Goal: Task Accomplishment & Management: Use online tool/utility

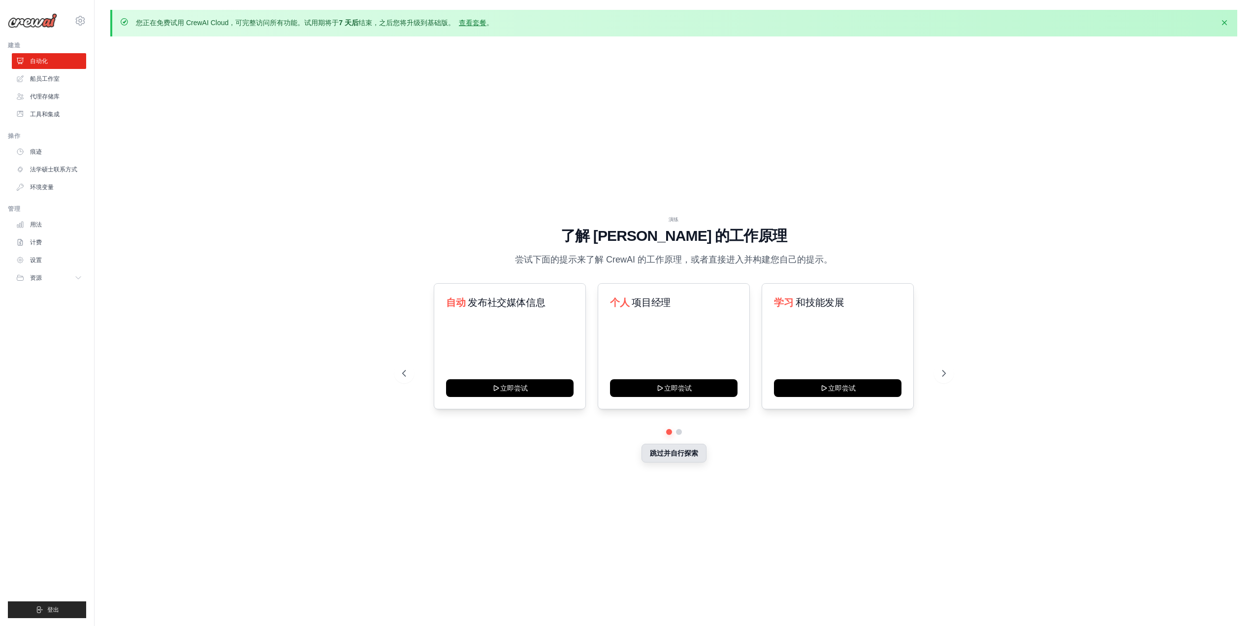
click at [656, 458] on button "跳过并自行探索" at bounding box center [674, 453] width 65 height 19
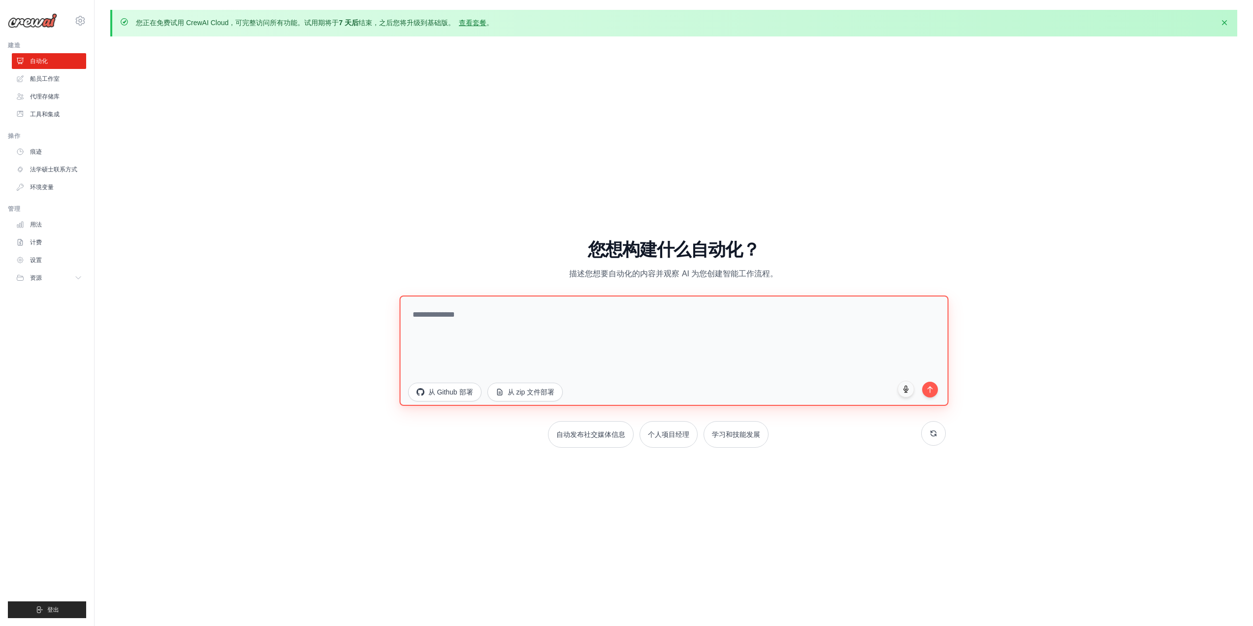
click at [470, 341] on textarea at bounding box center [673, 350] width 549 height 110
type textarea "*"
click at [150, 453] on div "演练 了解 CrewAI 的工作原理 尝试下面的提示来了解 CrewAI 的工作原理，或者直接进入并构建您自己的提示。 自动 发布社交媒体信息 立即尝试 个人…" at bounding box center [673, 347] width 1127 height 606
click at [561, 336] on textarea at bounding box center [673, 350] width 549 height 110
paste textarea "**********"
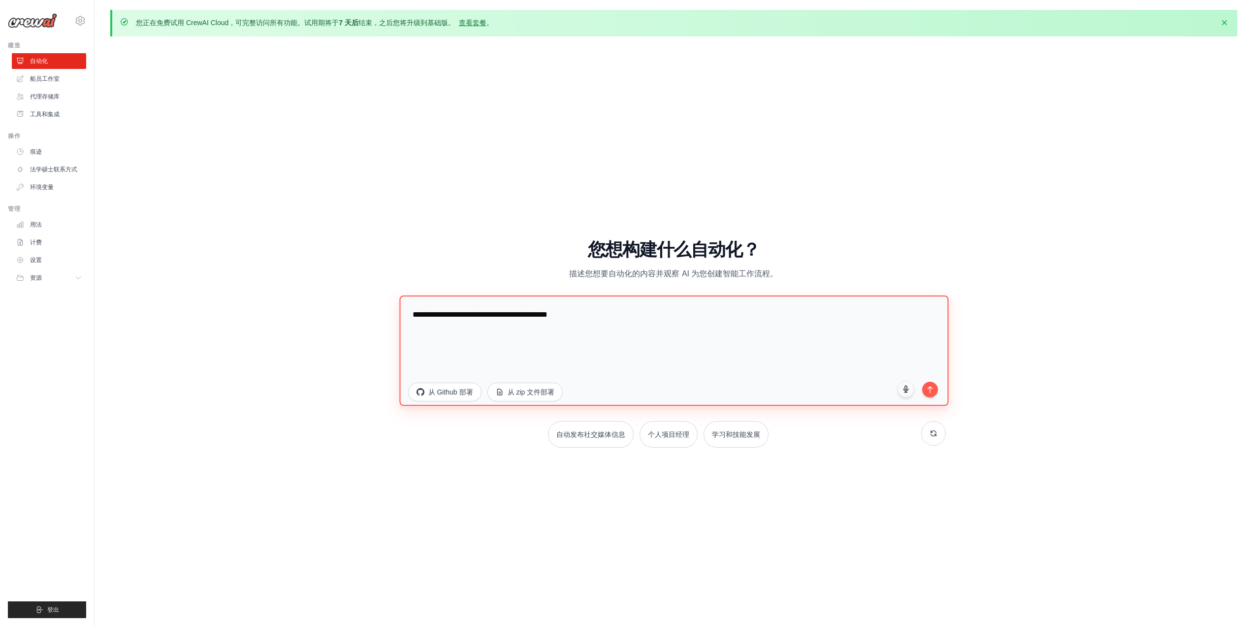
type textarea "**********"
click at [859, 523] on div "演练 了解 CrewAI 的工作原理 尝试下面的提示来了解 CrewAI 的工作原理，或者直接进入并构建您自己的提示。 自动 发布社交媒体信息 立即尝试 个人…" at bounding box center [673, 347] width 1127 height 606
drag, startPoint x: 448, startPoint y: 389, endPoint x: 438, endPoint y: 390, distance: 10.4
click at [438, 390] on font "从 Github 部署" at bounding box center [450, 391] width 45 height 8
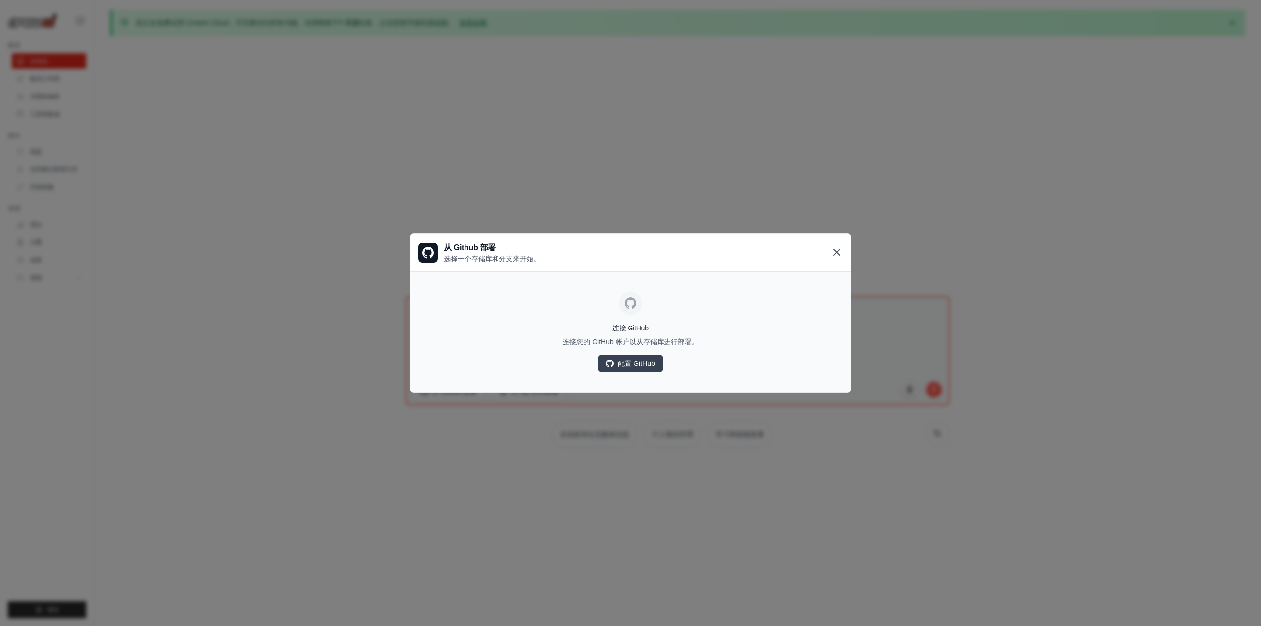
click at [838, 250] on icon at bounding box center [837, 252] width 12 height 12
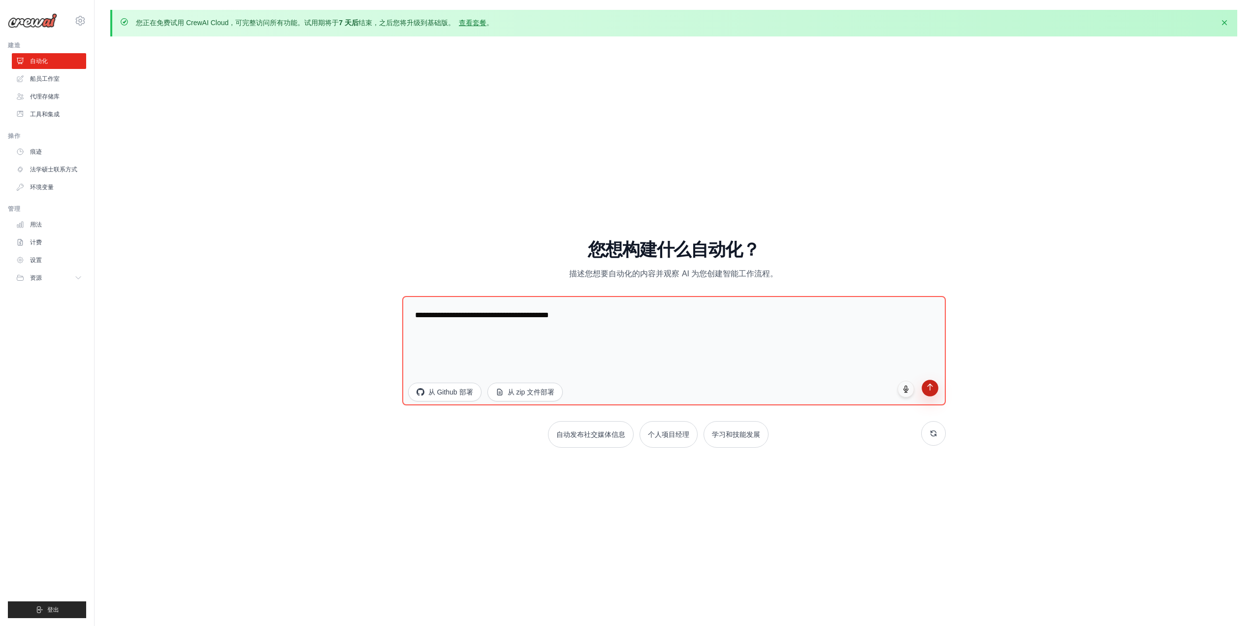
click at [929, 388] on icon "submit" at bounding box center [930, 387] width 8 height 8
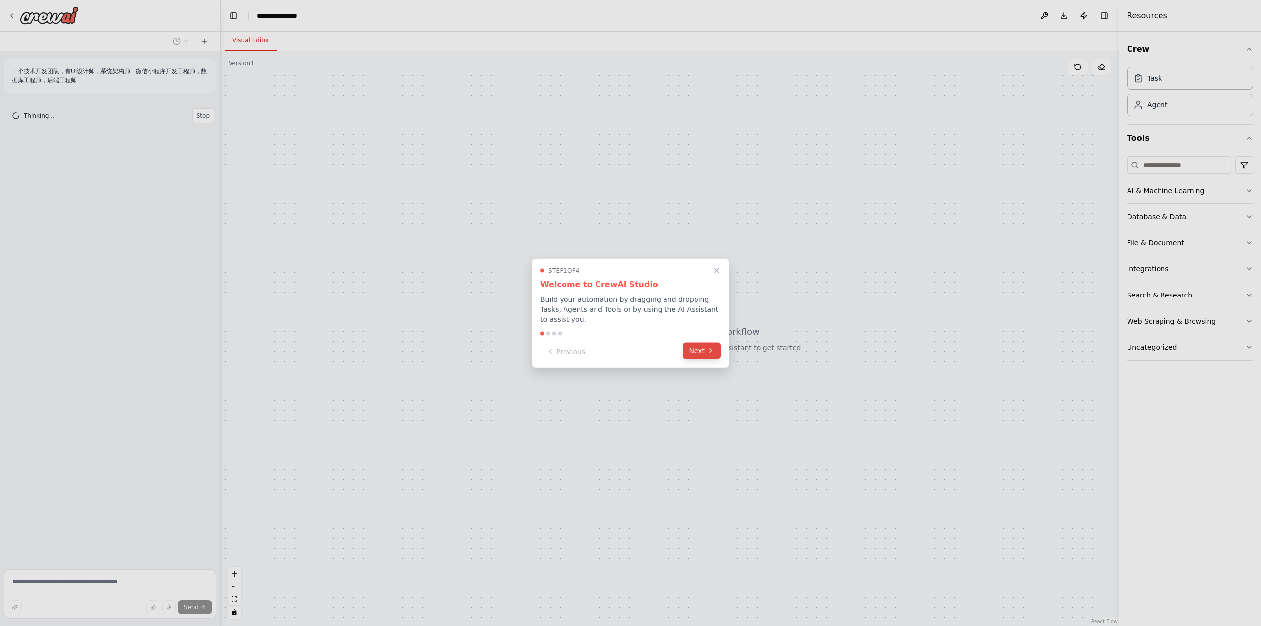
click at [701, 353] on button "Next" at bounding box center [701, 350] width 38 height 16
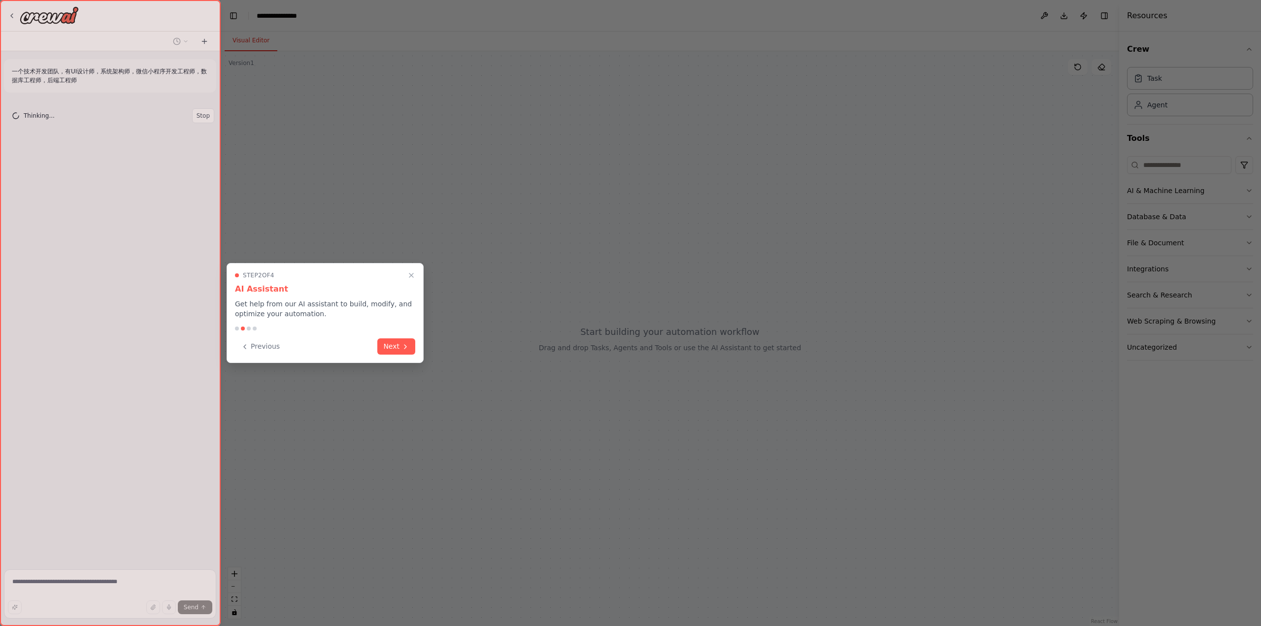
click at [701, 351] on div at bounding box center [630, 313] width 1261 height 626
click at [439, 343] on div at bounding box center [630, 313] width 1261 height 626
click at [424, 342] on div at bounding box center [630, 313] width 1261 height 626
click at [421, 351] on div "Step 2 of 4 AI Assistant Get help from our AI assistant to build, modify, and o…" at bounding box center [325, 313] width 197 height 100
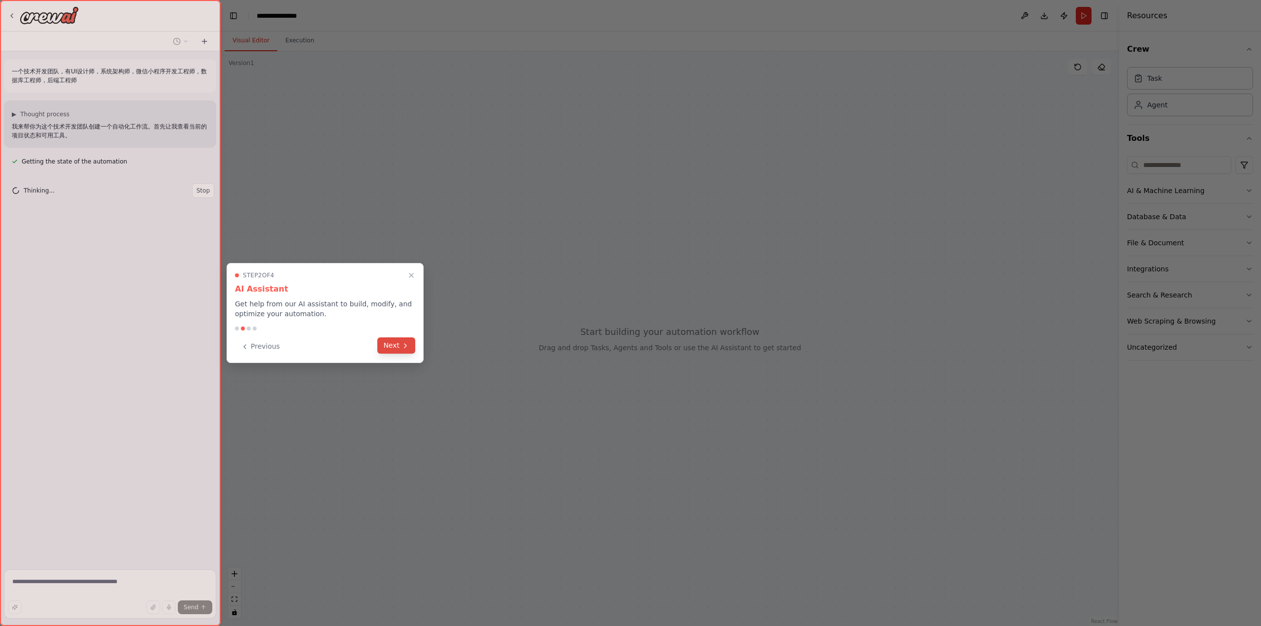
click at [400, 338] on button "Next" at bounding box center [396, 345] width 38 height 16
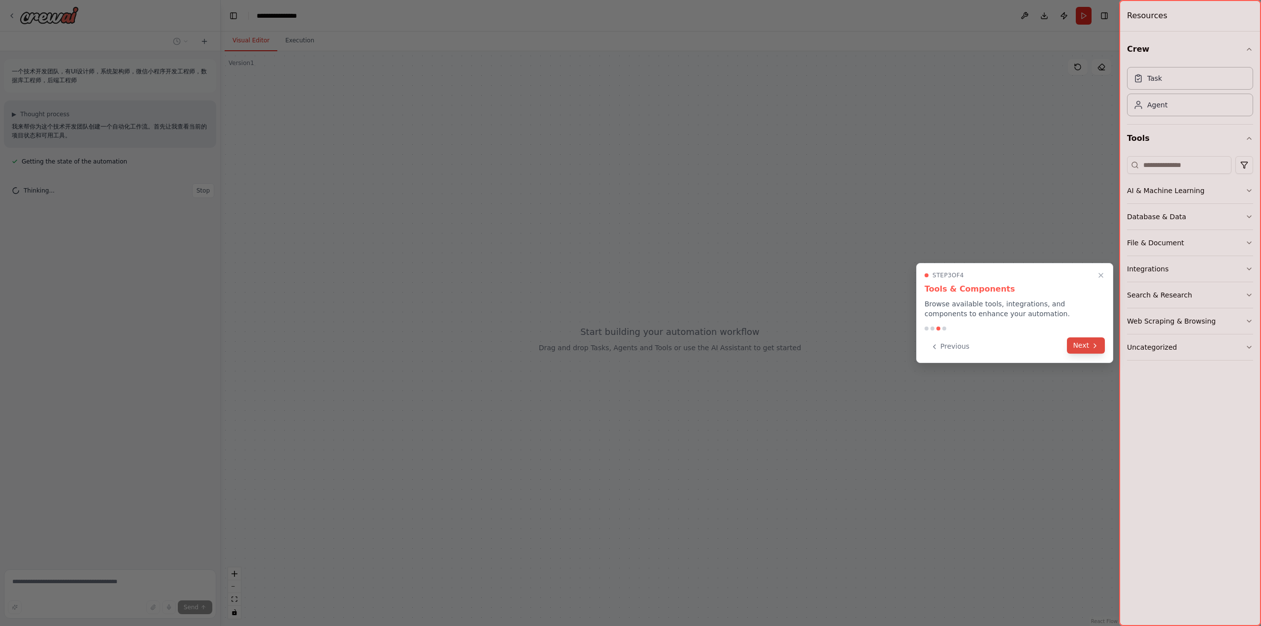
click at [1087, 347] on button "Next" at bounding box center [1086, 345] width 38 height 16
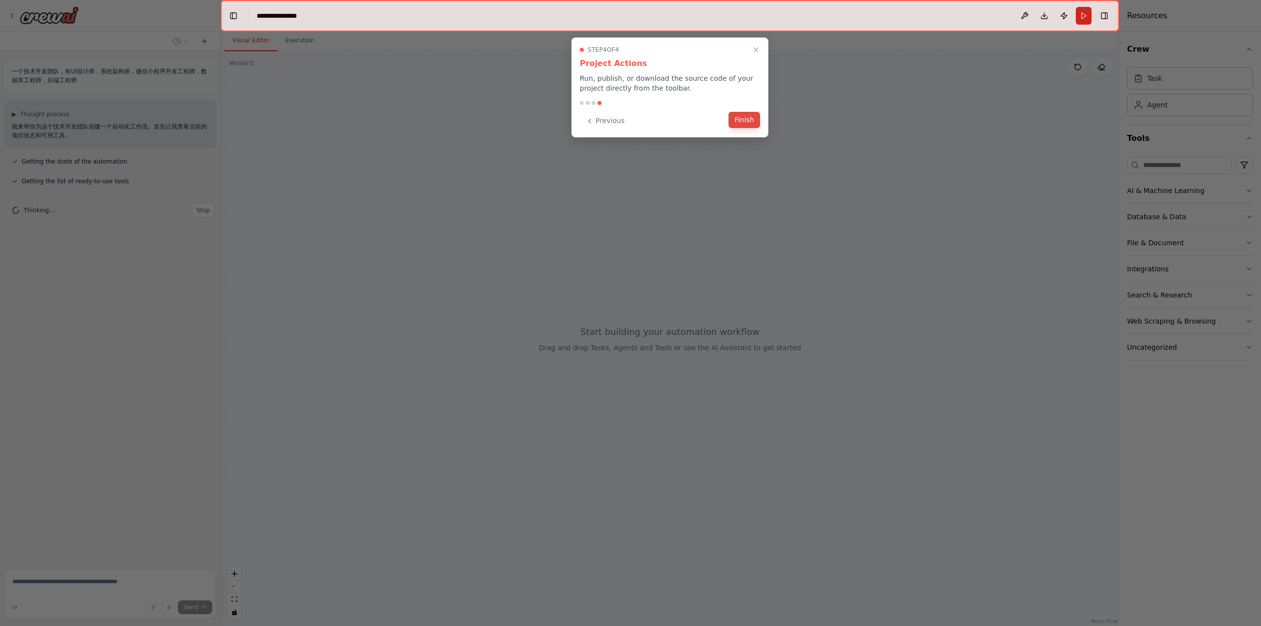
click at [741, 121] on button "Finish" at bounding box center [744, 120] width 32 height 16
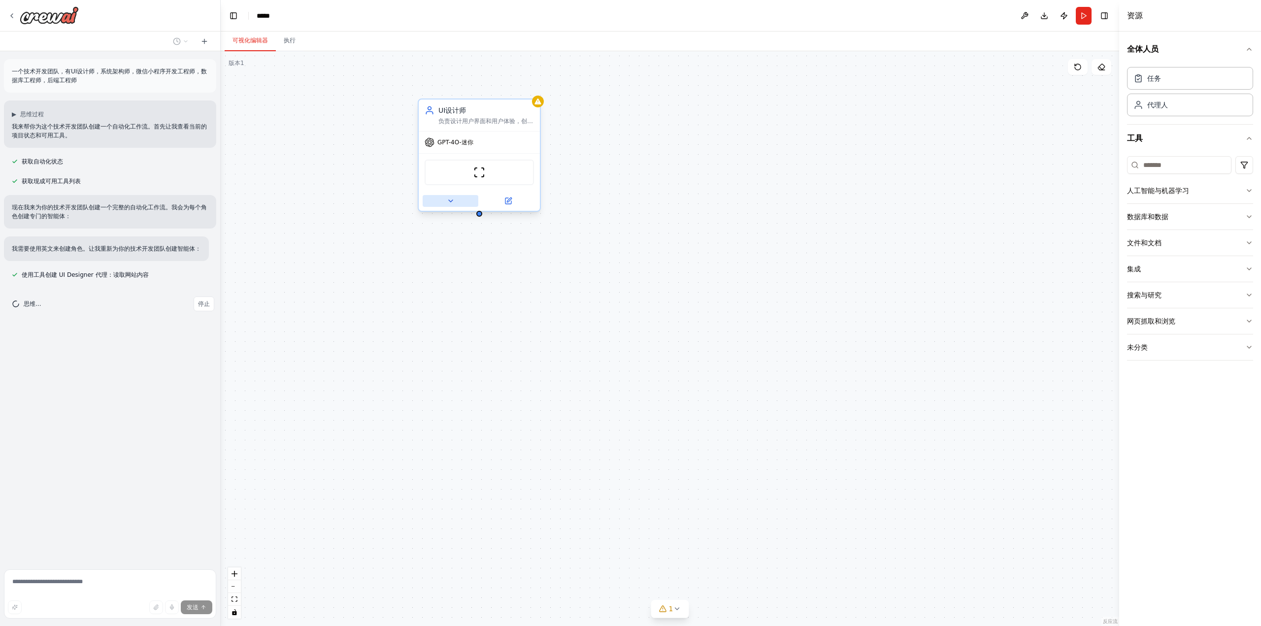
click at [441, 201] on button at bounding box center [450, 201] width 56 height 12
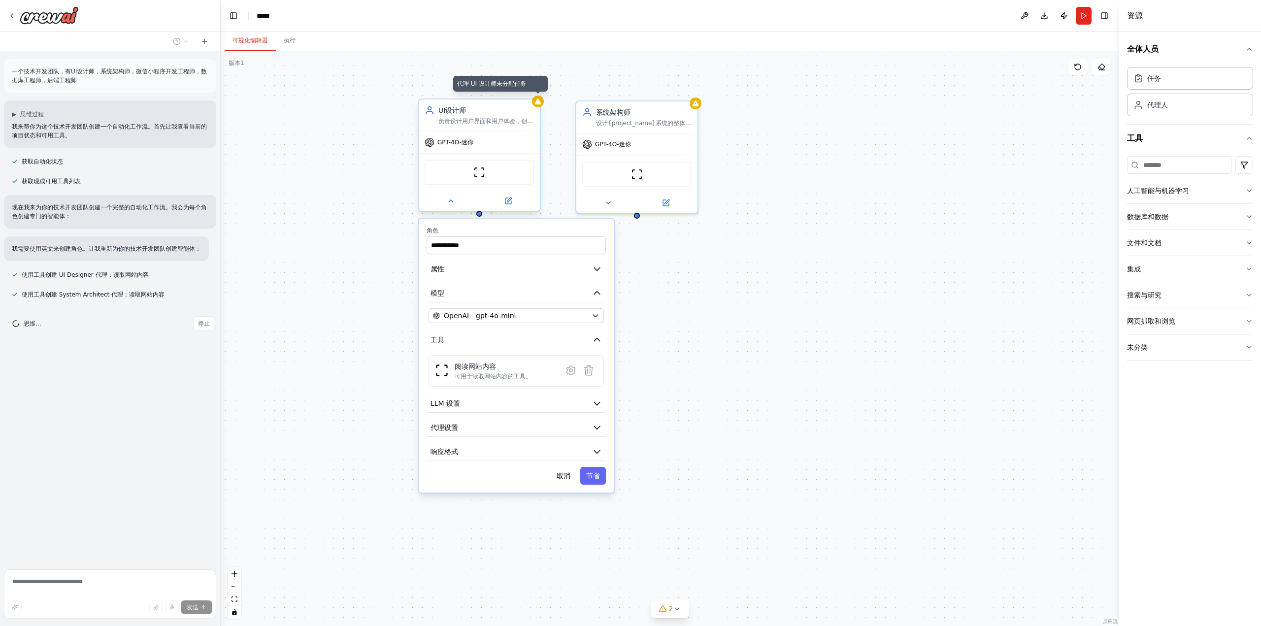
click at [539, 104] on icon at bounding box center [537, 101] width 6 height 6
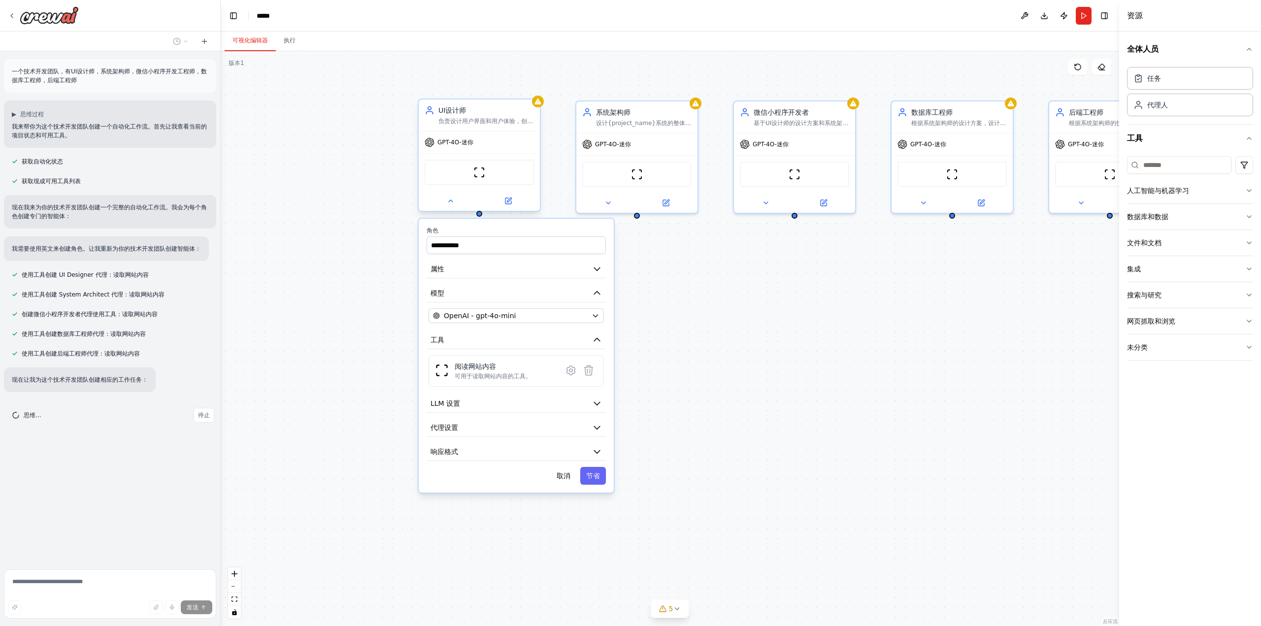
click at [800, 319] on div "**********" at bounding box center [670, 338] width 898 height 575
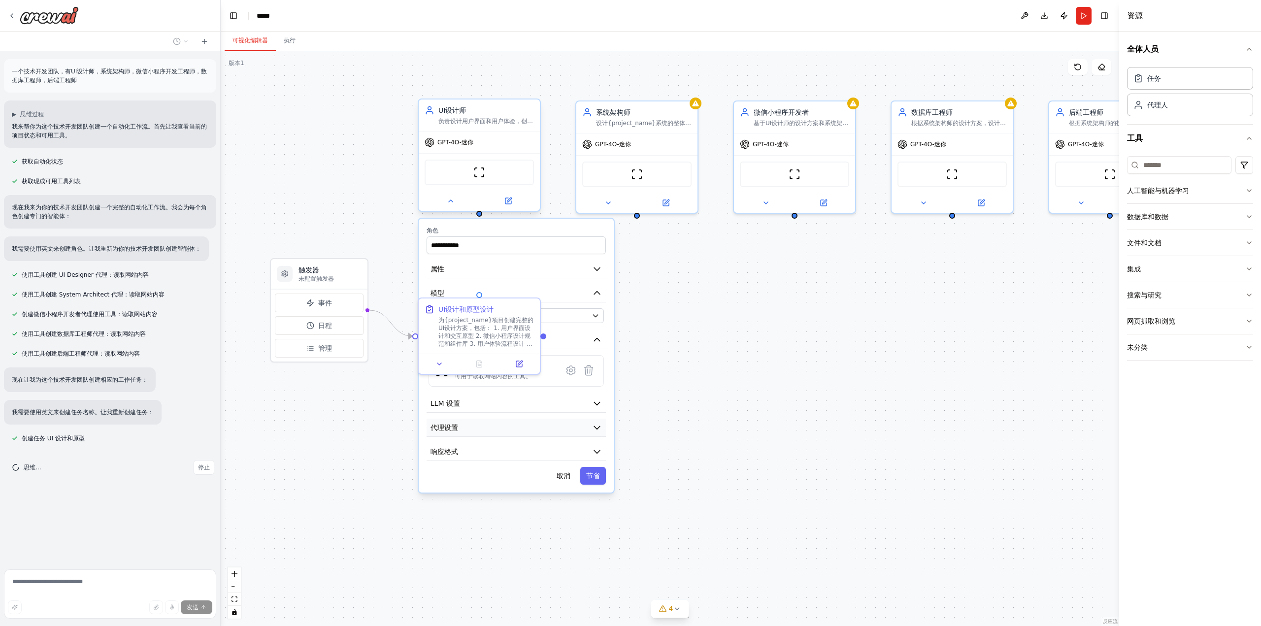
click at [547, 421] on button "代理设置" at bounding box center [515, 428] width 179 height 18
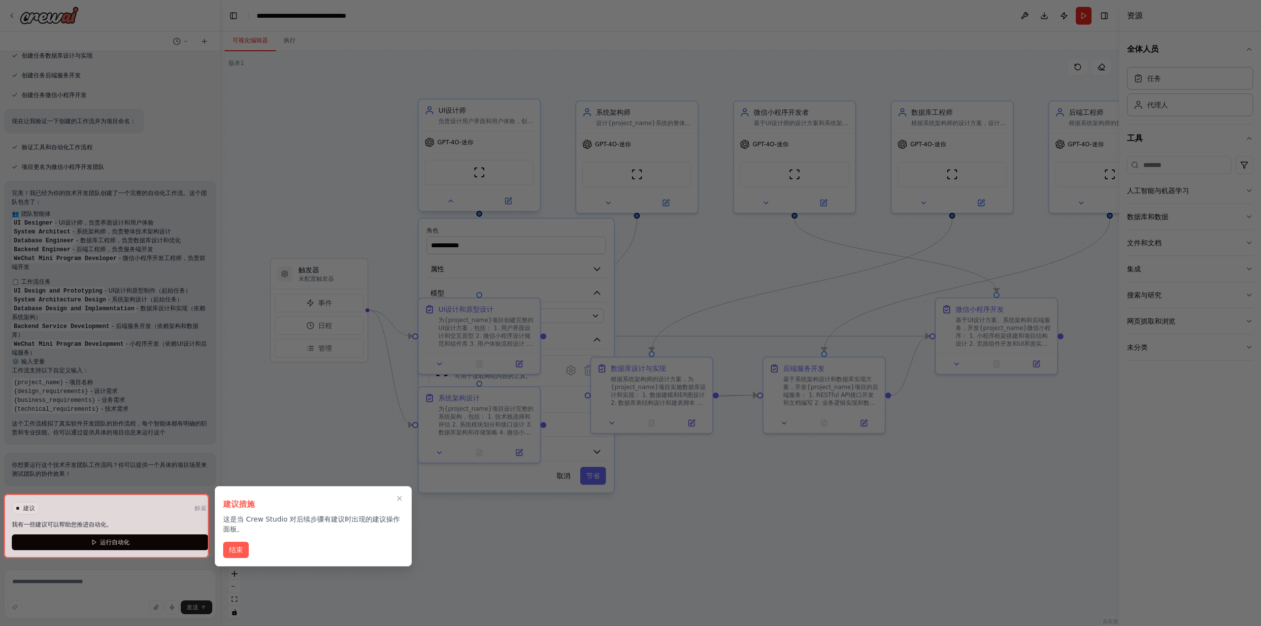
scroll to position [431, 0]
click at [399, 495] on icon "关闭演练" at bounding box center [399, 498] width 8 height 8
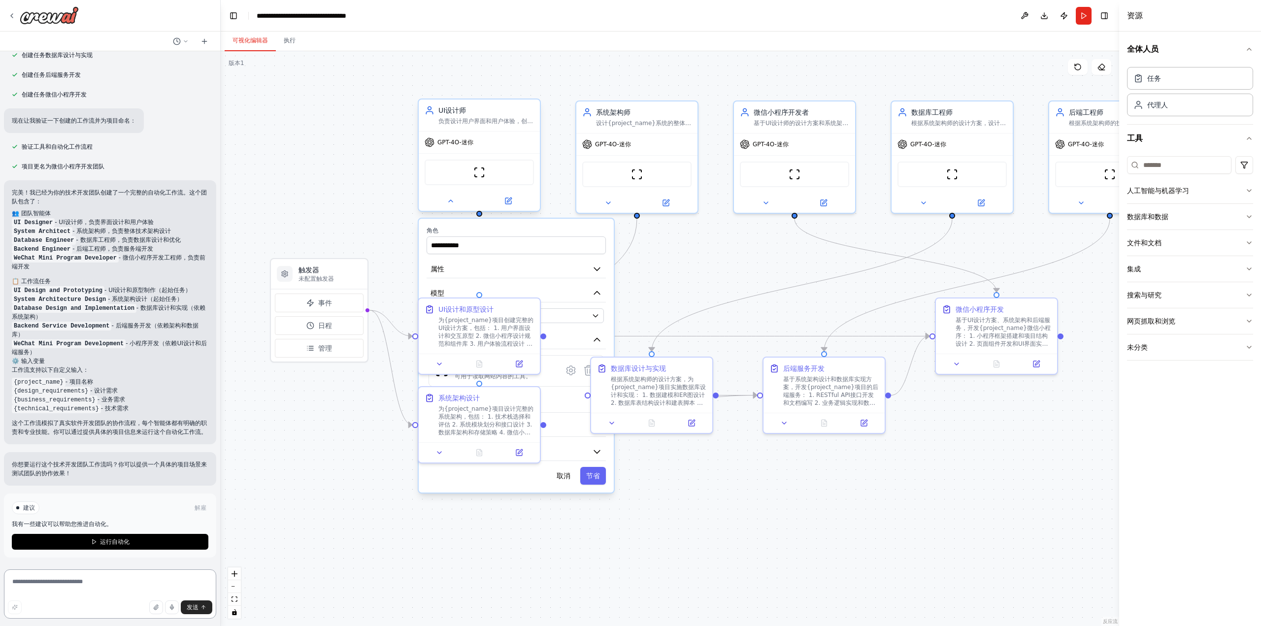
click at [66, 591] on textarea at bounding box center [110, 593] width 212 height 49
drag, startPoint x: 74, startPoint y: 471, endPoint x: 0, endPoint y: 461, distance: 75.0
click at [0, 461] on div "一个技术开发团队，有UI设计师，系统架构师，微信小程序开发工程师，数据库工程师，后端工程师 ▶ 思维过程 我来帮你为这个技术开发团队创建一个自动化工作流。首先…" at bounding box center [110, 313] width 221 height 626
click at [75, 475] on p "你想要运行这个技术开发团队工作流吗？你可以提供一个具体的项目场景来测试团队的协作效果！" at bounding box center [110, 469] width 196 height 18
click at [75, 590] on textarea at bounding box center [110, 593] width 212 height 49
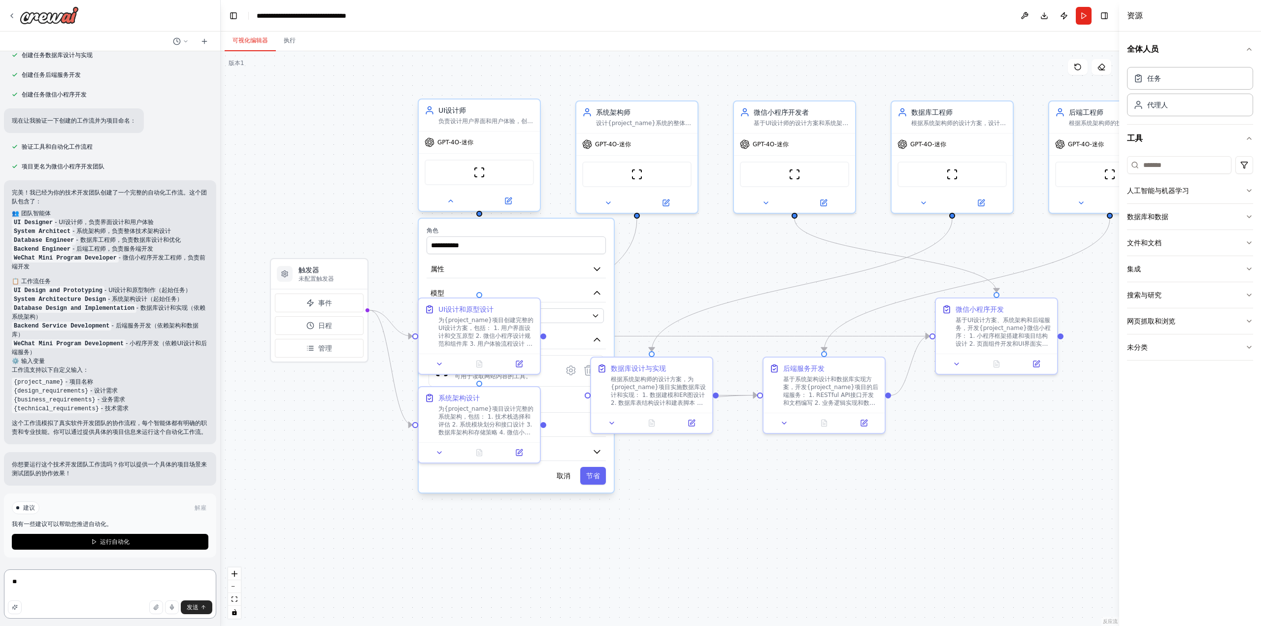
type textarea "*"
click at [157, 608] on icon "button" at bounding box center [156, 607] width 6 height 6
click at [157, 607] on icon "button" at bounding box center [156, 607] width 6 height 6
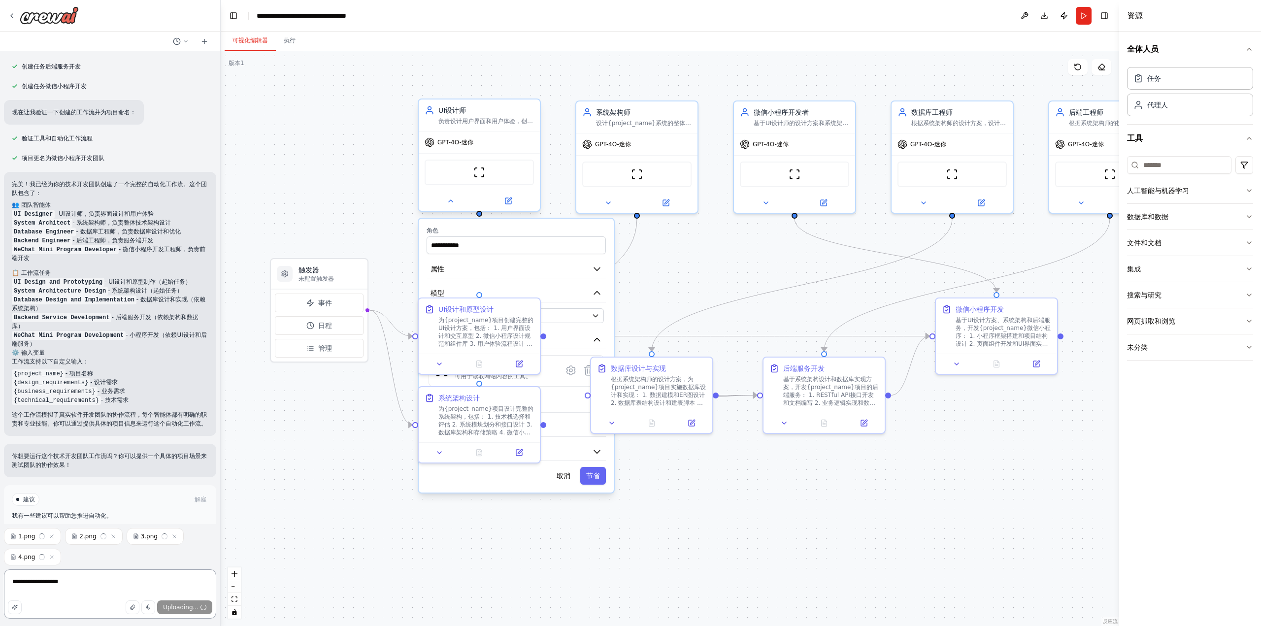
click at [139, 586] on textarea "**********" at bounding box center [110, 593] width 212 height 49
type textarea "**********"
click at [41, 558] on icon "button" at bounding box center [42, 557] width 6 height 6
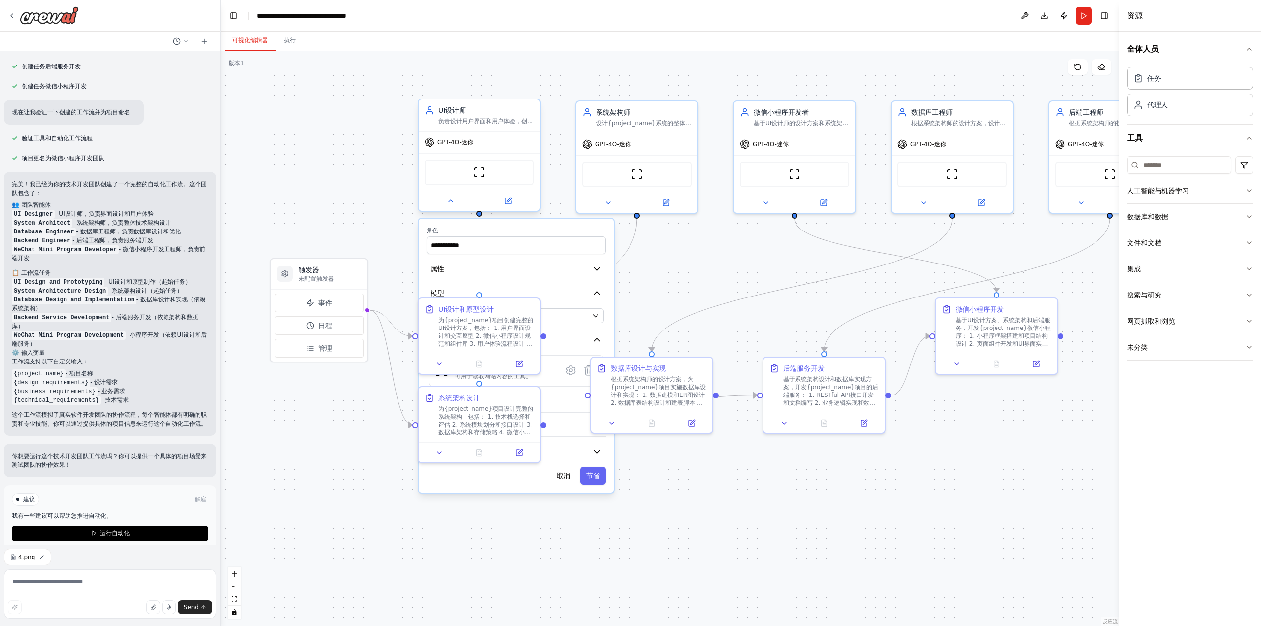
click at [42, 558] on icon "button" at bounding box center [41, 556] width 3 height 3
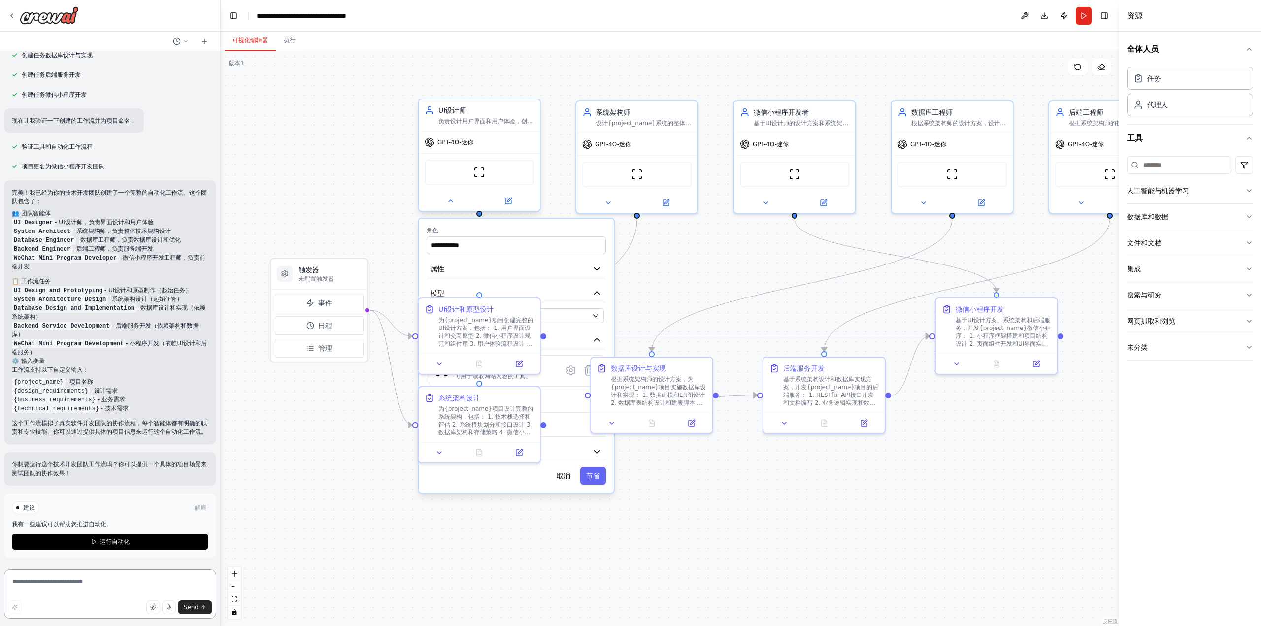
click at [45, 585] on textarea at bounding box center [110, 593] width 212 height 49
type textarea "**********"
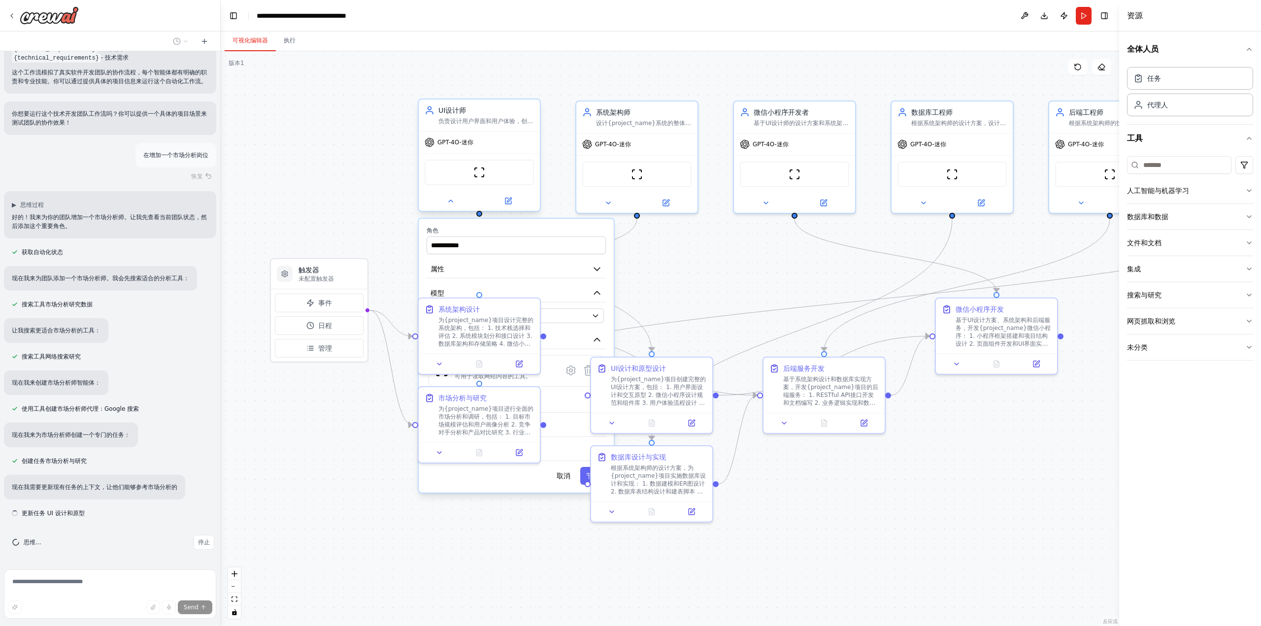
scroll to position [790, 0]
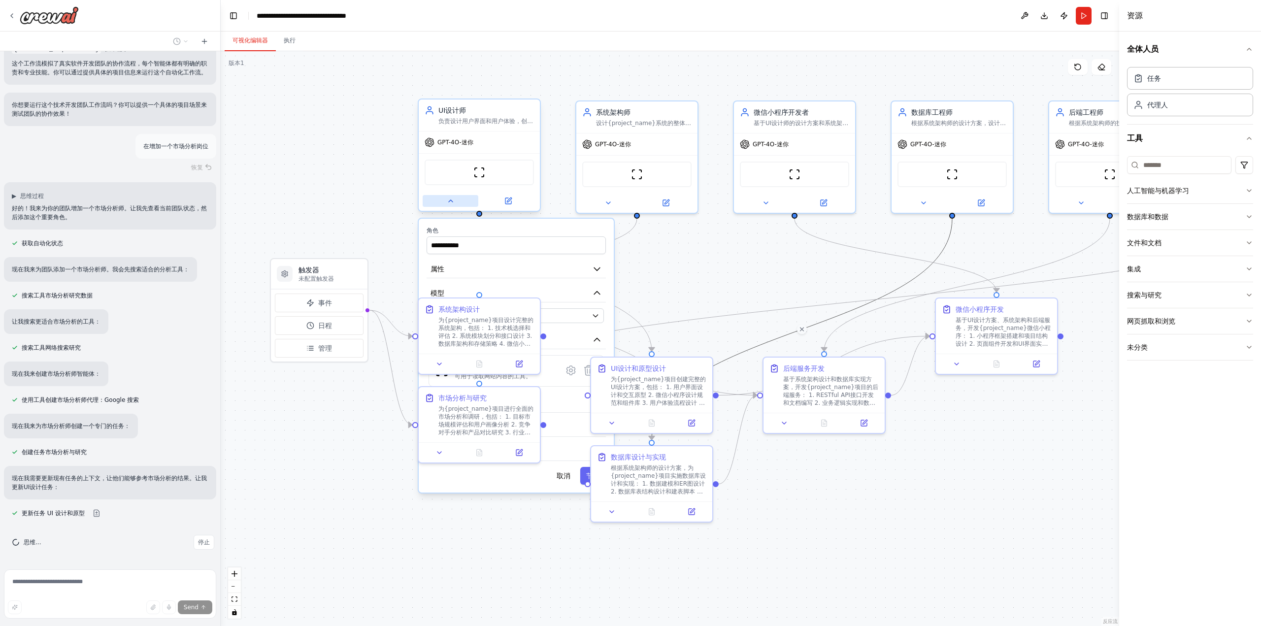
drag, startPoint x: 941, startPoint y: 247, endPoint x: 435, endPoint y: 195, distance: 508.8
click at [435, 195] on div ".deletable-edge-delete-btn { width: 20px; height: 20px; border: 0px solid #ffff…" at bounding box center [670, 338] width 898 height 575
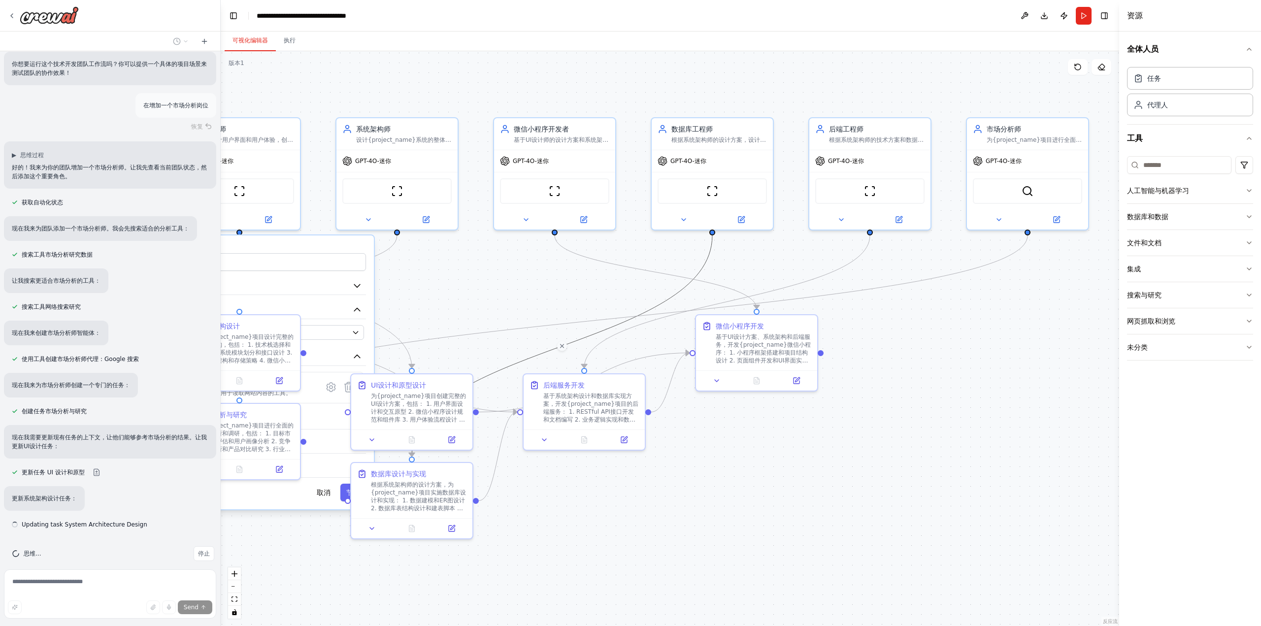
scroll to position [843, 0]
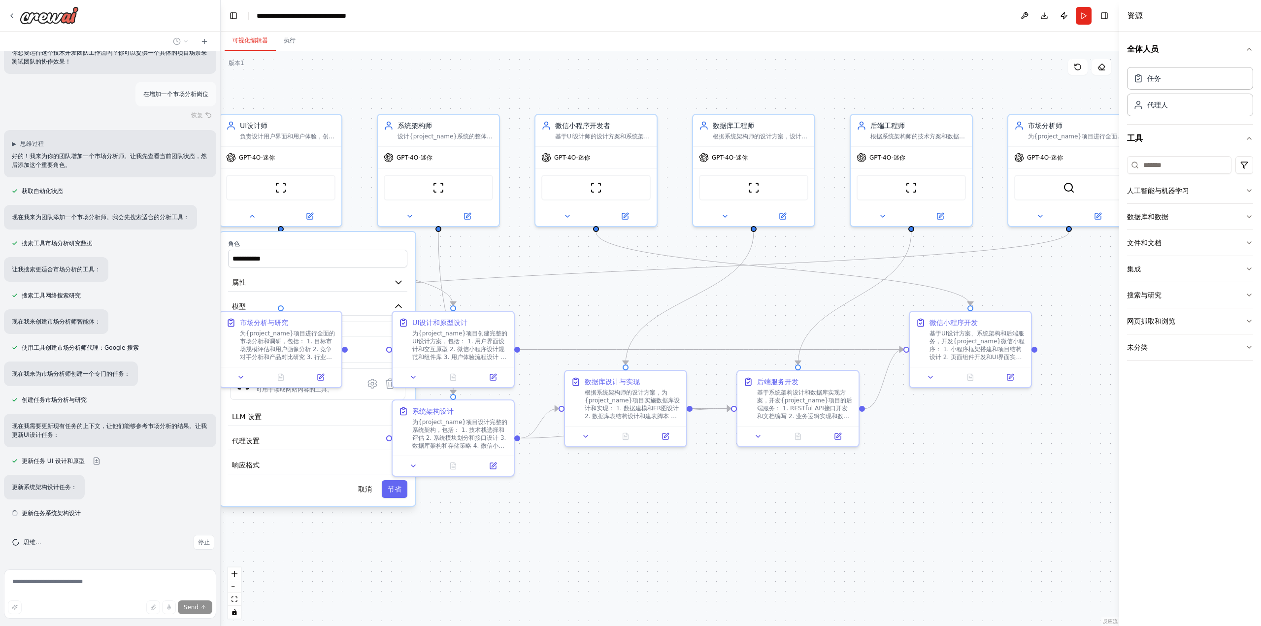
drag, startPoint x: 747, startPoint y: 73, endPoint x: 551, endPoint y: 86, distance: 196.9
click at [551, 86] on div ".deletable-edge-delete-btn { width: 20px; height: 20px; border: 0px solid #ffff…" at bounding box center [670, 338] width 898 height 575
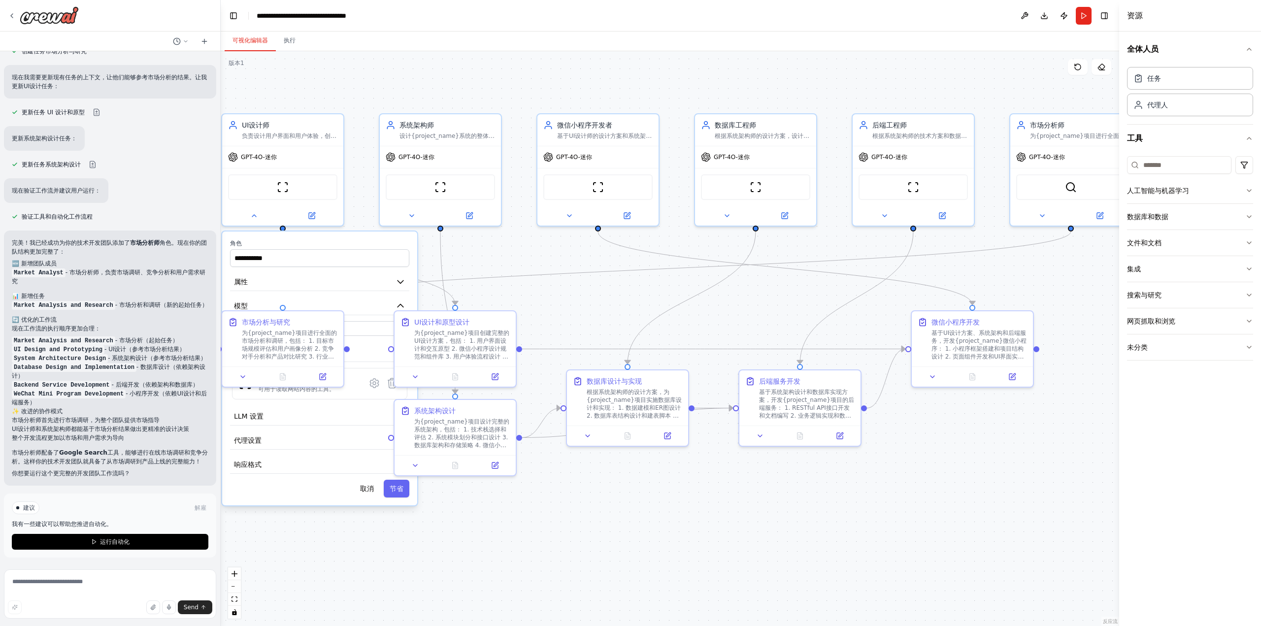
scroll to position [1200, 0]
click at [112, 591] on textarea at bounding box center [110, 593] width 212 height 49
type textarea "*********"
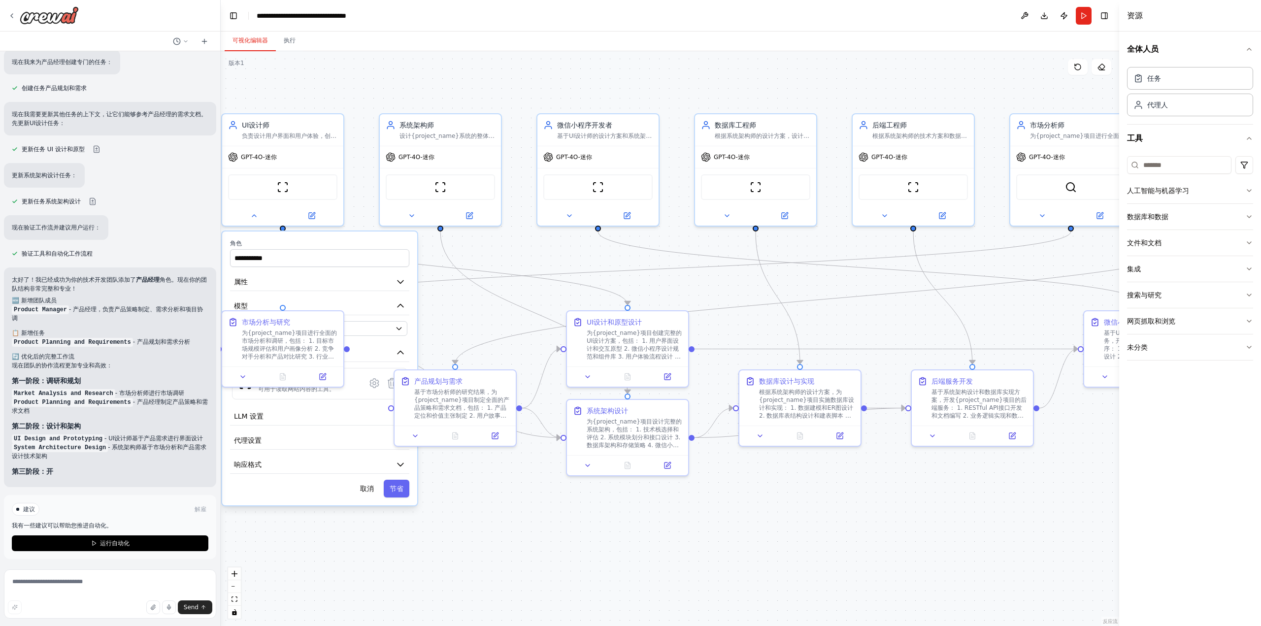
scroll to position [1873, 0]
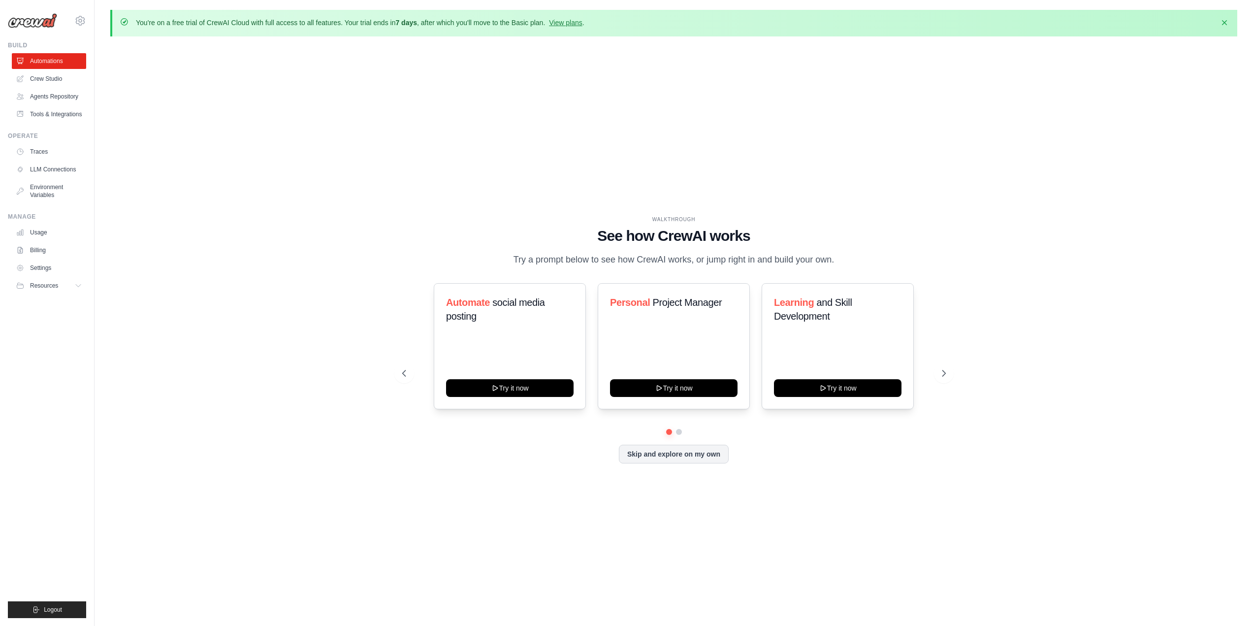
click at [446, 166] on div "WALKTHROUGH See how CrewAI works Try a prompt below to see how CrewAI works, or…" at bounding box center [673, 347] width 1127 height 606
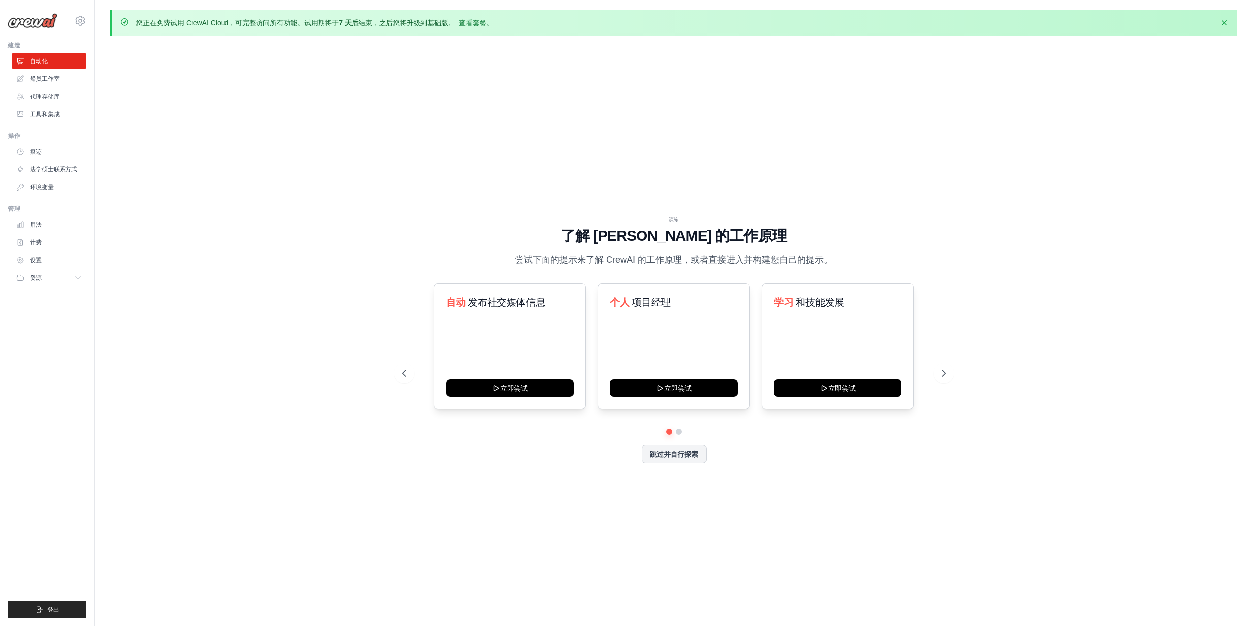
click at [204, 206] on div "演练 了解 [PERSON_NAME] 的工作原理 尝试下面的提示来了解 [PERSON_NAME] 的工作原理，或者直接进入并构建您自己的提示。 自动 发布…" at bounding box center [673, 347] width 1127 height 606
click at [42, 55] on link "自动化" at bounding box center [50, 61] width 74 height 16
click at [661, 456] on font "跳过并自行探索" at bounding box center [674, 453] width 48 height 8
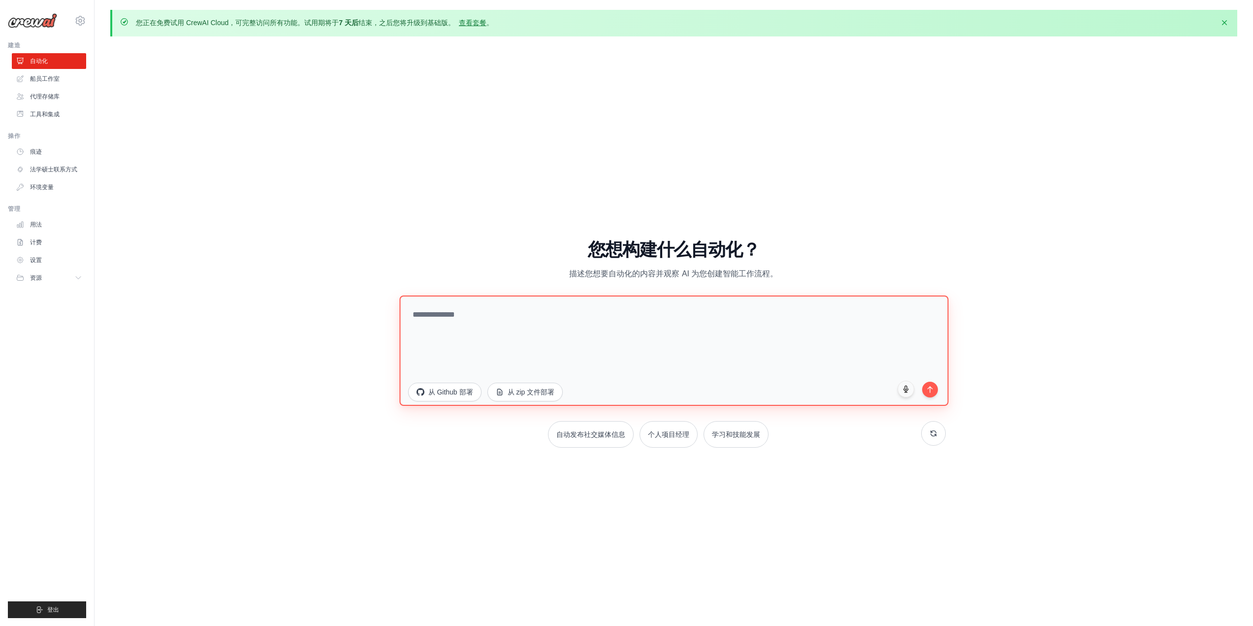
click at [474, 335] on textarea at bounding box center [673, 350] width 549 height 110
click at [40, 154] on font "痕迹" at bounding box center [37, 151] width 12 height 7
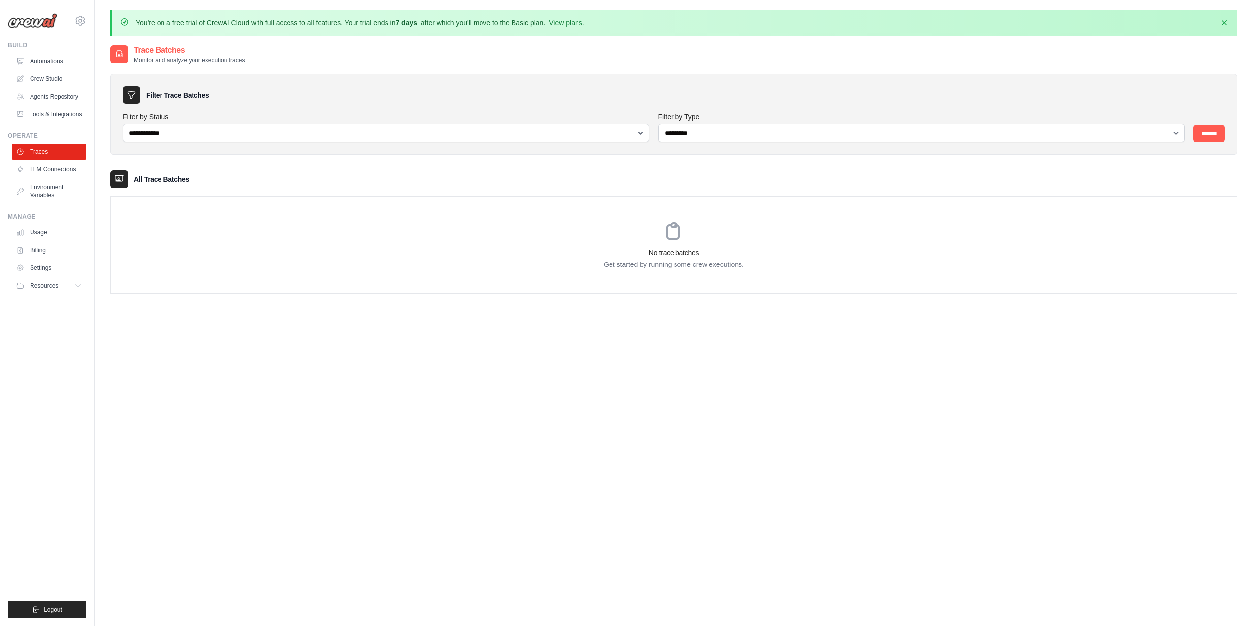
click at [296, 71] on div "**********" at bounding box center [673, 178] width 1127 height 229
click at [23, 73] on link "Crew Studio" at bounding box center [50, 79] width 74 height 16
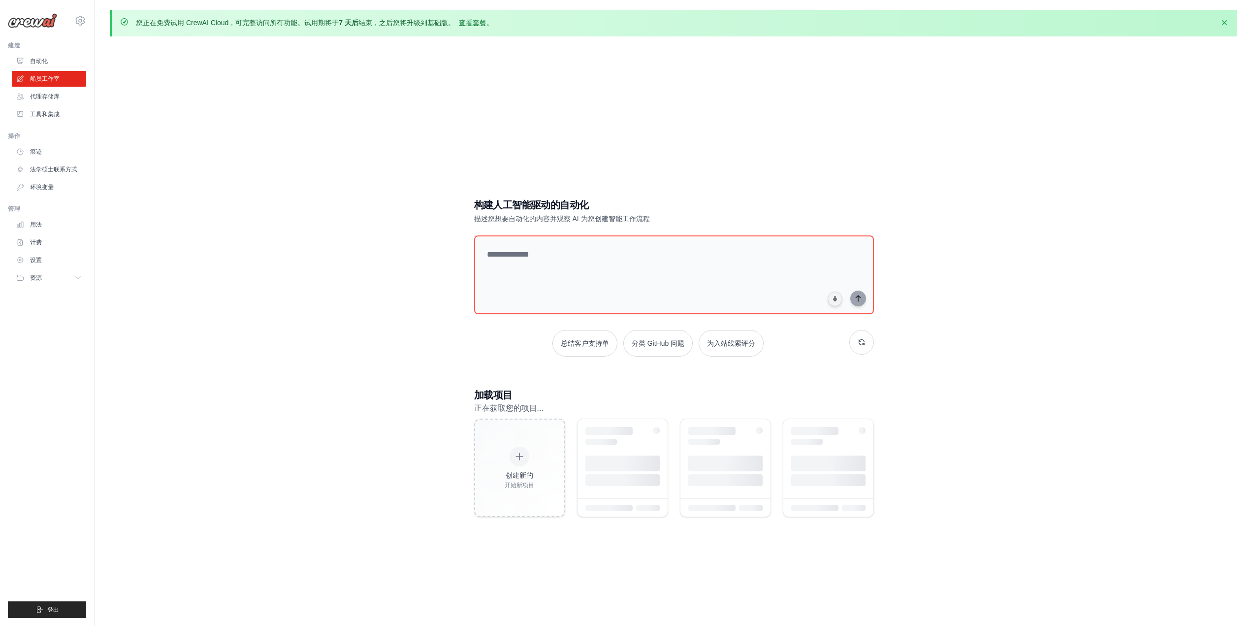
click at [45, 58] on font "自动化" at bounding box center [39, 61] width 18 height 7
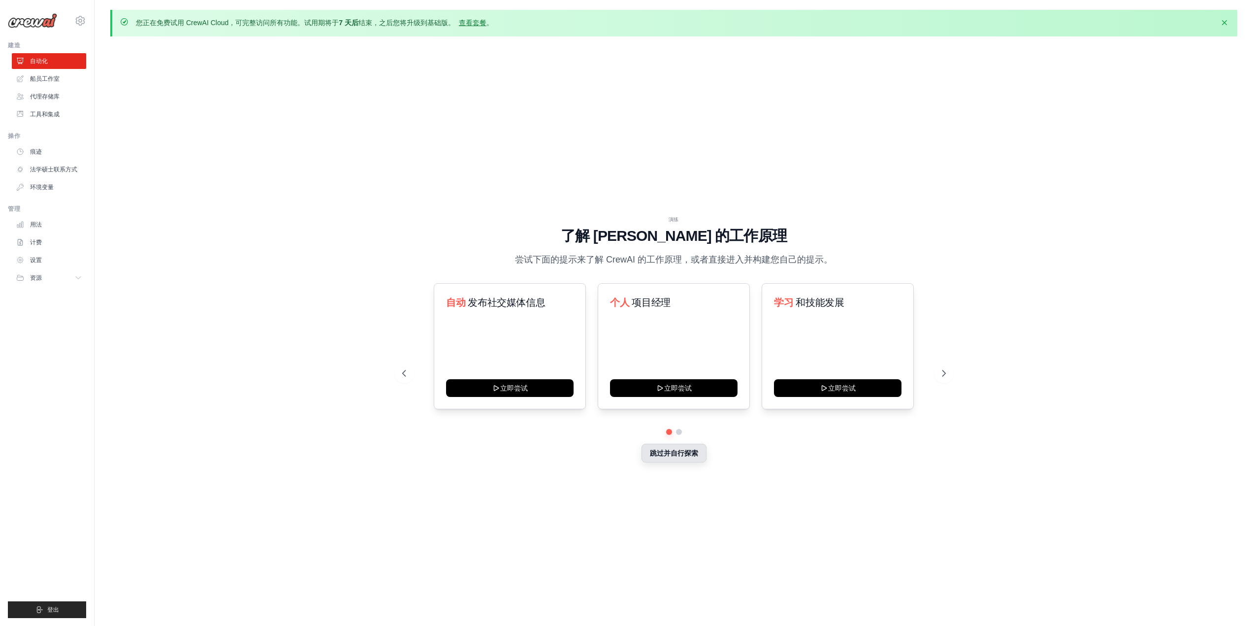
click at [685, 449] on font "跳过并自行探索" at bounding box center [674, 453] width 48 height 8
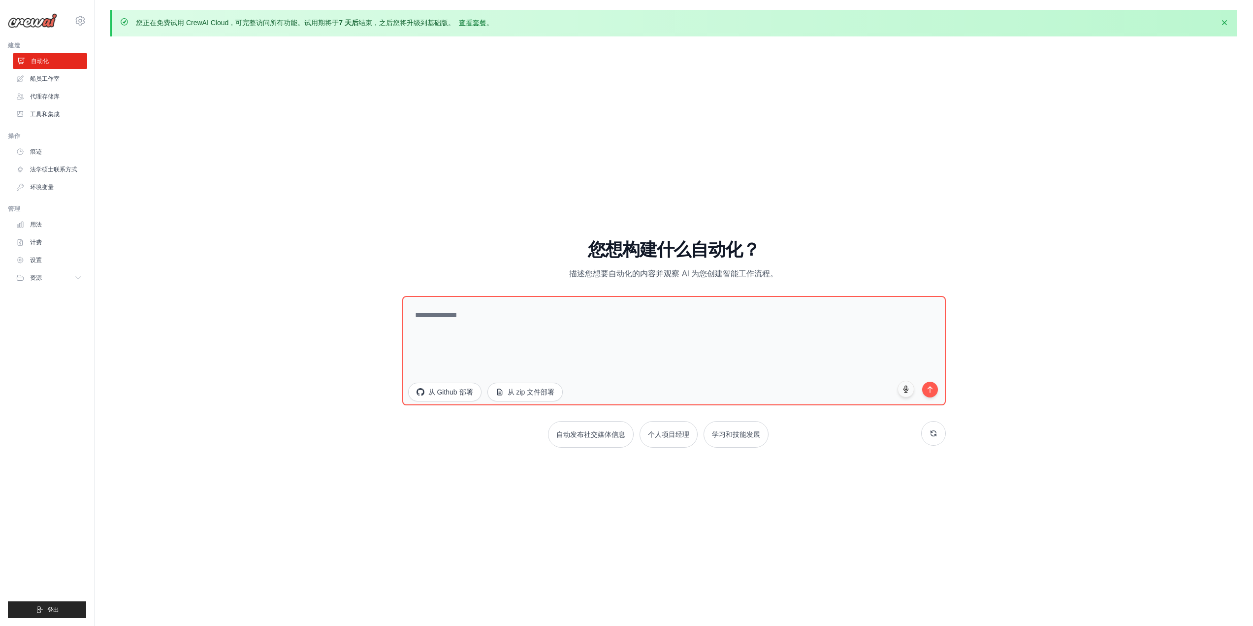
click at [33, 58] on font "自动化" at bounding box center [40, 61] width 18 height 7
click at [40, 77] on font "船员工作室" at bounding box center [46, 78] width 30 height 7
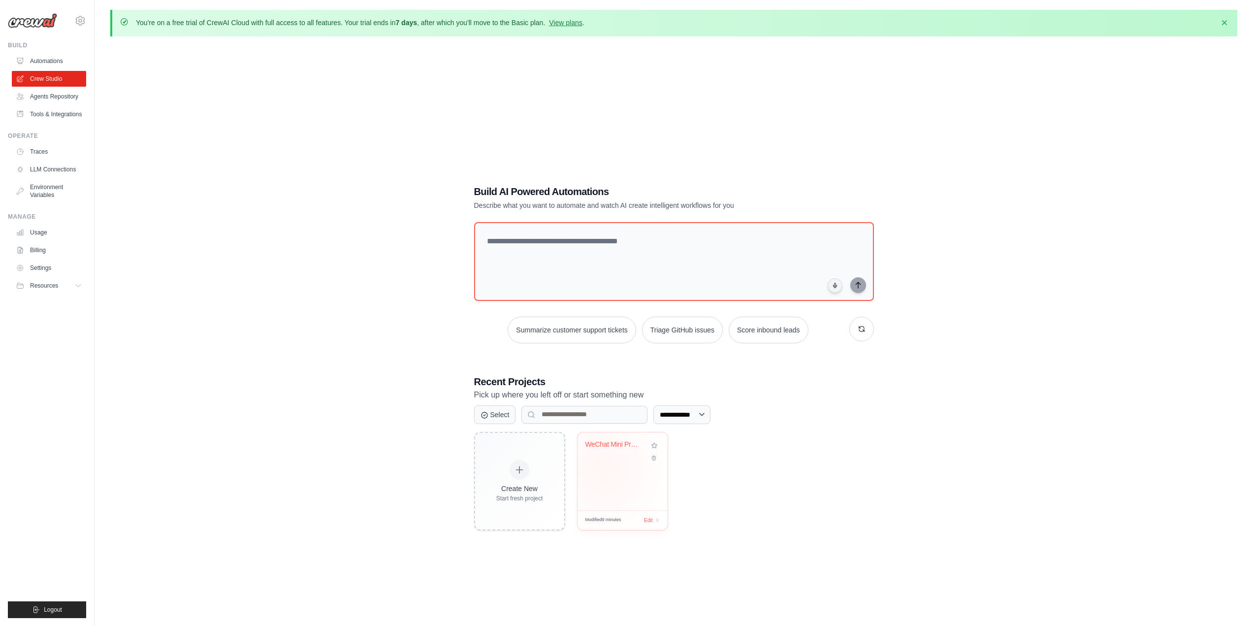
click at [604, 468] on div "WeChat Mini Program Development Tea..." at bounding box center [623, 471] width 90 height 78
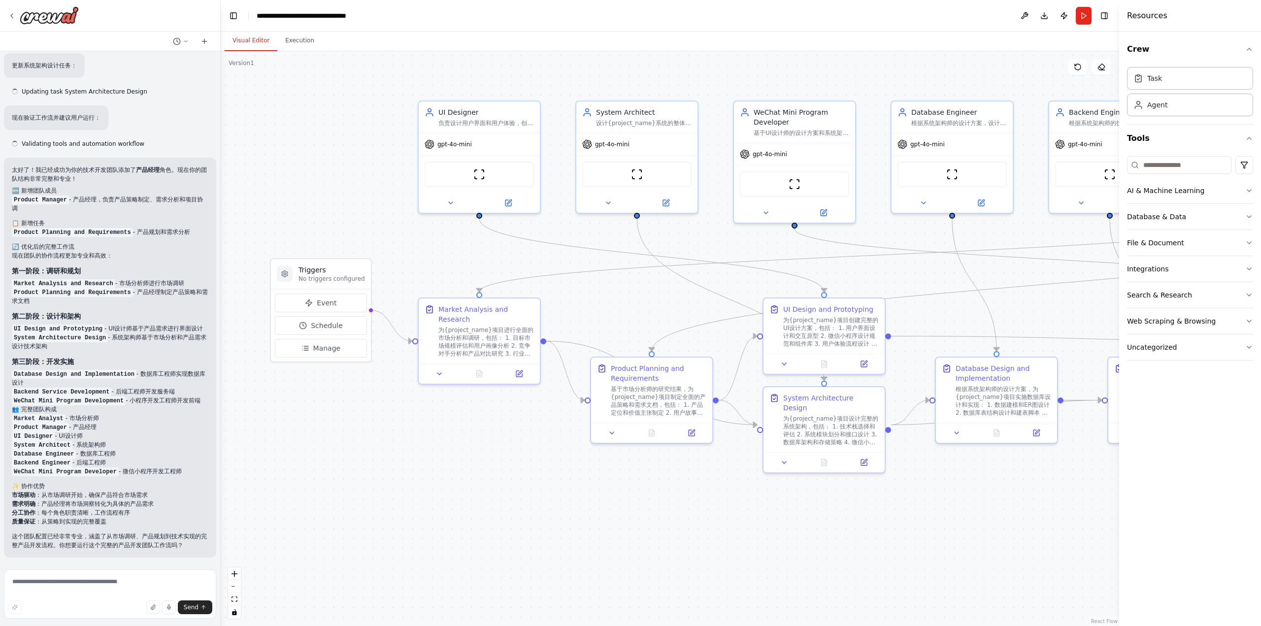
scroll to position [2029, 0]
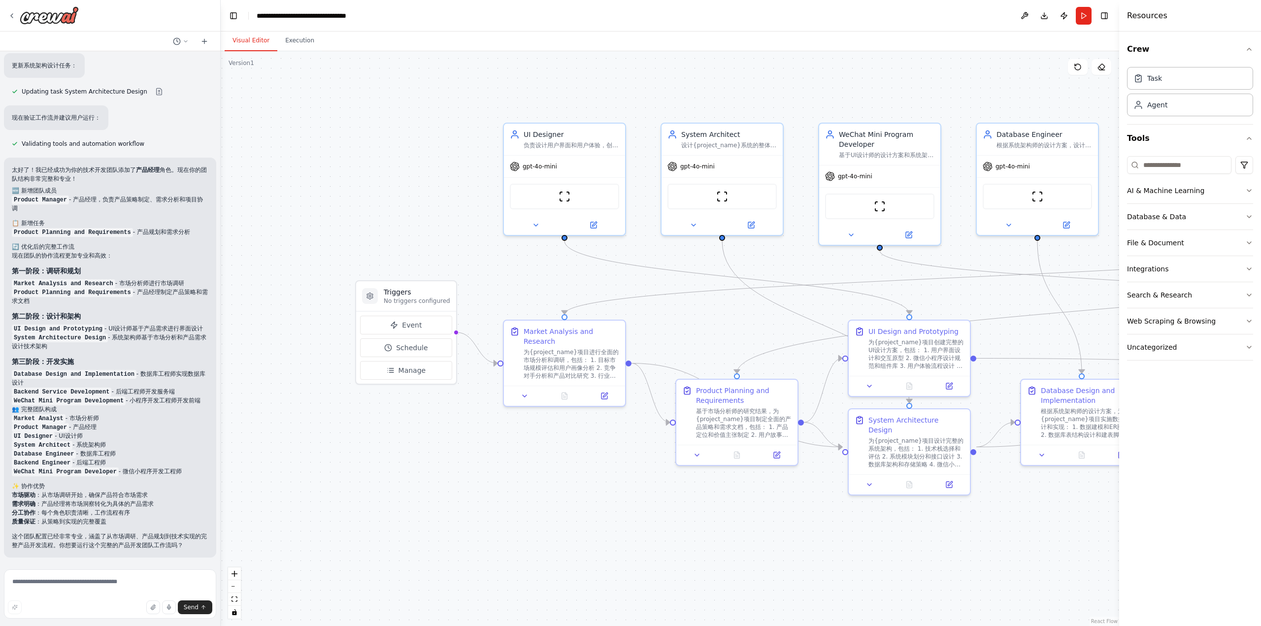
drag, startPoint x: 914, startPoint y: 264, endPoint x: 995, endPoint y: 285, distance: 83.8
click at [998, 286] on div ".deletable-edge-delete-btn { width: 20px; height: 20px; border: 0px solid #ffff…" at bounding box center [670, 338] width 898 height 575
drag, startPoint x: 939, startPoint y: 271, endPoint x: 724, endPoint y: 309, distance: 218.0
click at [708, 312] on div ".deletable-edge-delete-btn { width: 20px; height: 20px; border: 0px solid #ffff…" at bounding box center [670, 338] width 898 height 575
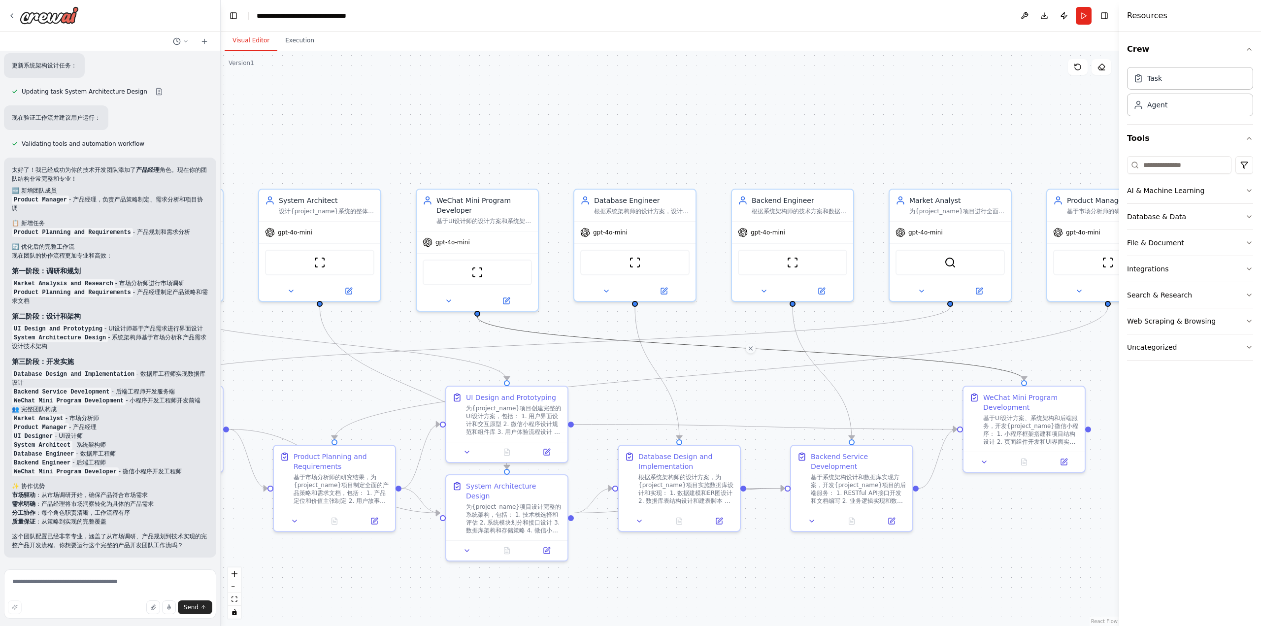
drag, startPoint x: 941, startPoint y: 131, endPoint x: 540, endPoint y: 197, distance: 406.3
click at [540, 197] on div ".deletable-edge-delete-btn { width: 20px; height: 20px; border: 0px solid #ffff…" at bounding box center [670, 338] width 898 height 575
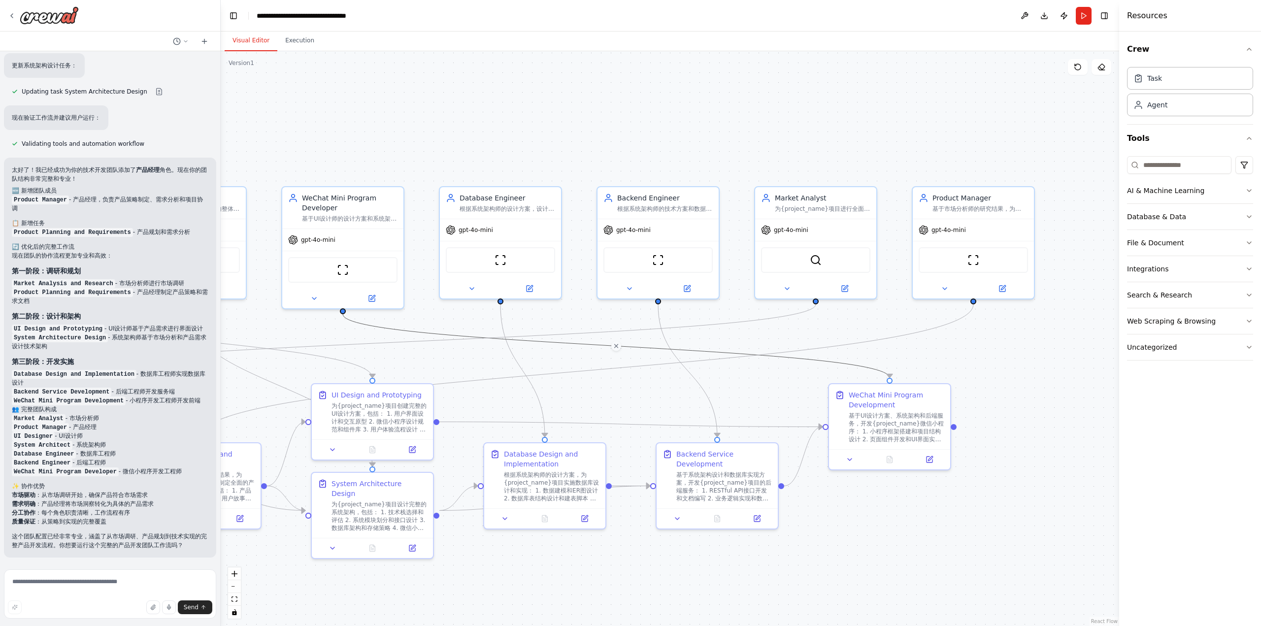
drag, startPoint x: 839, startPoint y: 122, endPoint x: 704, endPoint y: 119, distance: 134.5
click at [704, 119] on div ".deletable-edge-delete-btn { width: 20px; height: 20px; border: 0px solid #ffff…" at bounding box center [670, 338] width 898 height 575
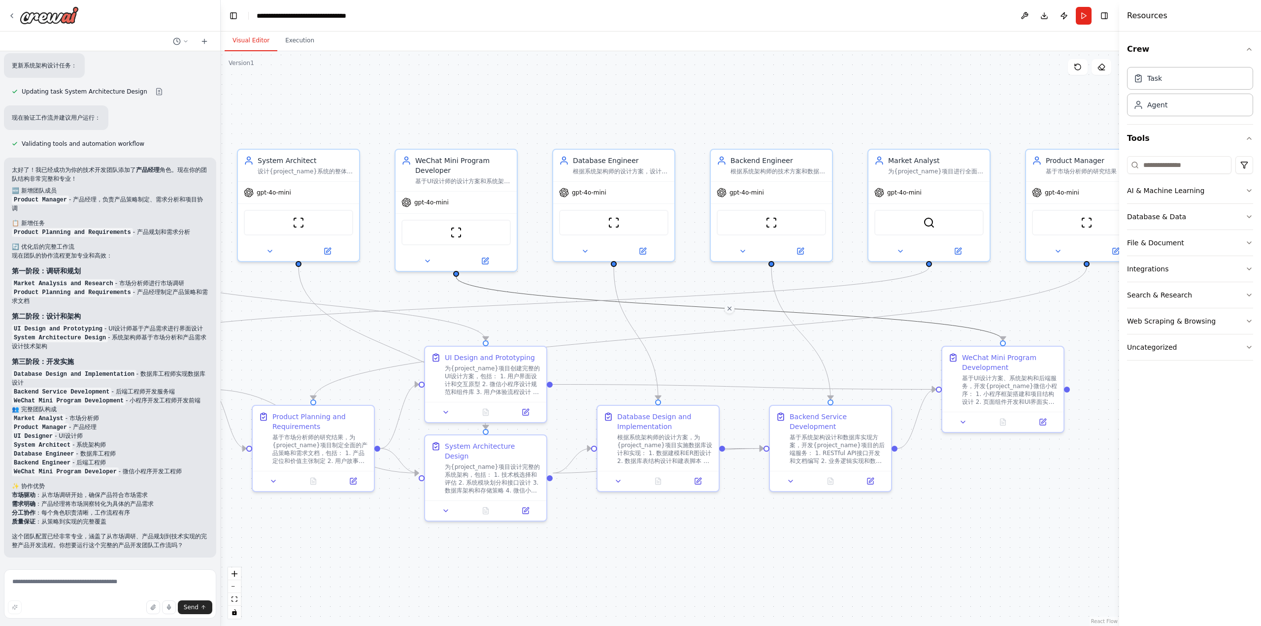
drag, startPoint x: 452, startPoint y: 345, endPoint x: 565, endPoint y: 308, distance: 119.3
click at [565, 308] on div ".deletable-edge-delete-btn { width: 20px; height: 20px; border: 0px solid #ffff…" at bounding box center [670, 338] width 898 height 575
click at [56, 589] on textarea at bounding box center [110, 593] width 212 height 49
paste textarea "**********"
type textarea "**********"
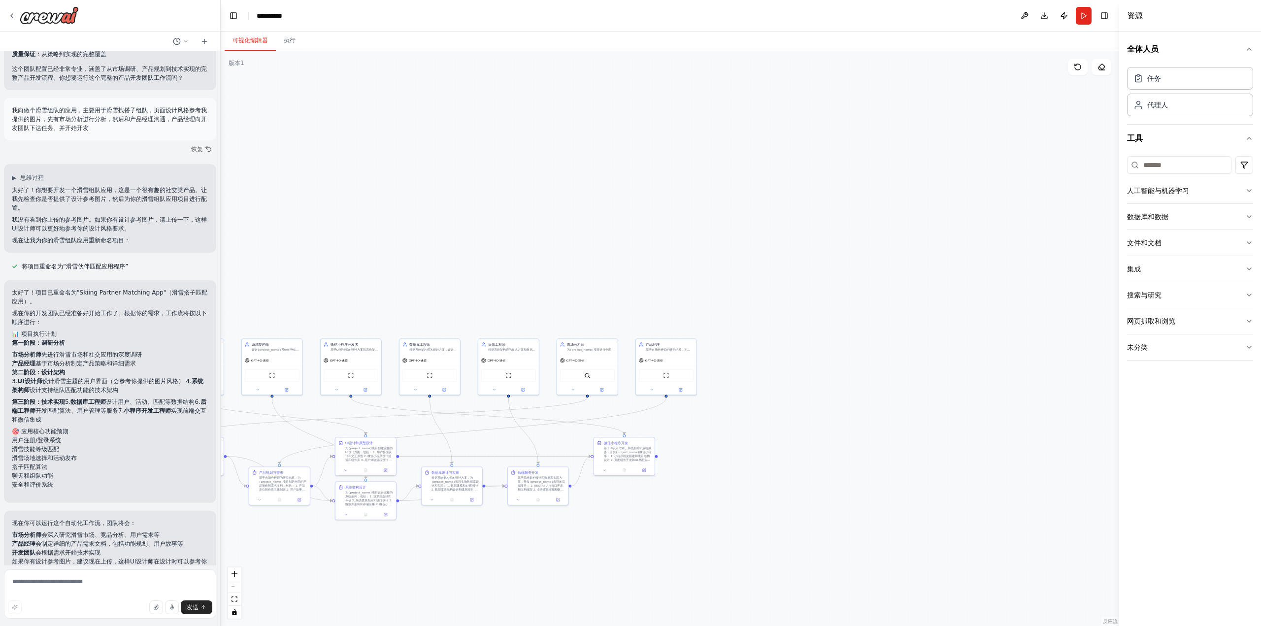
scroll to position [2575, 0]
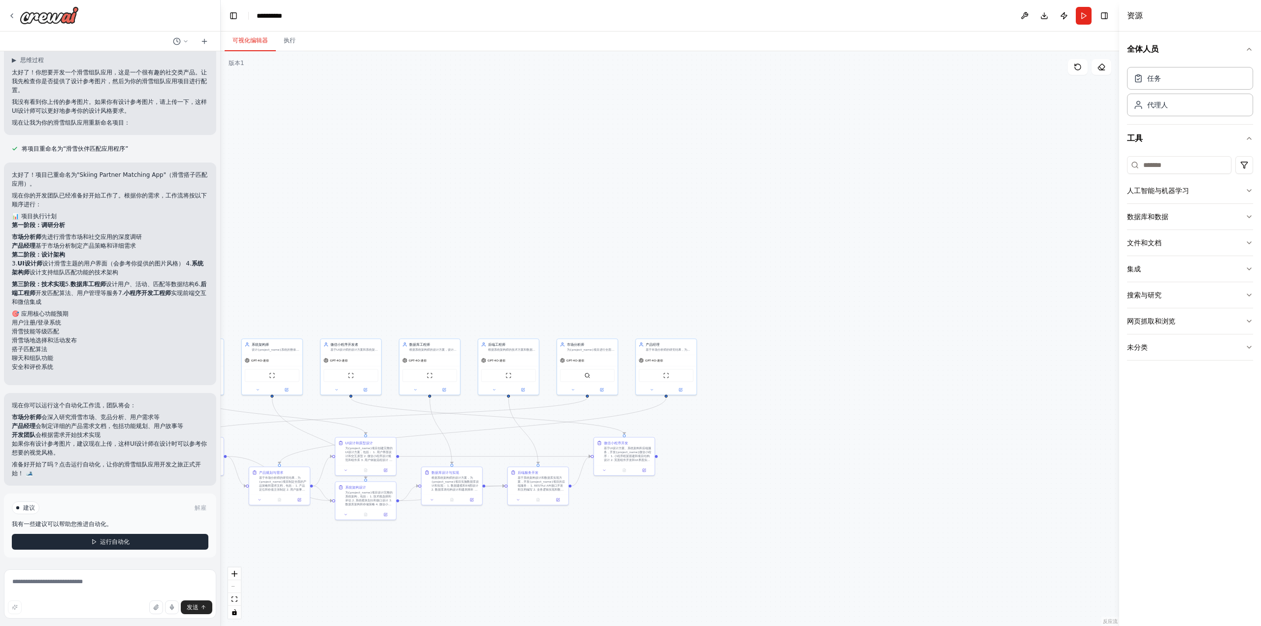
click at [116, 537] on button "运行自动化" at bounding box center [110, 542] width 196 height 16
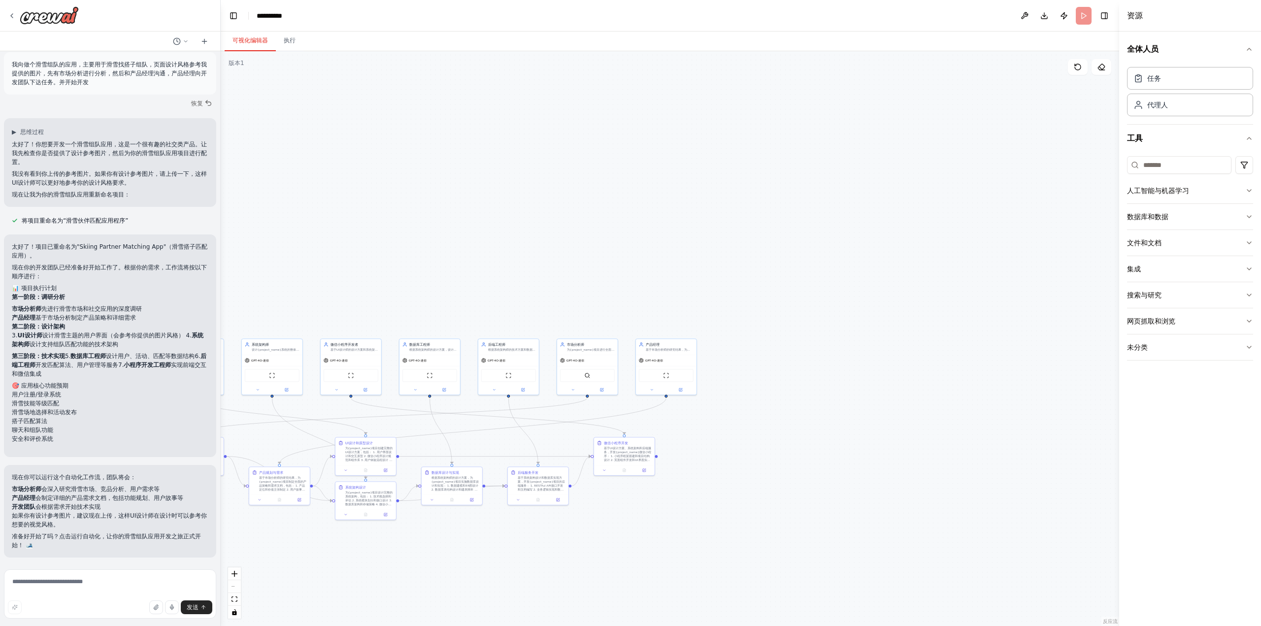
scroll to position [2503, 0]
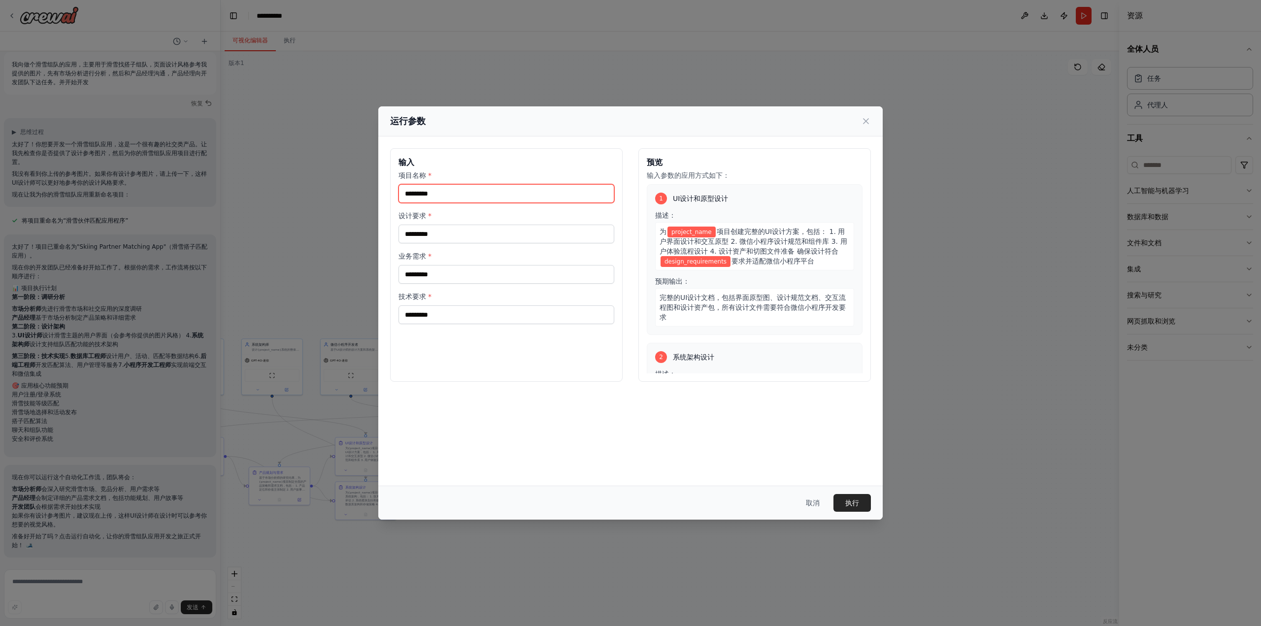
click at [494, 191] on input "项目名称 *" at bounding box center [506, 193] width 216 height 19
type input "****"
click at [466, 236] on input "设计要求 *" at bounding box center [506, 234] width 216 height 19
click at [451, 234] on input "设计要求 *" at bounding box center [506, 234] width 216 height 19
type input "*"
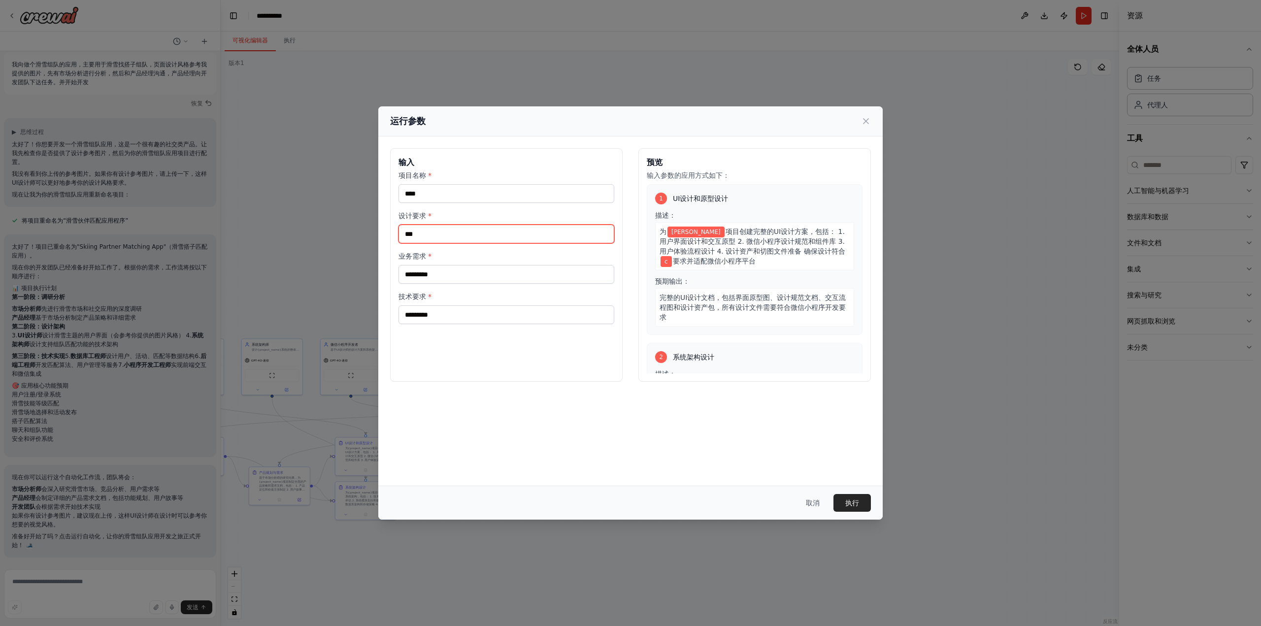
type input "*"
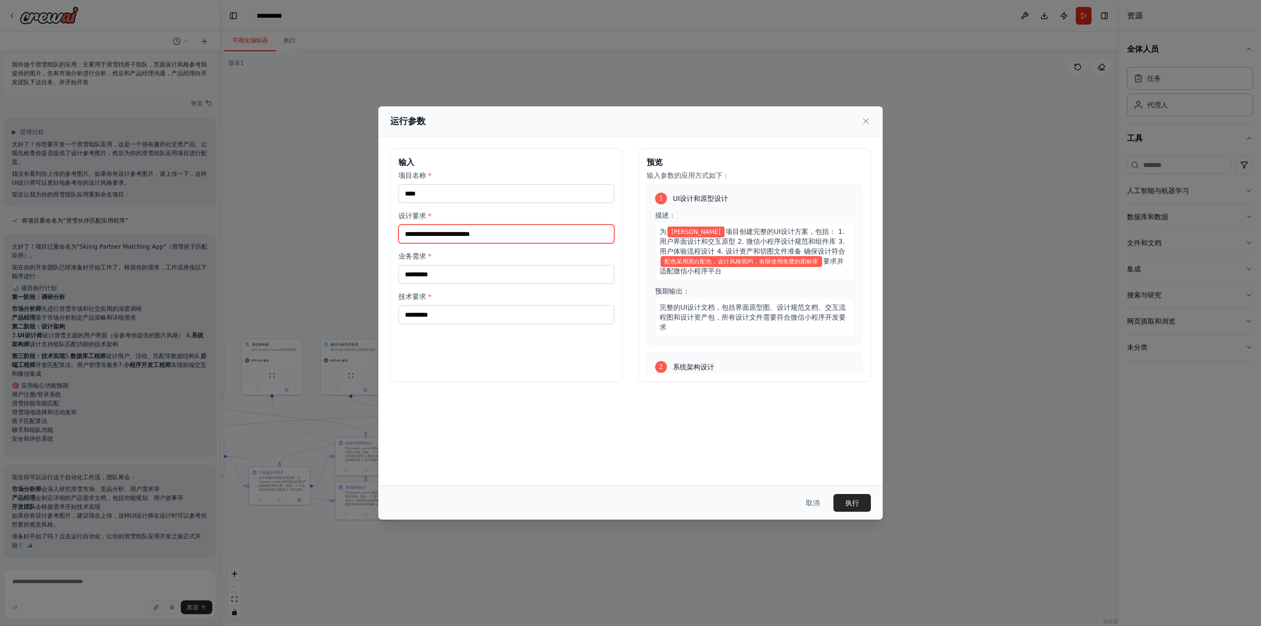
type input "**********"
click at [451, 267] on input "业务需求 *" at bounding box center [506, 274] width 216 height 19
type input "******"
click at [459, 306] on input "技术要求 *" at bounding box center [506, 314] width 216 height 19
type input "**********"
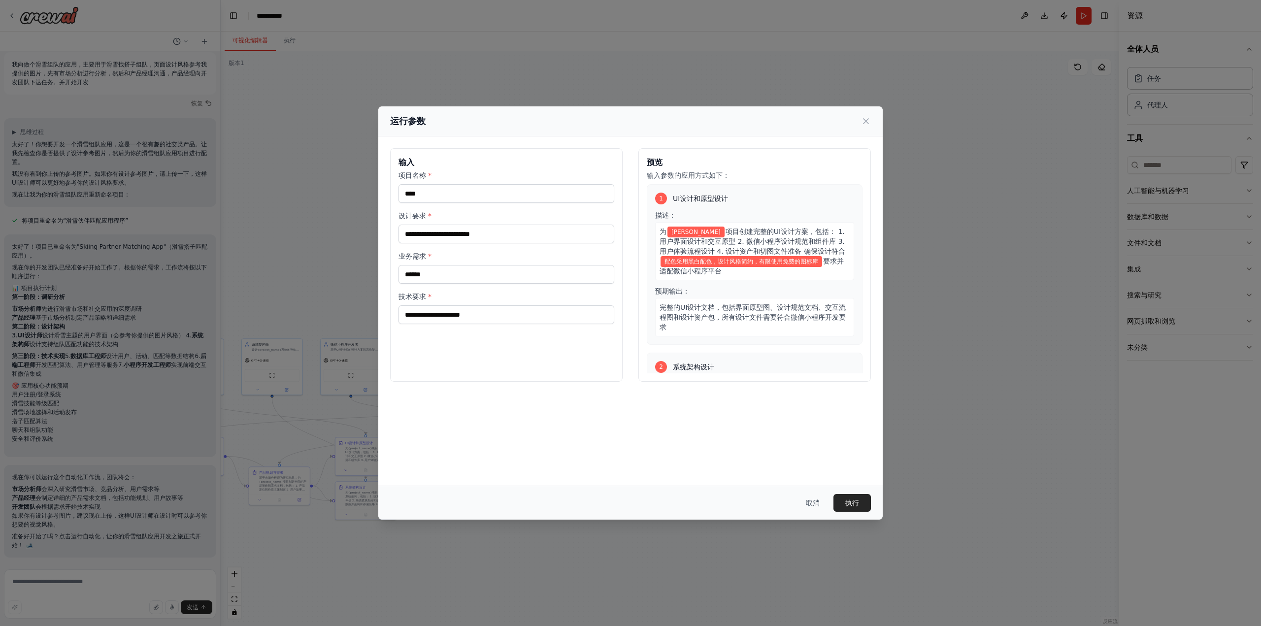
click at [589, 400] on div "**********" at bounding box center [630, 310] width 504 height 349
click at [578, 320] on input "**********" at bounding box center [506, 314] width 216 height 19
click at [561, 350] on div "**********" at bounding box center [506, 264] width 232 height 233
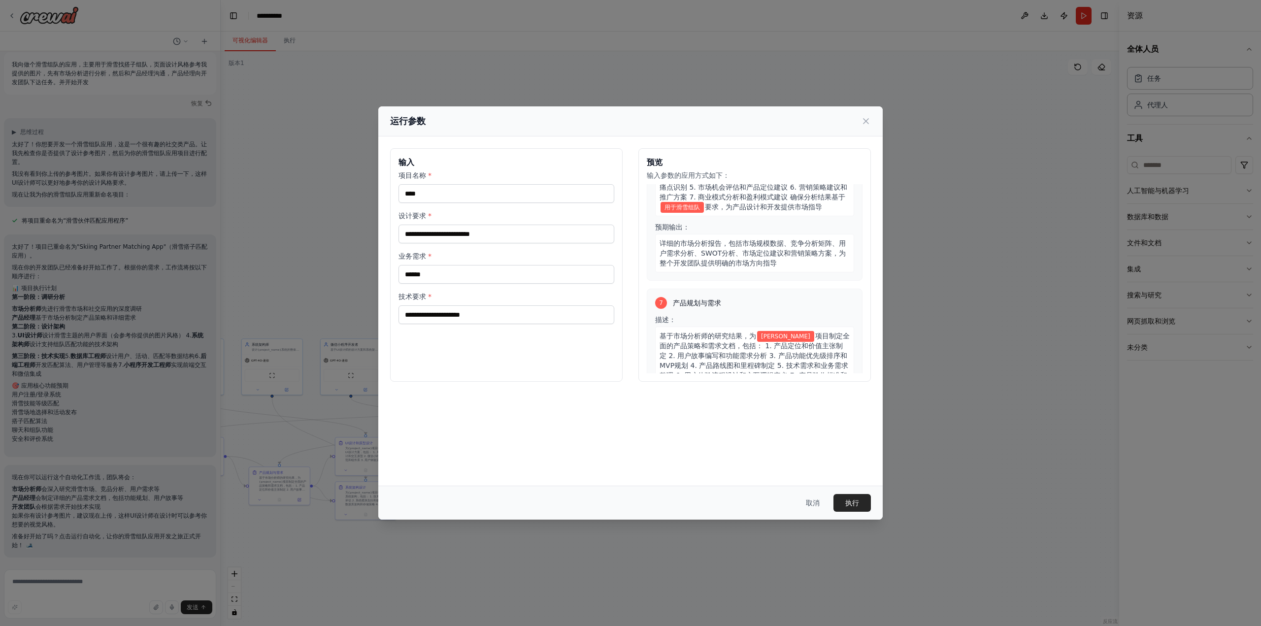
scroll to position [1011, 0]
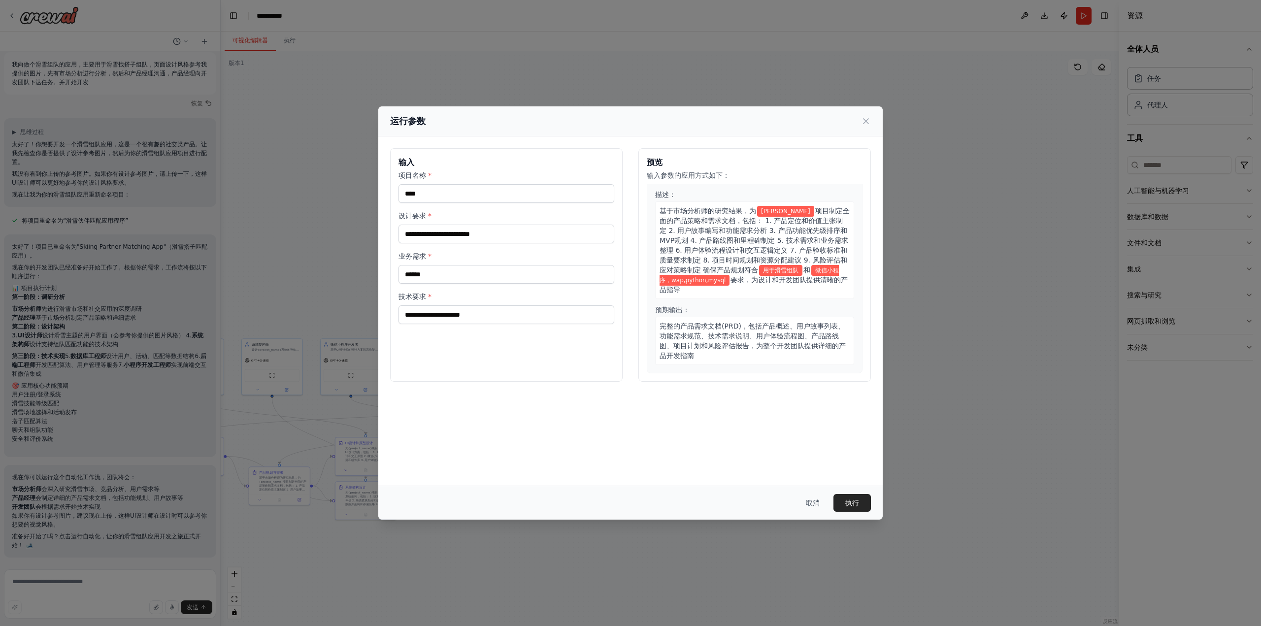
click at [733, 417] on div "**********" at bounding box center [630, 310] width 504 height 349
click at [863, 505] on button "执行" at bounding box center [851, 503] width 37 height 18
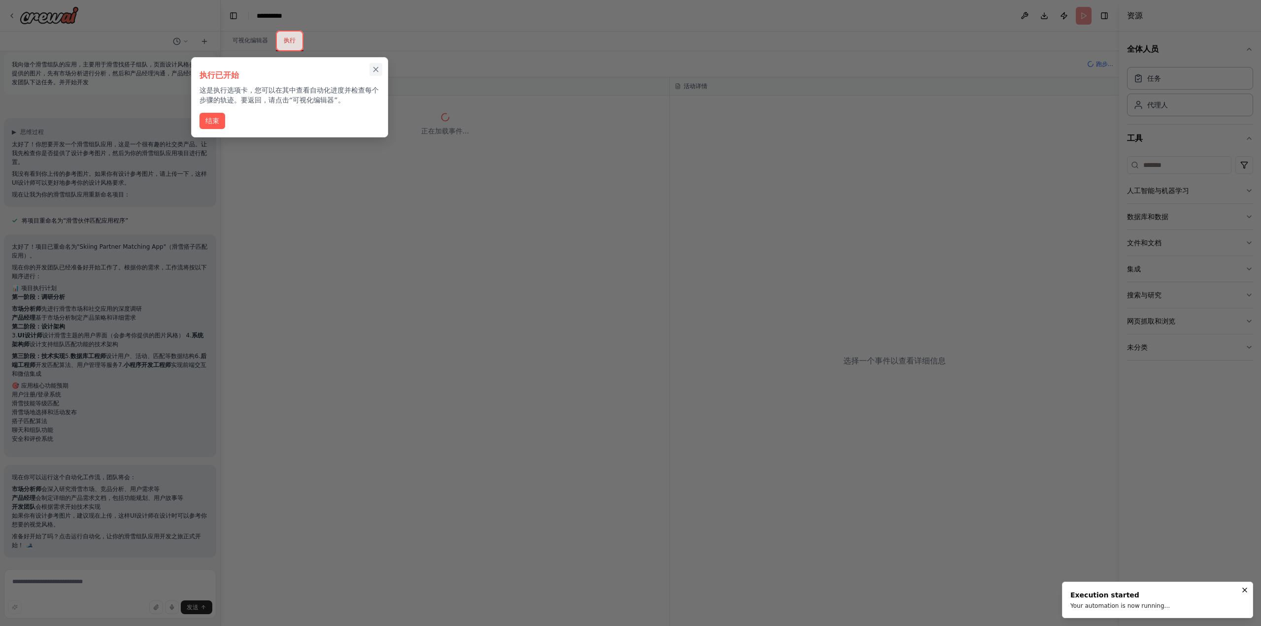
click at [375, 66] on icon "关闭演练" at bounding box center [375, 69] width 9 height 9
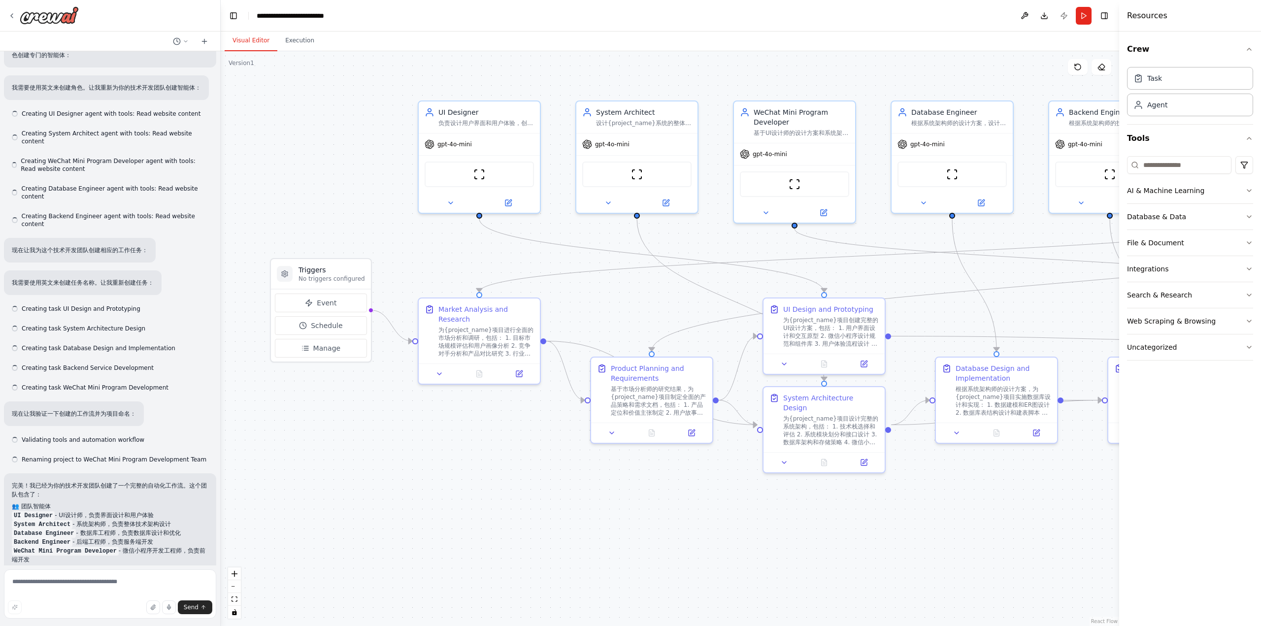
drag, startPoint x: 0, startPoint y: 0, endPoint x: 279, endPoint y: 56, distance: 284.8
click at [279, 60] on div ".deletable-edge-delete-btn { width: 20px; height: 20px; border: 0px solid #ffff…" at bounding box center [670, 338] width 898 height 575
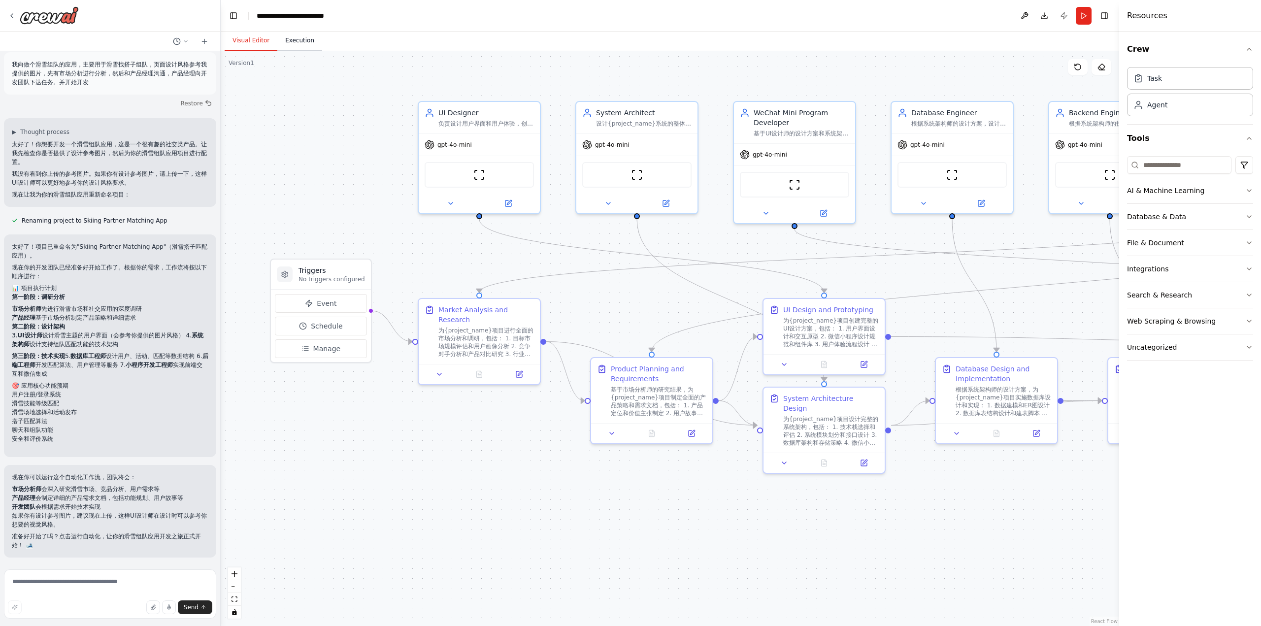
scroll to position [2542, 0]
click at [298, 38] on button "Execution" at bounding box center [299, 41] width 45 height 21
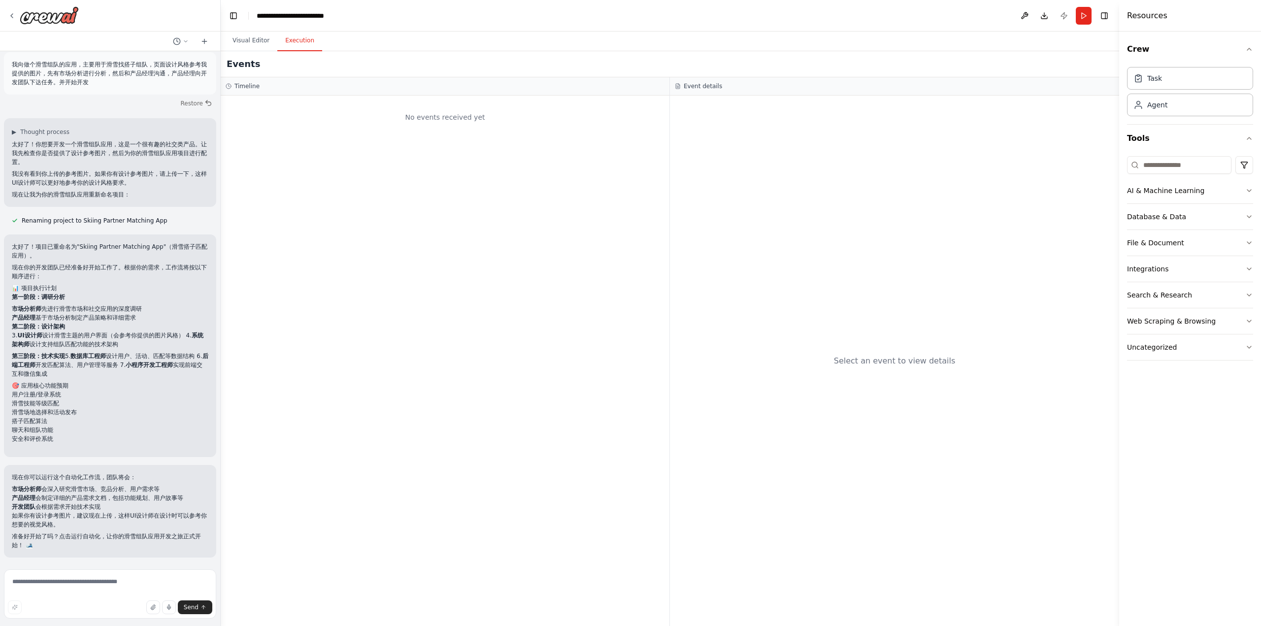
click at [492, 205] on div "No events received yet" at bounding box center [445, 361] width 449 height 530
click at [1075, 18] on header "**********" at bounding box center [670, 16] width 898 height 32
click at [1078, 18] on button "Run" at bounding box center [1083, 16] width 16 height 18
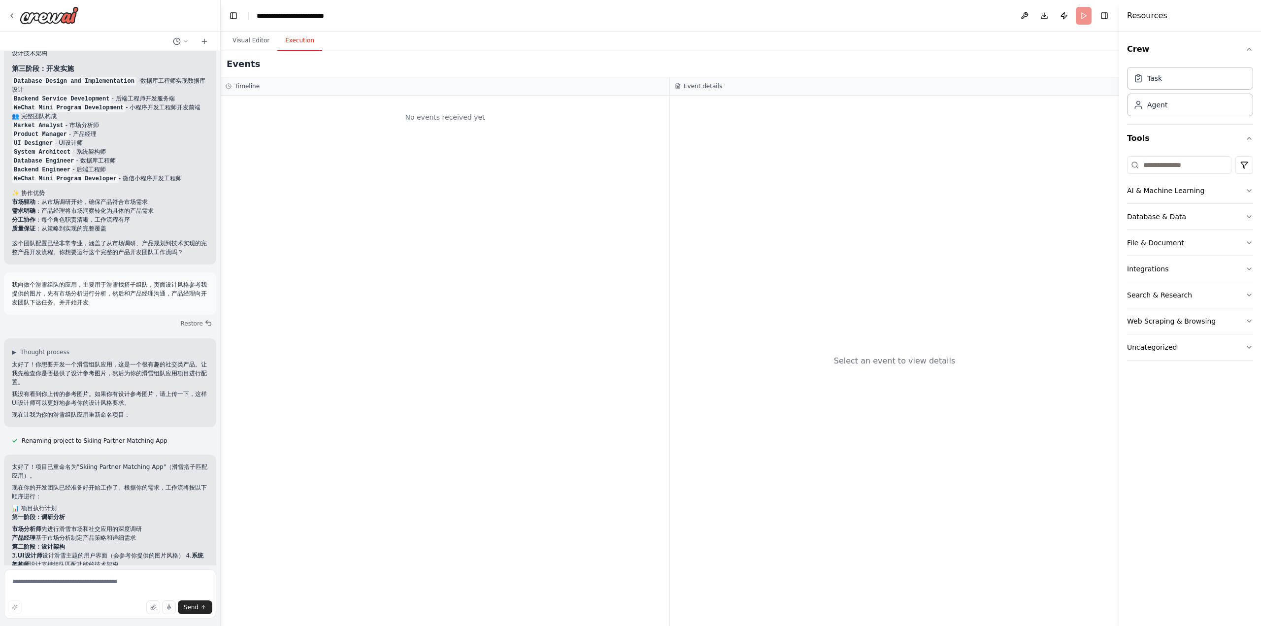
scroll to position [2395, 0]
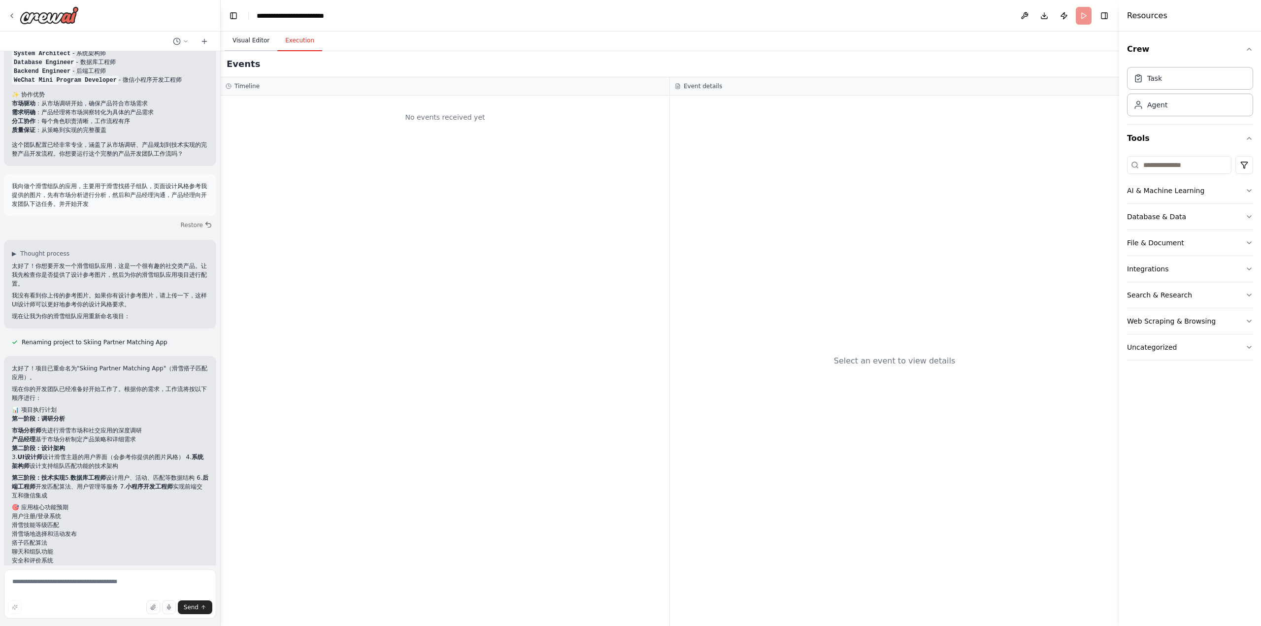
click at [251, 47] on button "Visual Editor" at bounding box center [251, 41] width 53 height 21
click at [314, 45] on button "Execution" at bounding box center [299, 41] width 45 height 21
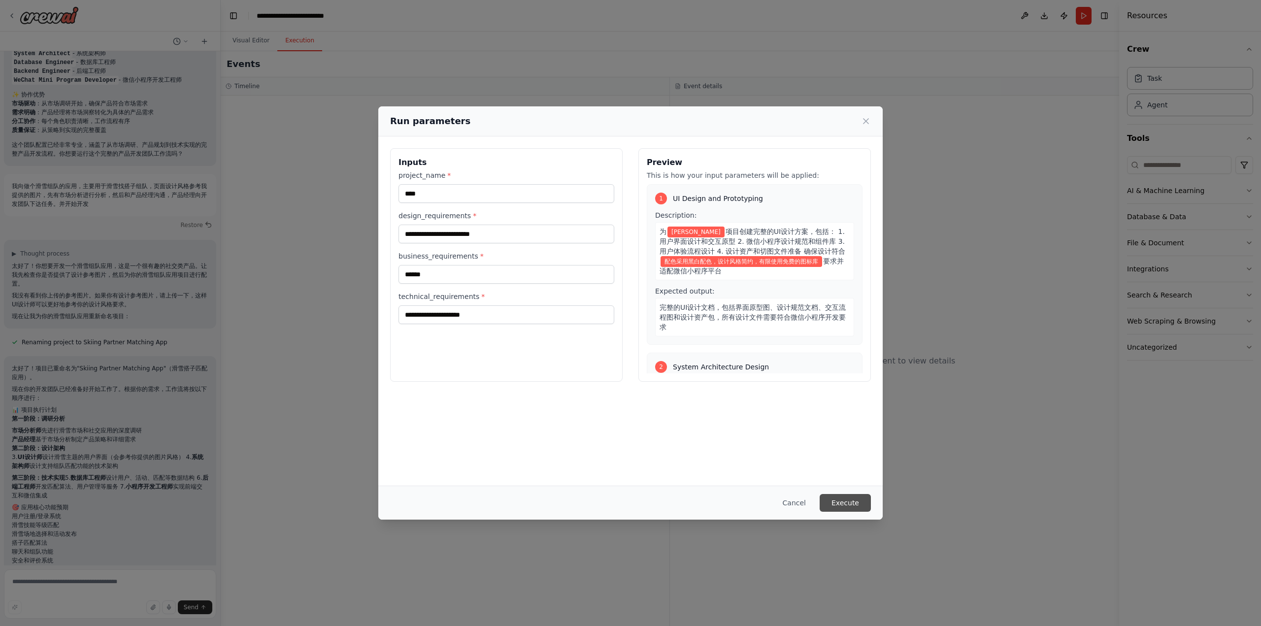
click at [861, 500] on button "Execute" at bounding box center [844, 503] width 51 height 18
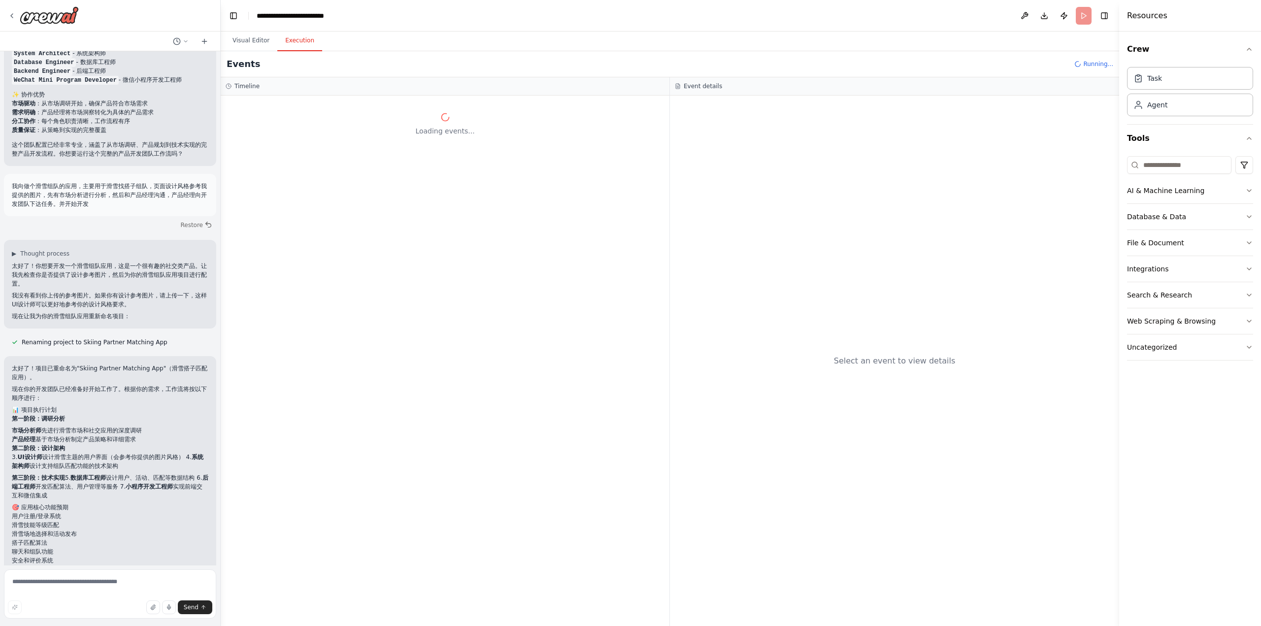
click at [446, 334] on div "Loading events..." at bounding box center [445, 361] width 449 height 530
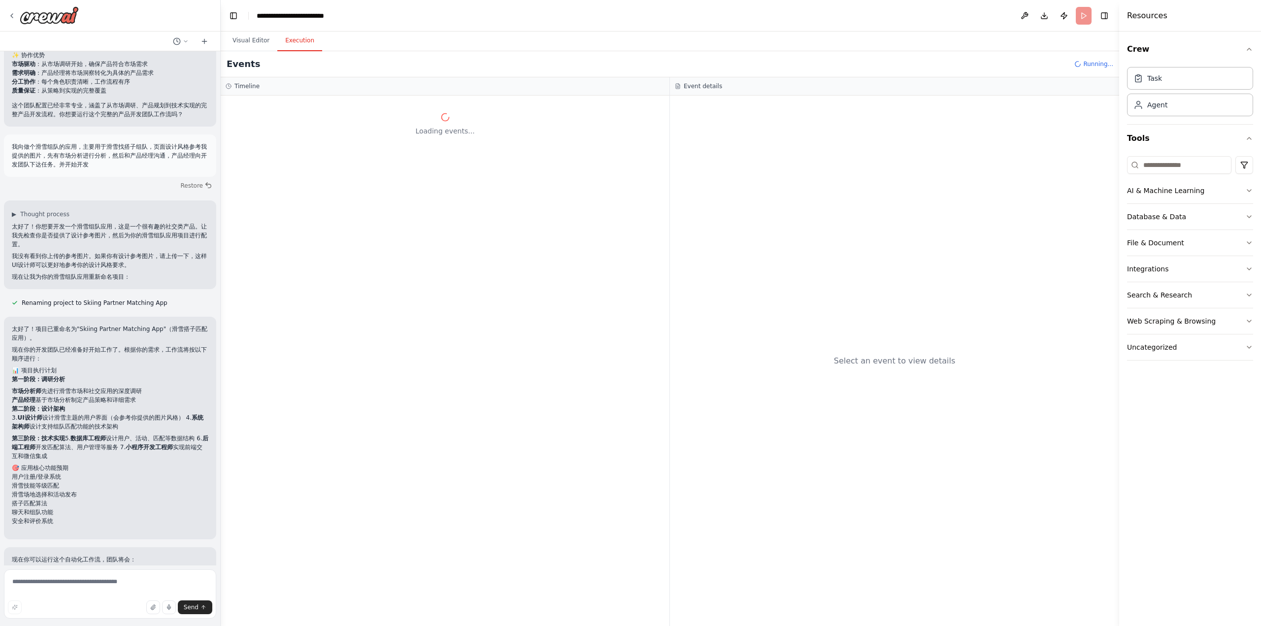
scroll to position [2355, 0]
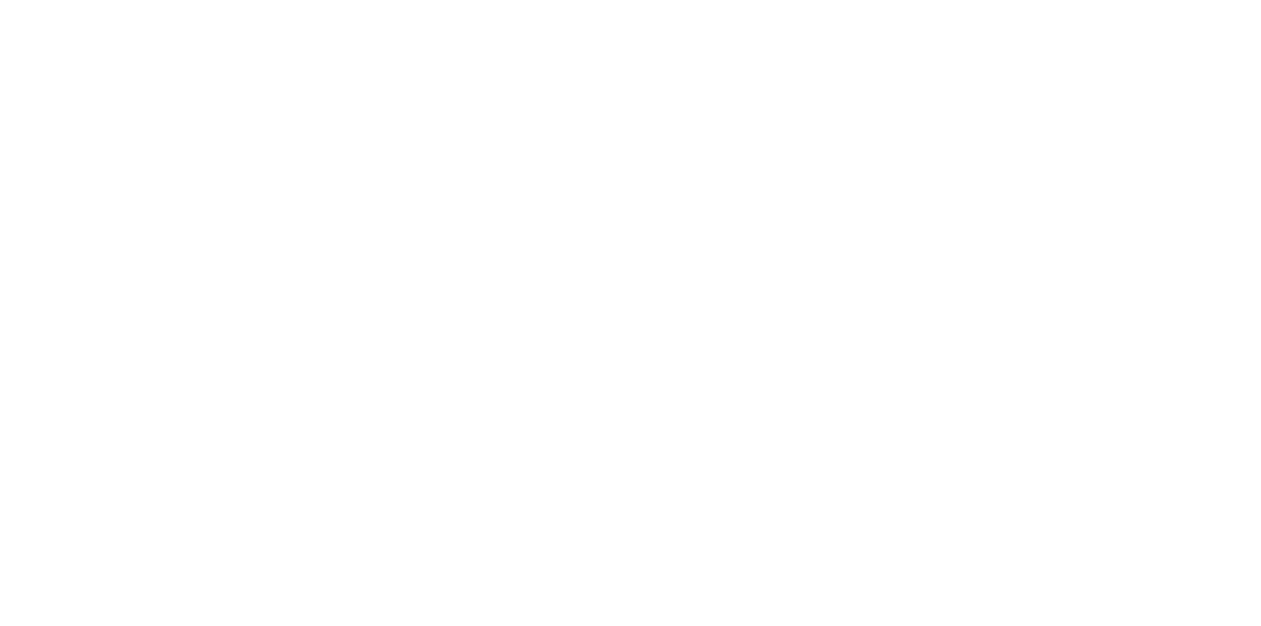
click at [519, 0] on html "原文 请对此翻译评分 您的反馈将用于改进谷歌翻译" at bounding box center [630, 0] width 1261 height 0
click at [476, 0] on html "原文 请对此翻译评分 您的反馈将用于改进谷歌翻译" at bounding box center [630, 0] width 1261 height 0
click at [479, 0] on html "原文 请对此翻译评分 您的反馈将用于改进谷歌翻译" at bounding box center [630, 0] width 1261 height 0
click at [476, 0] on html "原文 请对此翻译评分 您的反馈将用于改进谷歌翻译" at bounding box center [630, 0] width 1261 height 0
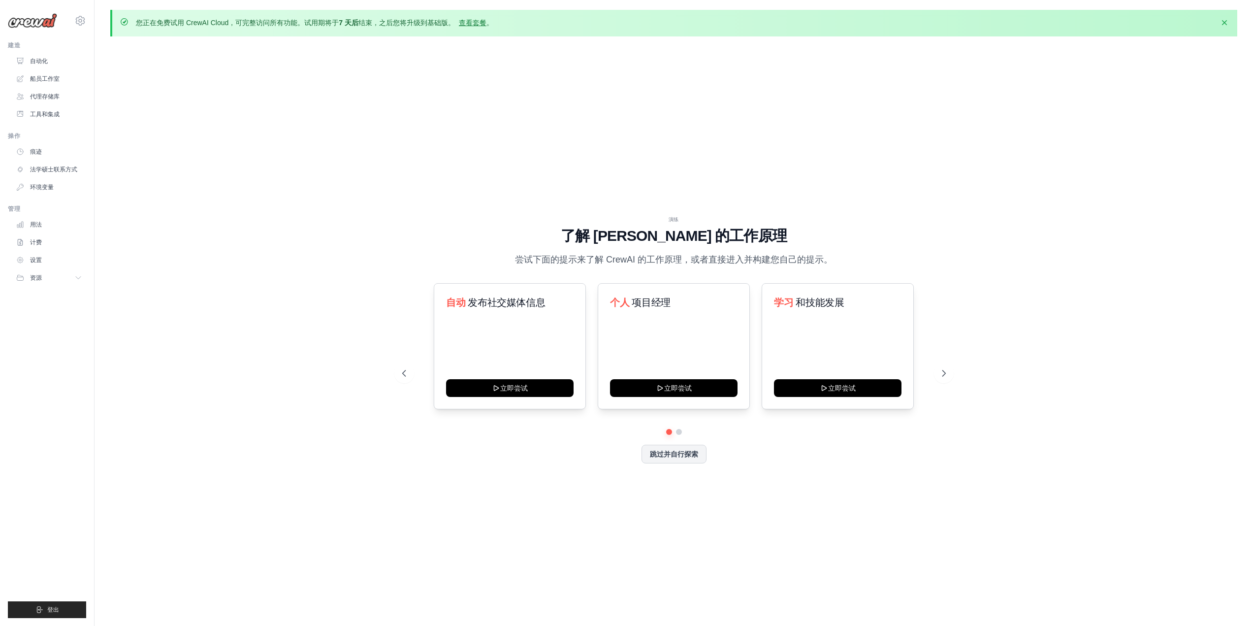
click at [681, 462] on div "演练 了解 [PERSON_NAME] 的工作原理 尝试下面的提示来了解 [PERSON_NAME] 的工作原理，或者直接进入并构建您自己的提示。 自动 发布…" at bounding box center [673, 347] width 567 height 263
click at [681, 453] on font "跳过并自行探索" at bounding box center [674, 453] width 48 height 8
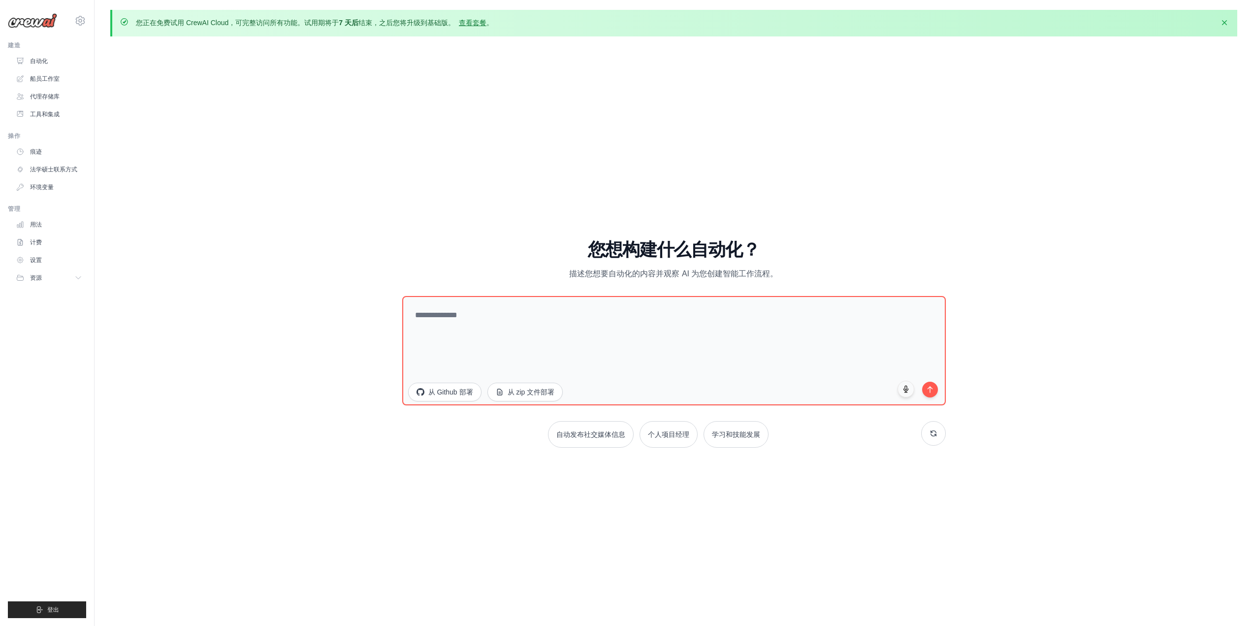
click at [522, 493] on div "演练 了解 [PERSON_NAME] 的工作原理 尝试下面的提示来了解 [PERSON_NAME] 的工作原理，或者直接进入并构建您自己的提示。 自动 发布…" at bounding box center [673, 347] width 1127 height 606
click at [58, 81] on font "船员工作室" at bounding box center [46, 78] width 30 height 7
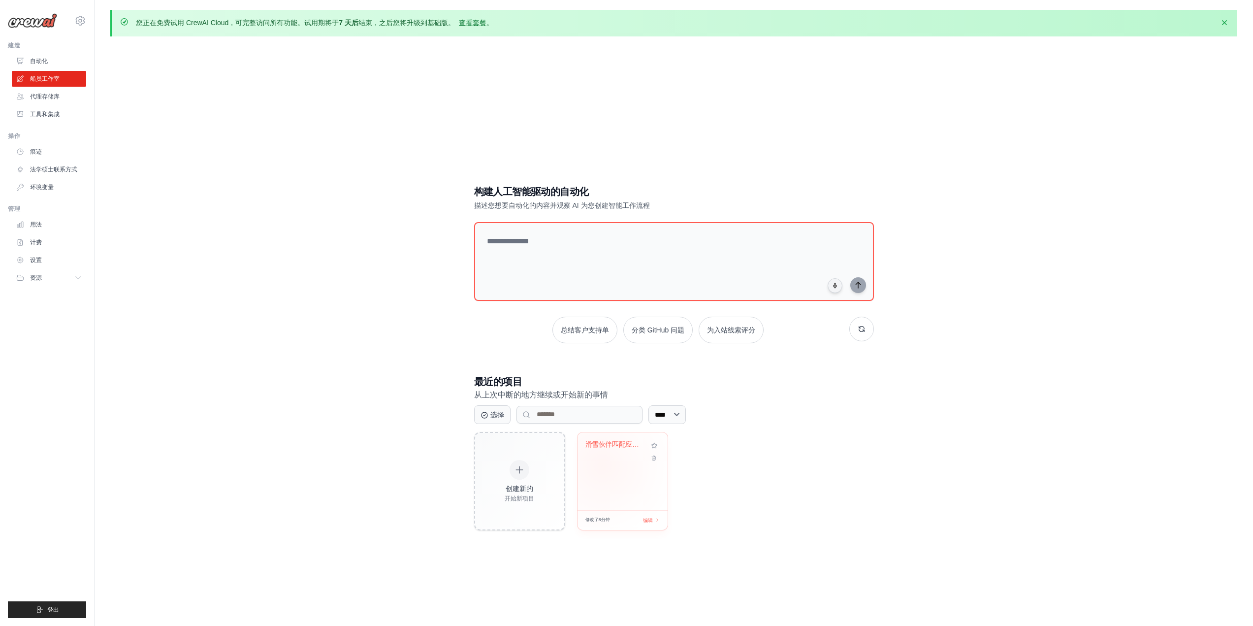
click at [602, 464] on div "滑雪伙伴匹配应用程序" at bounding box center [623, 471] width 90 height 78
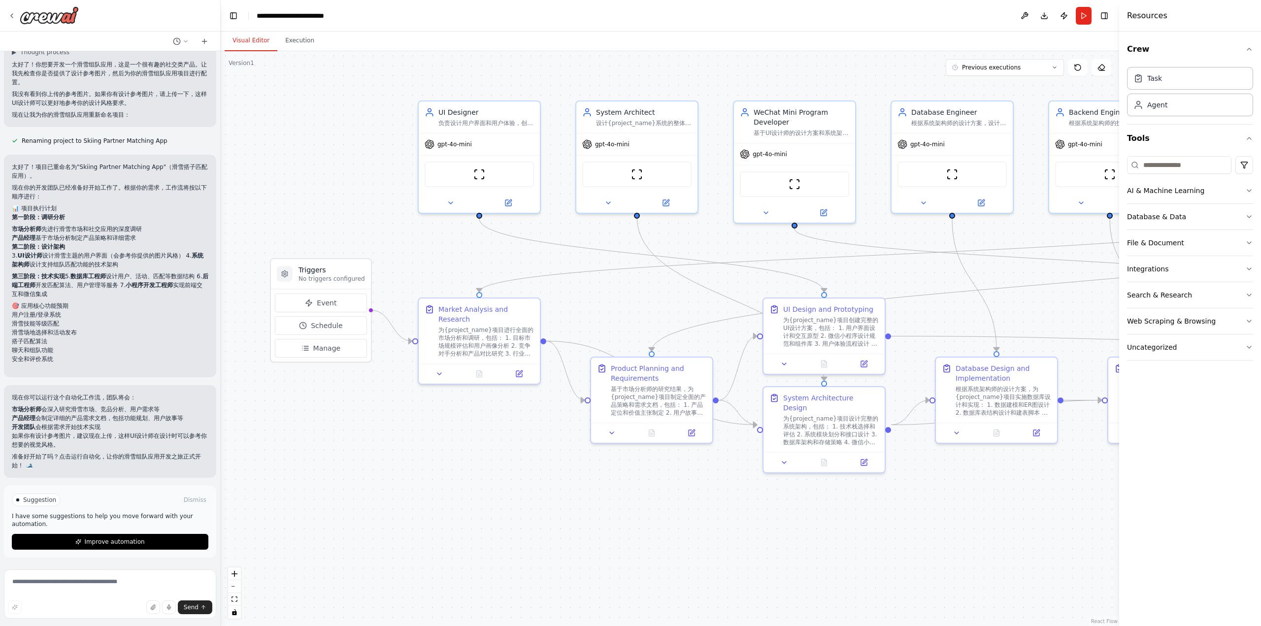
scroll to position [2622, 0]
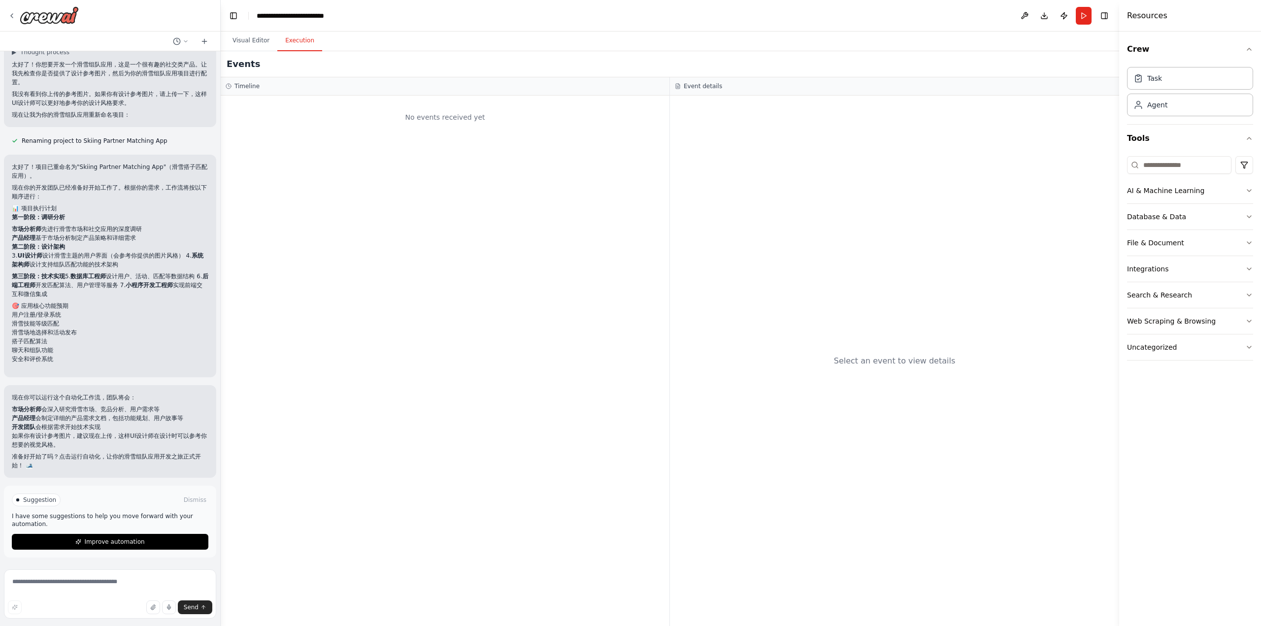
click at [295, 49] on button "Execution" at bounding box center [299, 41] width 45 height 21
click at [254, 43] on button "Visual Editor" at bounding box center [251, 41] width 53 height 21
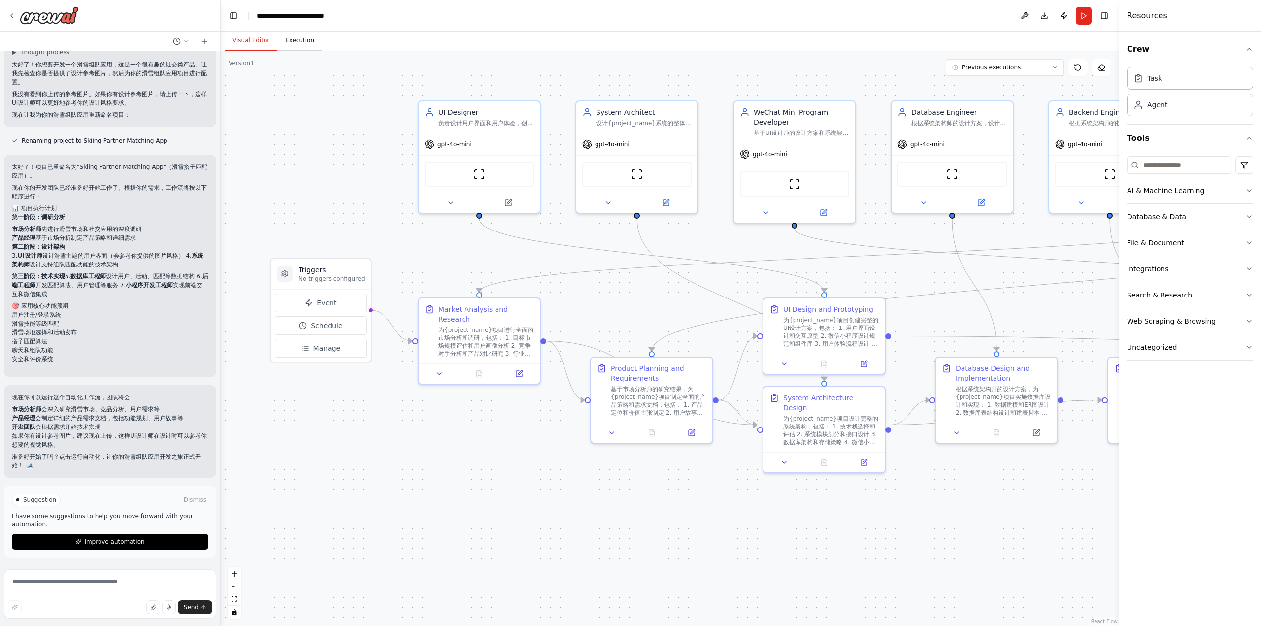
click at [287, 41] on button "Execution" at bounding box center [299, 41] width 45 height 21
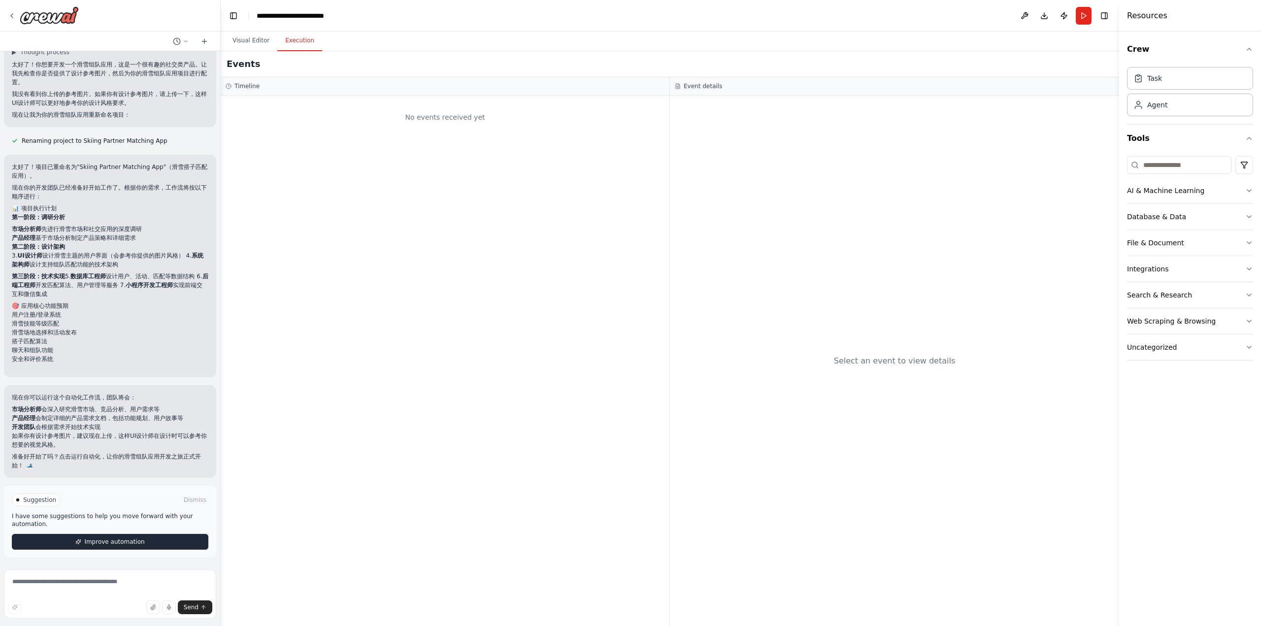
click at [93, 542] on span "Improve automation" at bounding box center [114, 542] width 60 height 8
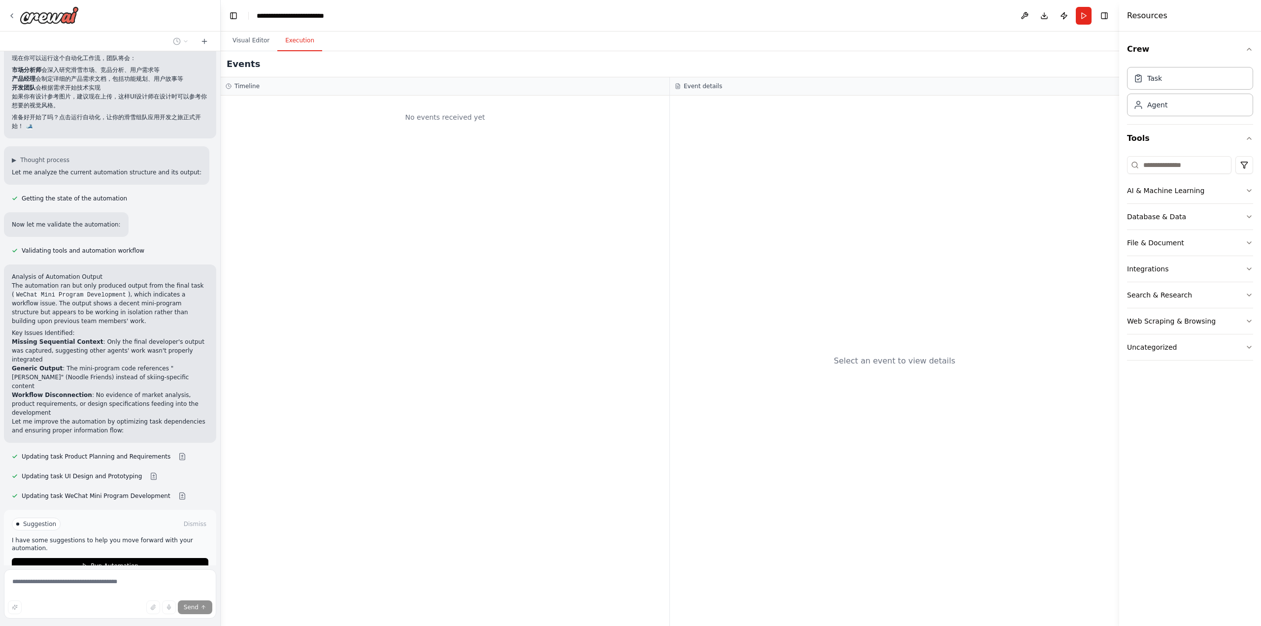
scroll to position [3015, 0]
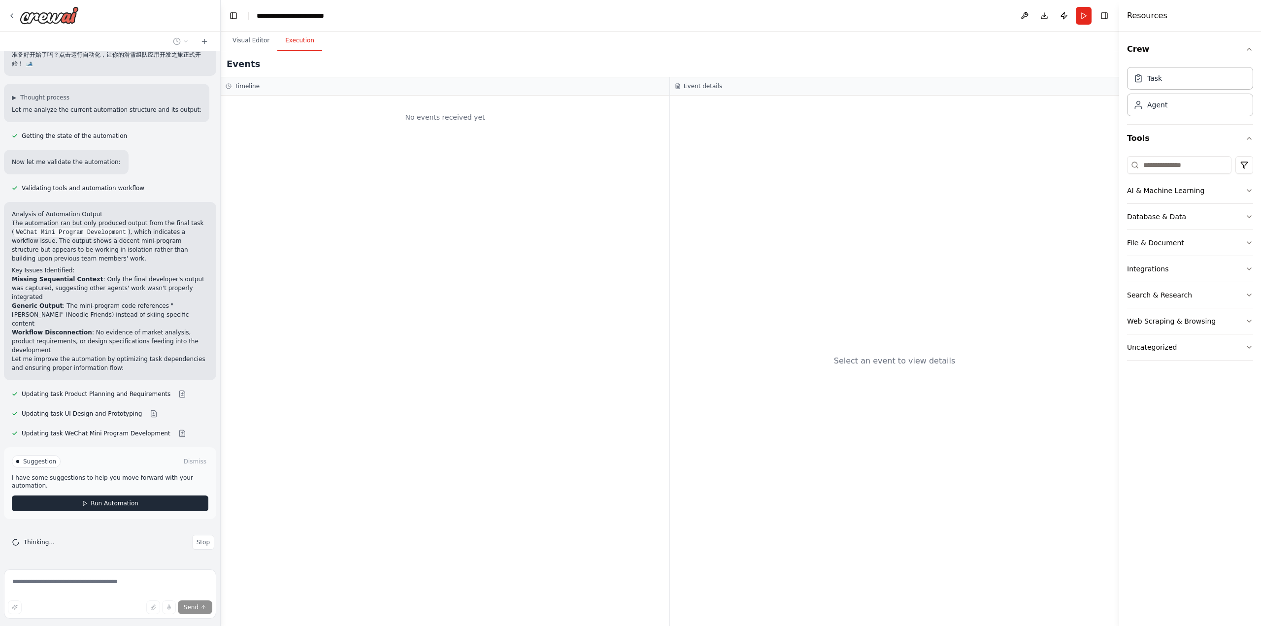
click at [82, 503] on icon at bounding box center [85, 503] width 6 height 6
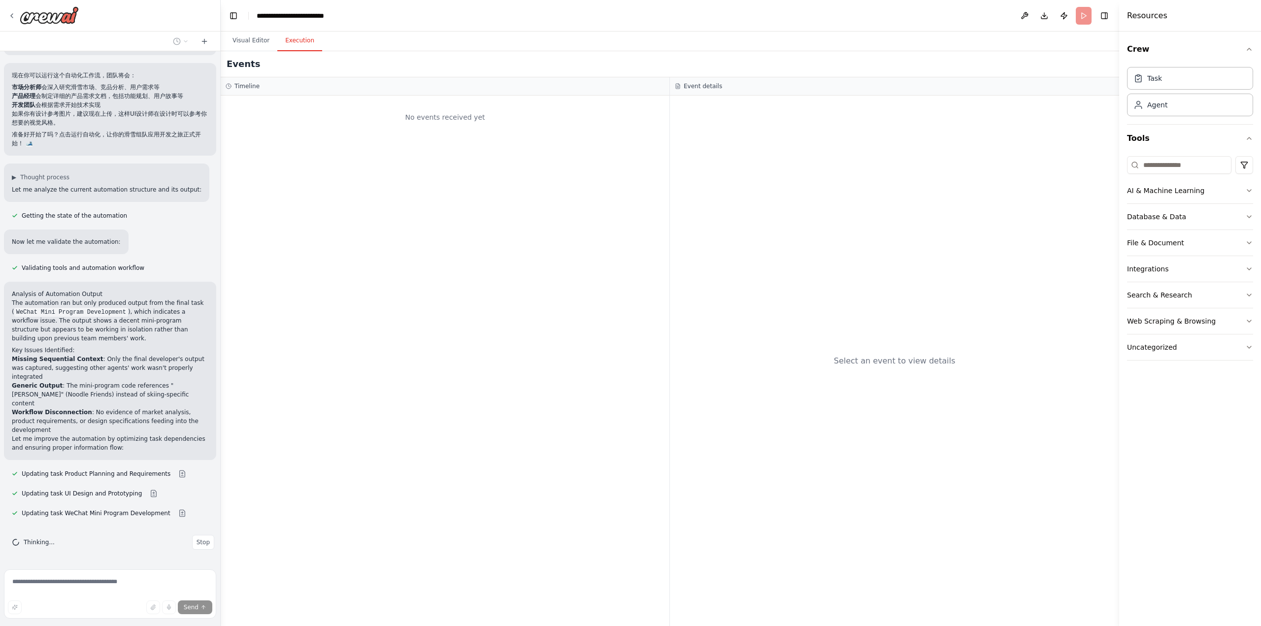
scroll to position [2935, 0]
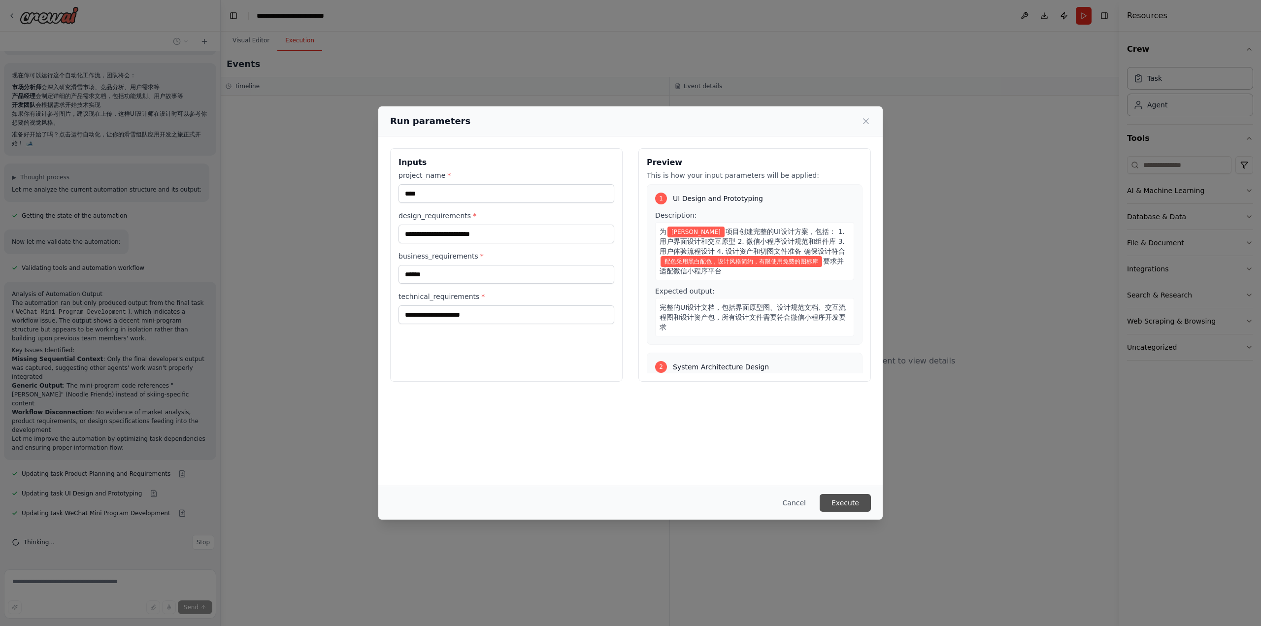
click at [839, 508] on button "Execute" at bounding box center [844, 503] width 51 height 18
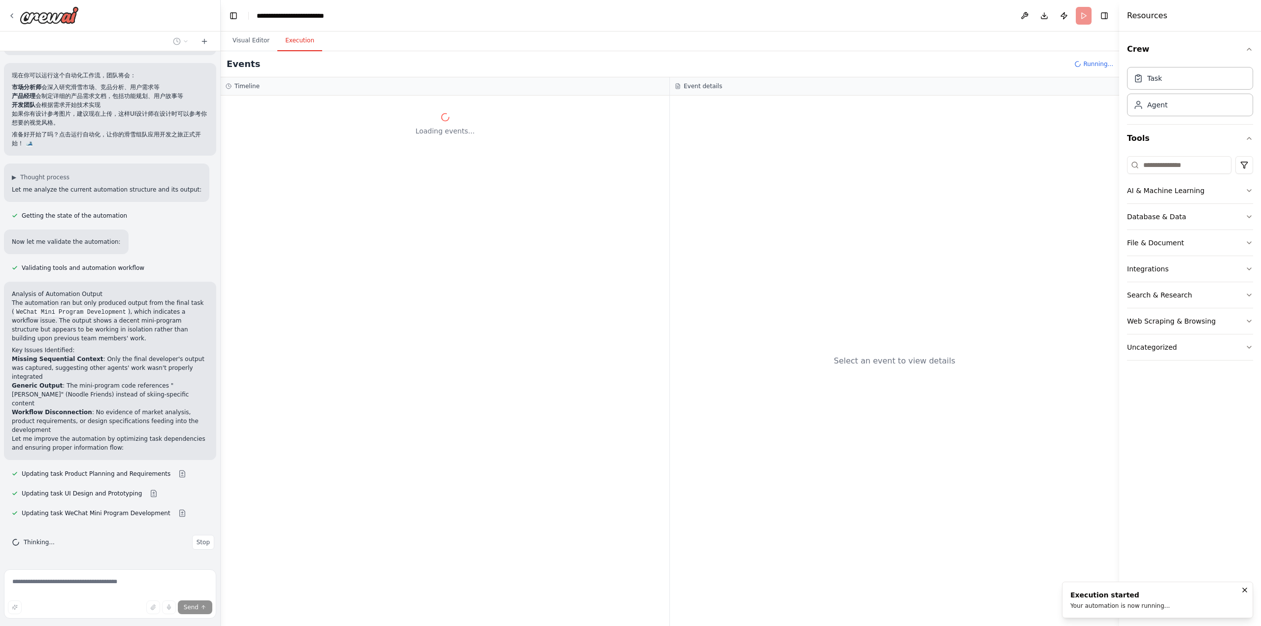
click at [410, 340] on div "Loading events..." at bounding box center [445, 361] width 449 height 530
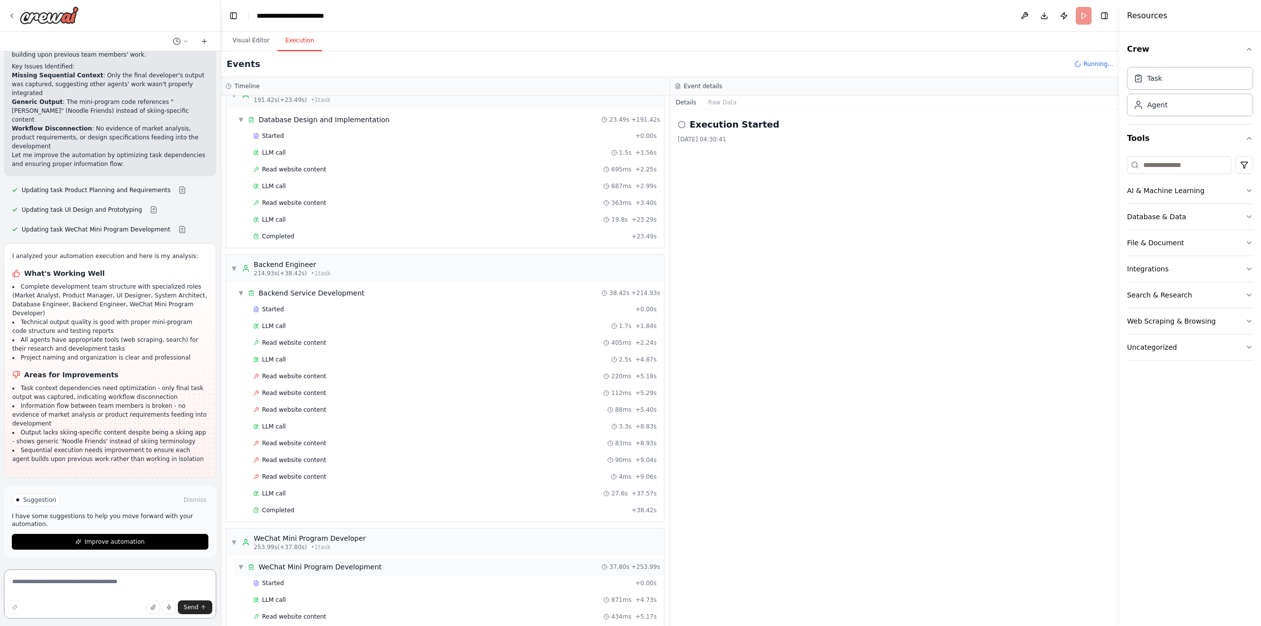
scroll to position [1262, 0]
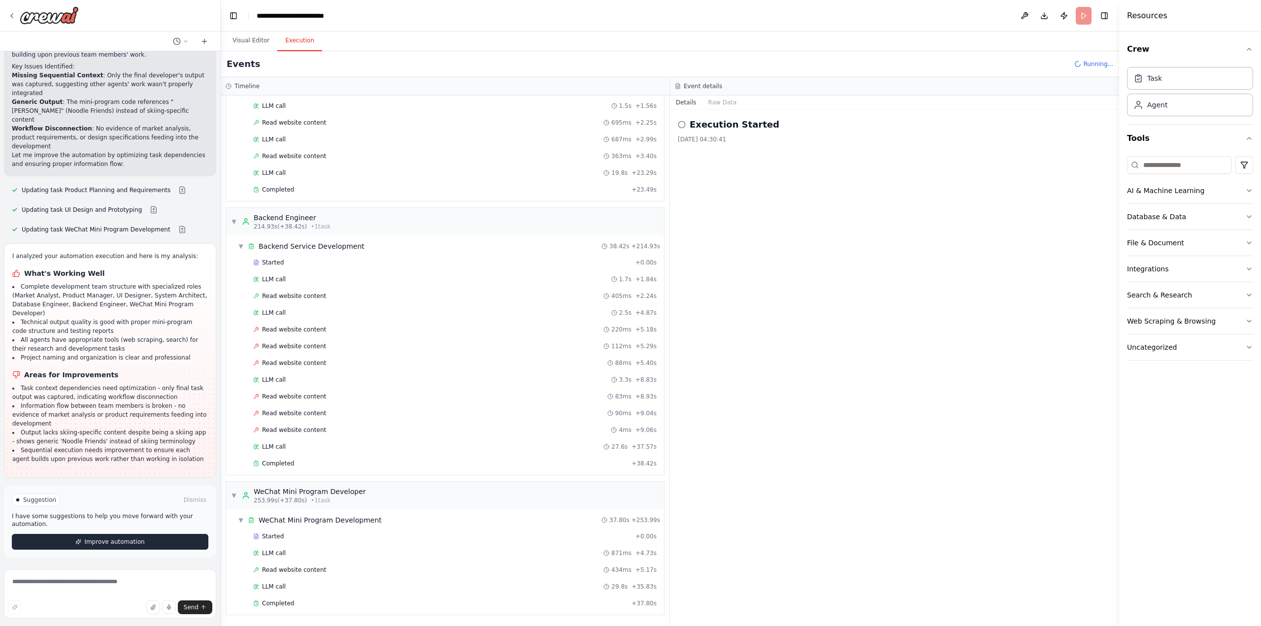
click at [106, 544] on span "Improve automation" at bounding box center [114, 542] width 60 height 8
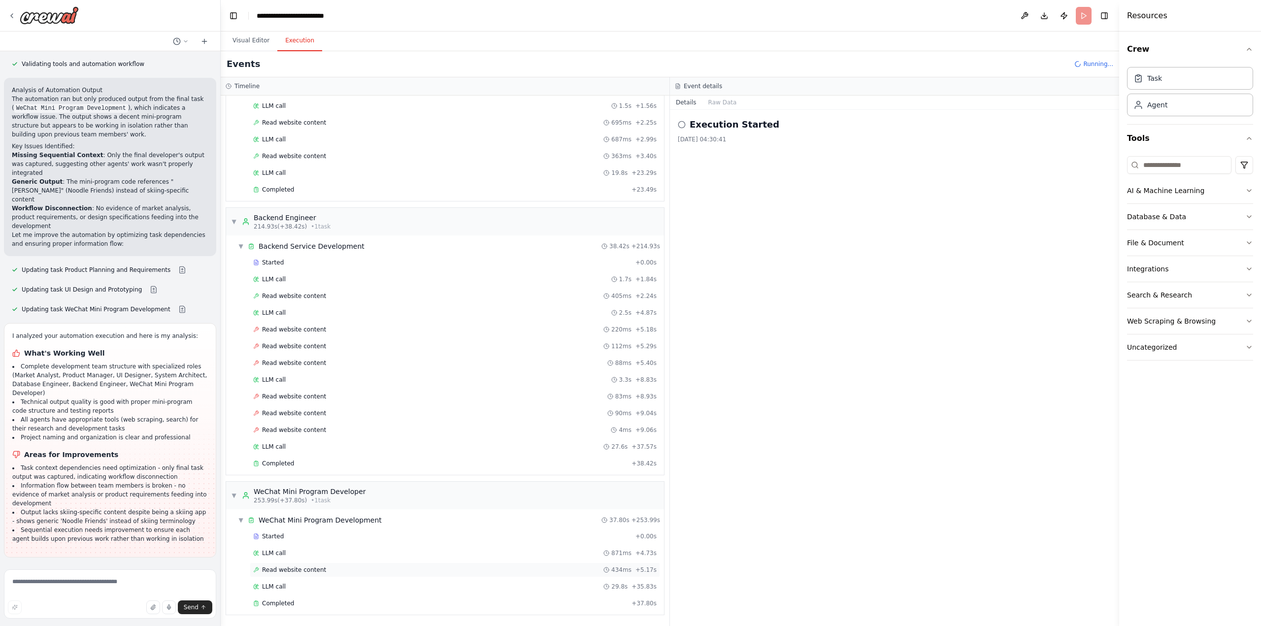
click at [550, 571] on div "Read website content 434ms + 5.17s" at bounding box center [454, 570] width 403 height 8
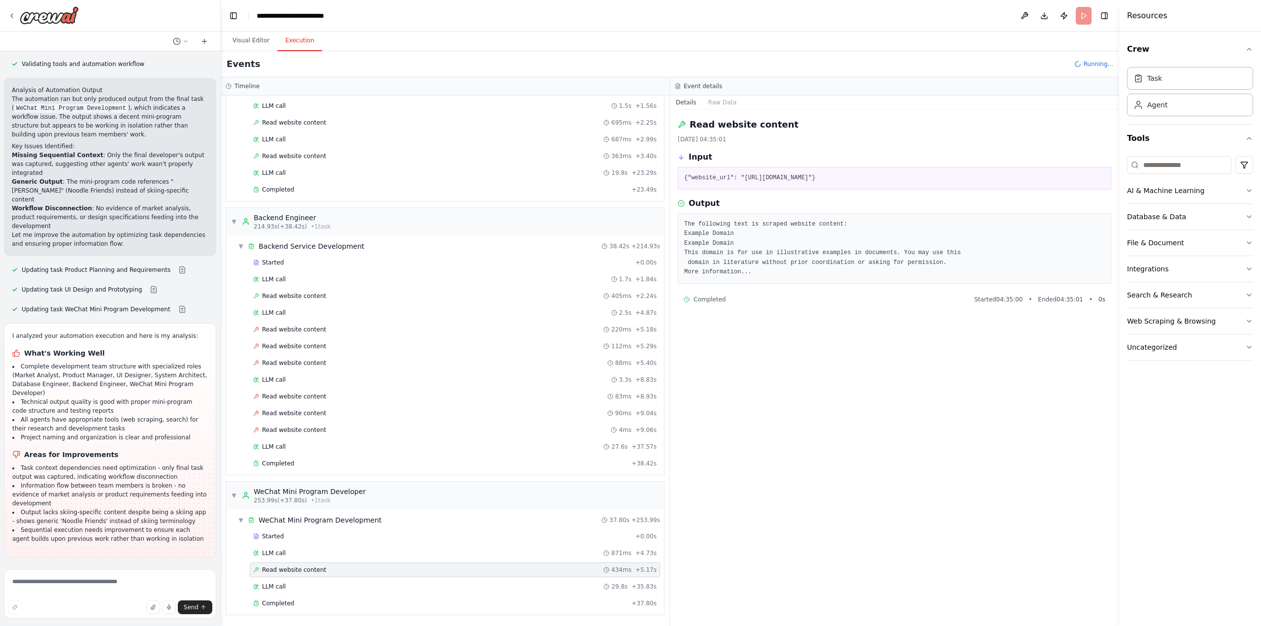
click at [933, 456] on div "Read website content [DATE] 04:35:01 Input {"website_url": "[URL][DOMAIN_NAME]"…" at bounding box center [894, 368] width 449 height 516
click at [744, 260] on pre "The following text is scraped website content: Example Domain Example Domain Th…" at bounding box center [894, 249] width 421 height 58
click at [761, 349] on div "Read website content [DATE] 04:35:01 Input {"website_url": "[URL][DOMAIN_NAME]"…" at bounding box center [894, 368] width 449 height 516
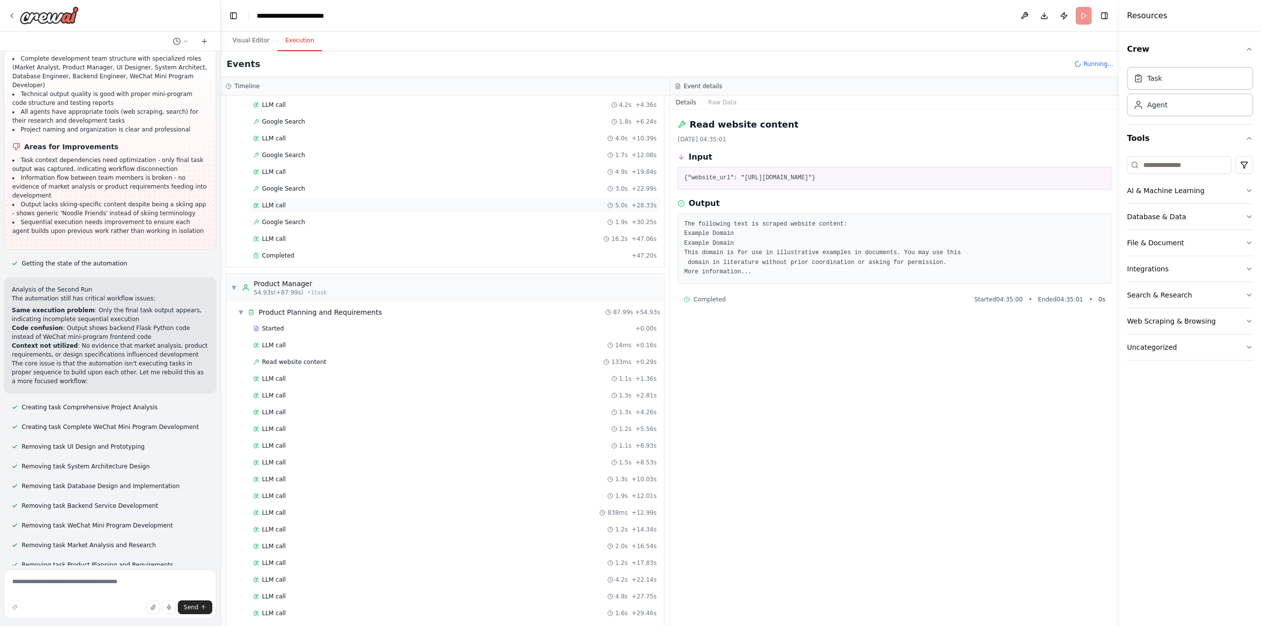
scroll to position [0, 0]
click at [242, 140] on span "▼" at bounding box center [241, 139] width 6 height 8
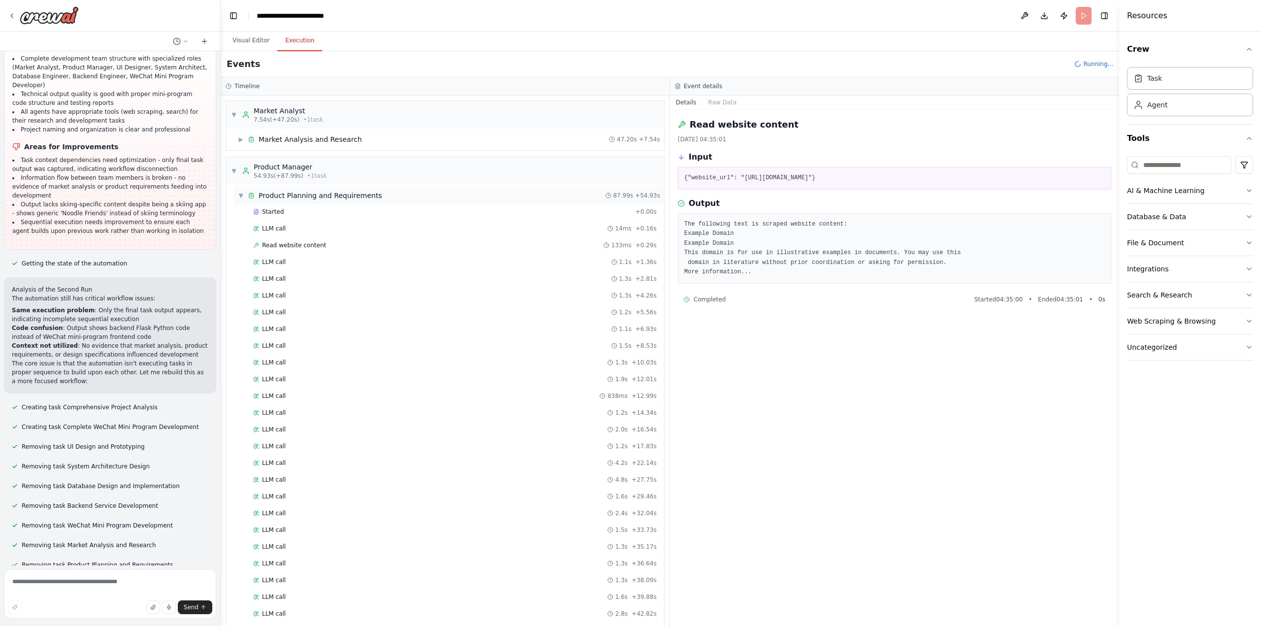
click at [243, 195] on span "▼" at bounding box center [241, 196] width 6 height 8
click at [243, 249] on span "▼" at bounding box center [241, 252] width 6 height 8
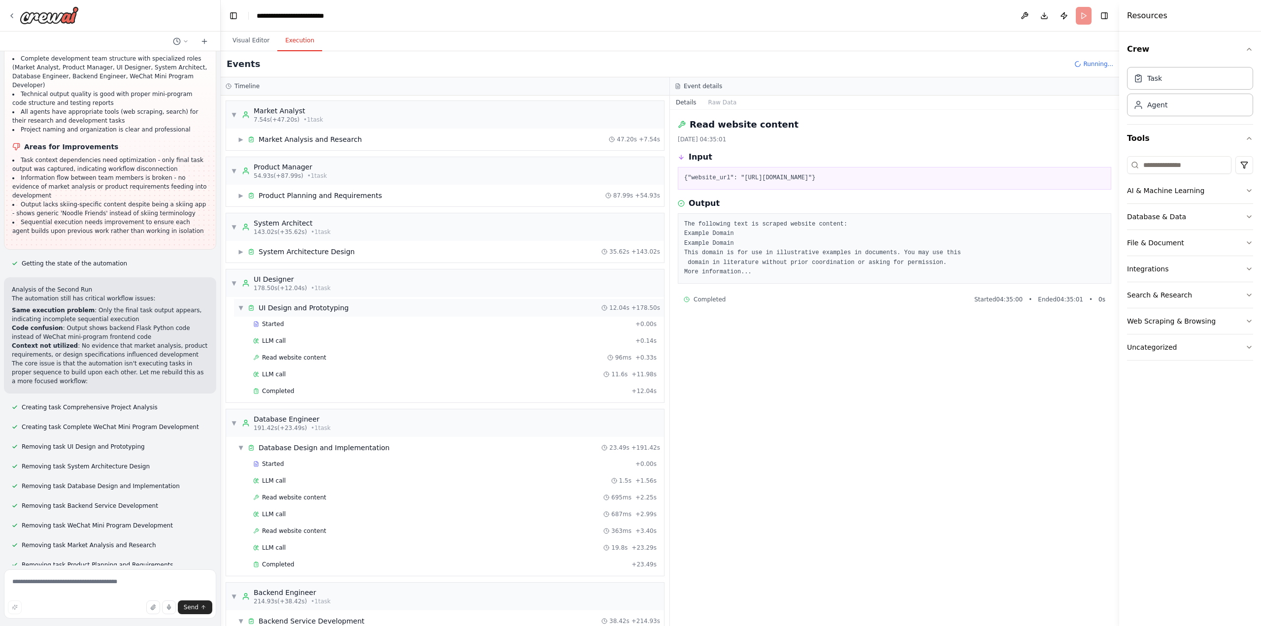
click at [240, 308] on span "▼" at bounding box center [241, 308] width 6 height 8
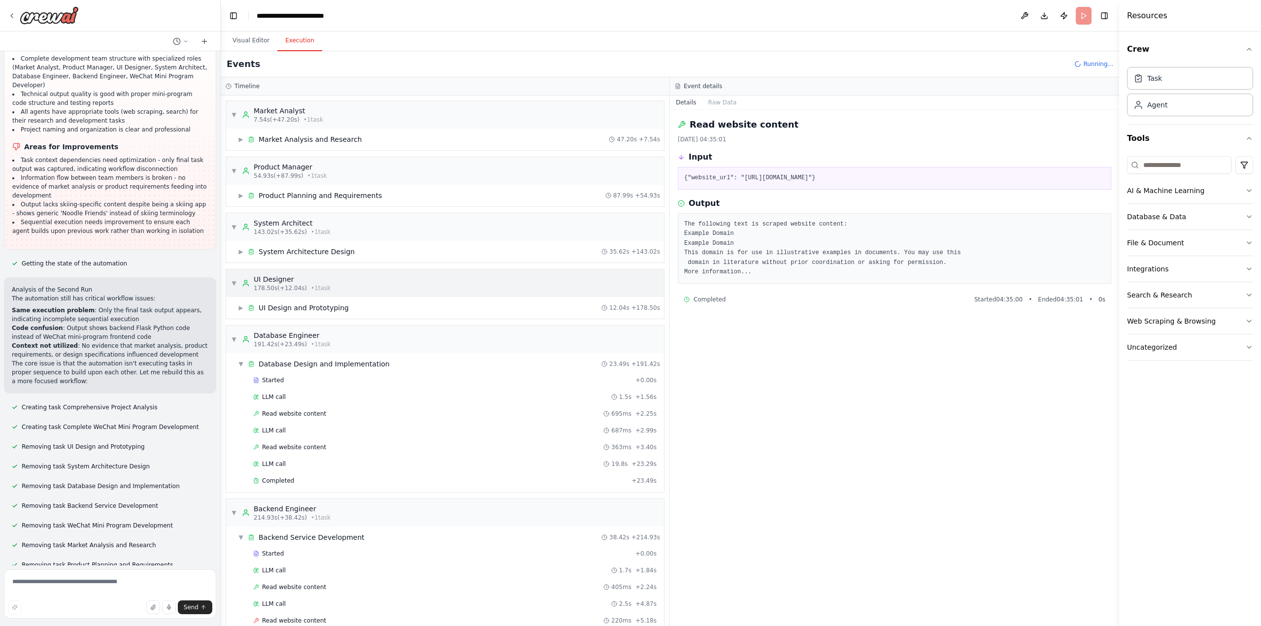
click at [234, 284] on span "▼" at bounding box center [234, 283] width 6 height 8
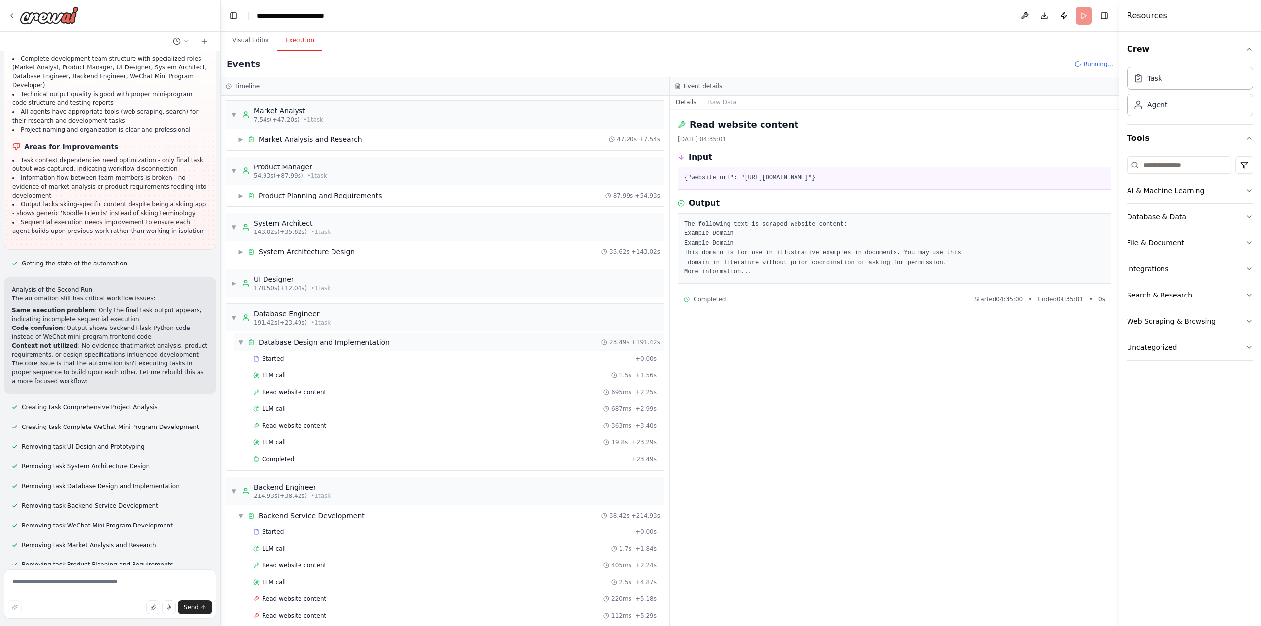
click at [242, 341] on span "▼" at bounding box center [241, 342] width 6 height 8
click at [235, 315] on span "▼" at bounding box center [234, 318] width 6 height 8
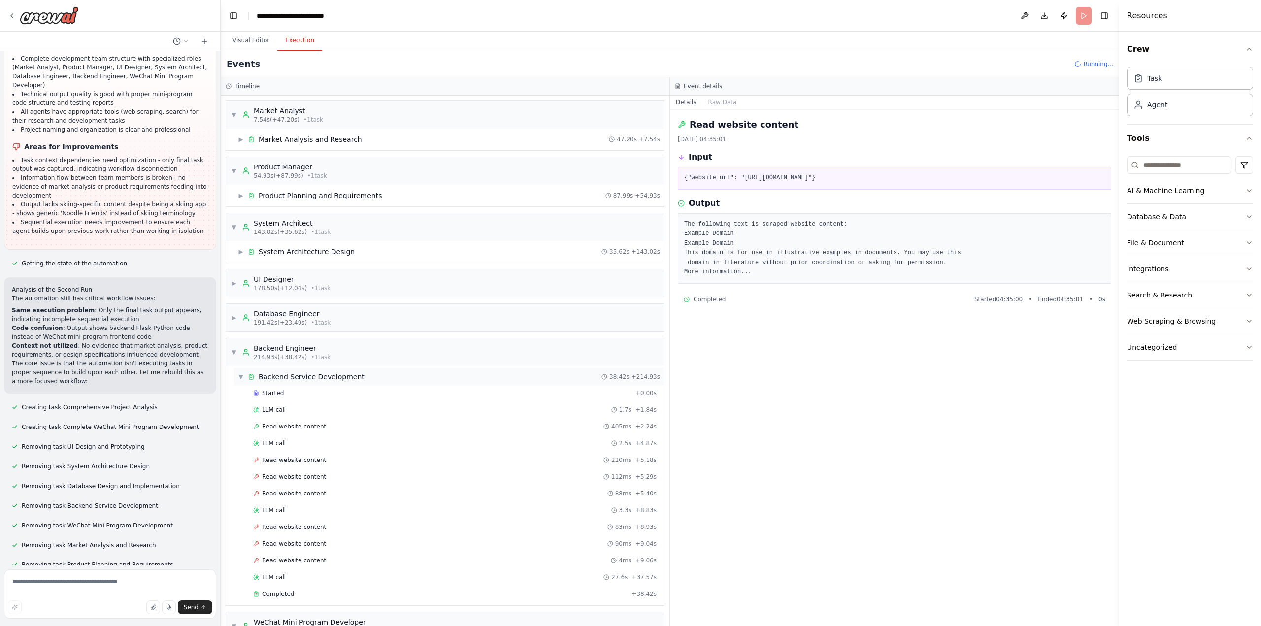
click at [241, 370] on div "▼ Backend Service Development 38.42s + 214.93s" at bounding box center [449, 377] width 430 height 18
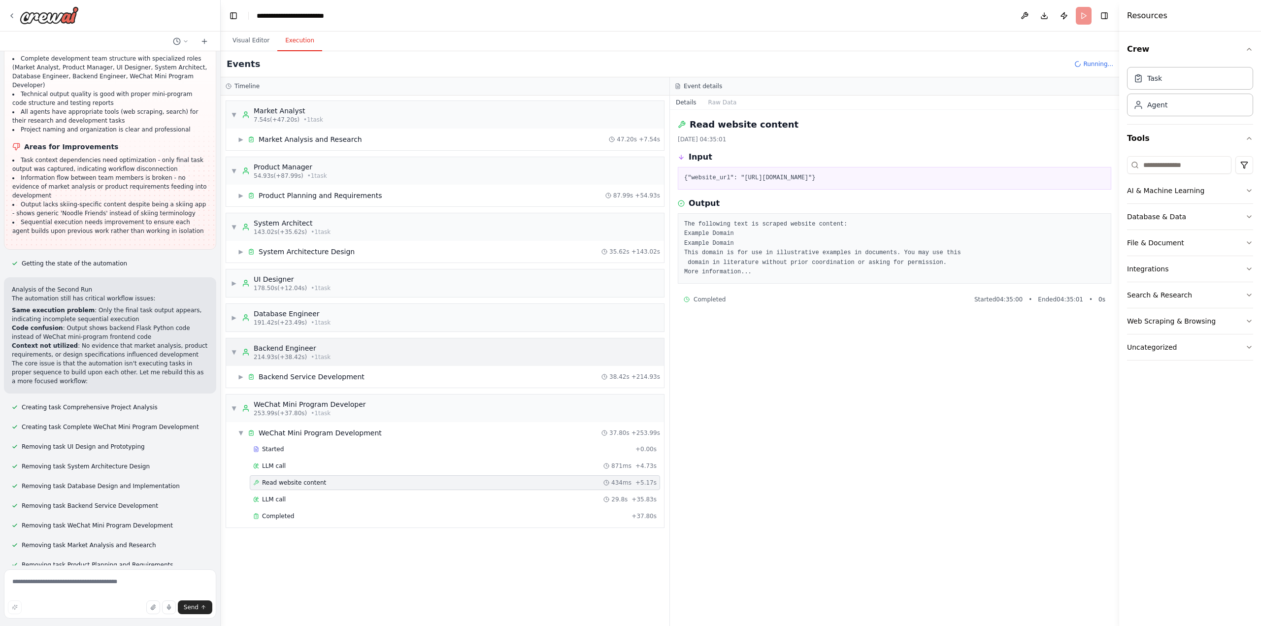
click at [236, 354] on span "▼" at bounding box center [234, 352] width 6 height 8
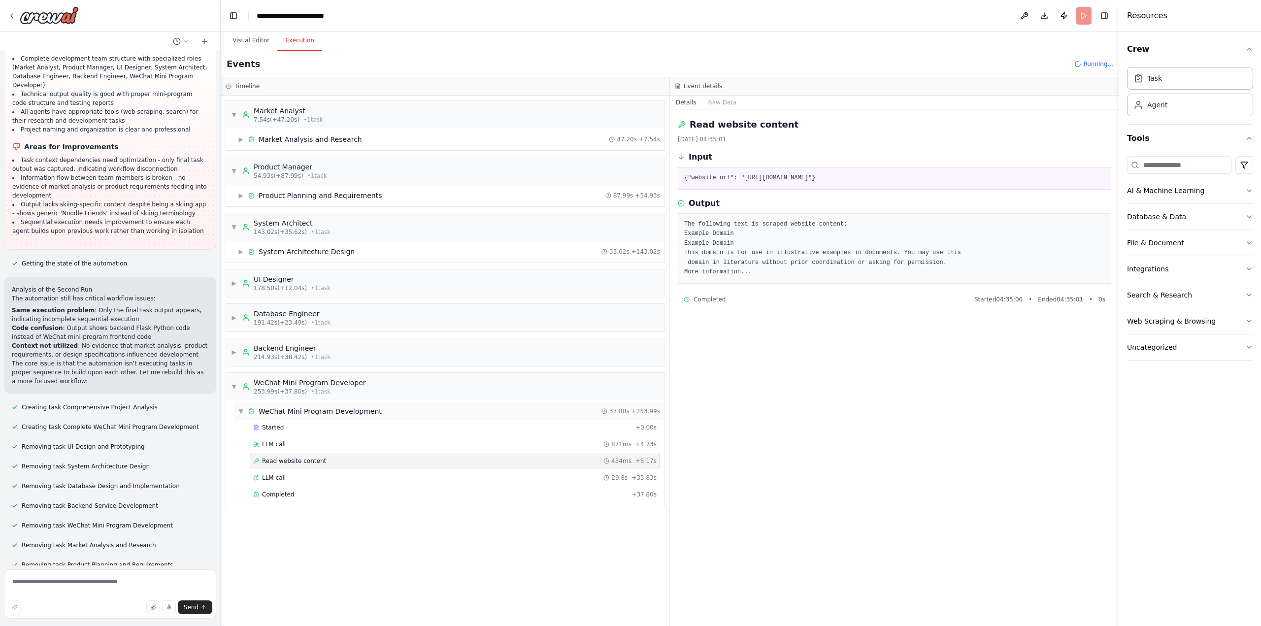
click at [240, 407] on span "▼" at bounding box center [241, 411] width 6 height 8
click at [237, 389] on div "▼ WeChat Mini Program Developer 253.99s (+37.80s) • 1 task" at bounding box center [298, 387] width 135 height 18
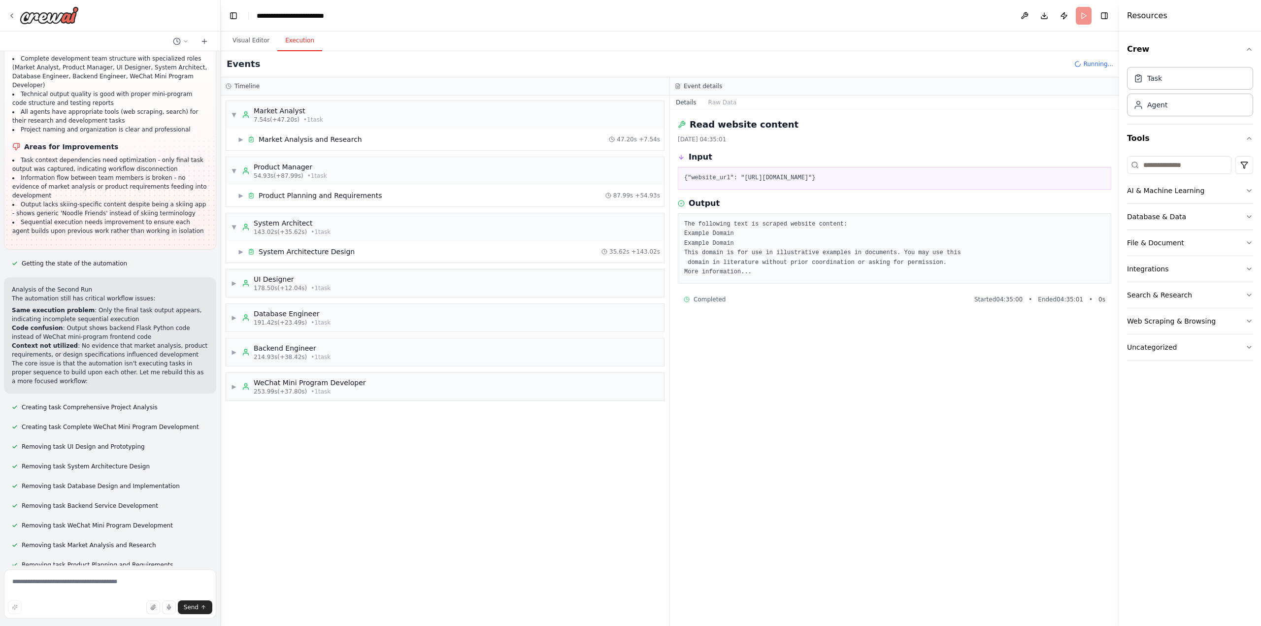
click at [317, 469] on div "▼ Market Analyst 7.54s (+47.20s) • 1 task ▶ Market Analysis and Research 47.20s…" at bounding box center [445, 361] width 449 height 530
drag, startPoint x: 234, startPoint y: 230, endPoint x: 231, endPoint y: 197, distance: 32.7
click at [234, 229] on span "▼" at bounding box center [234, 227] width 6 height 8
click at [233, 168] on span "▼" at bounding box center [234, 171] width 6 height 8
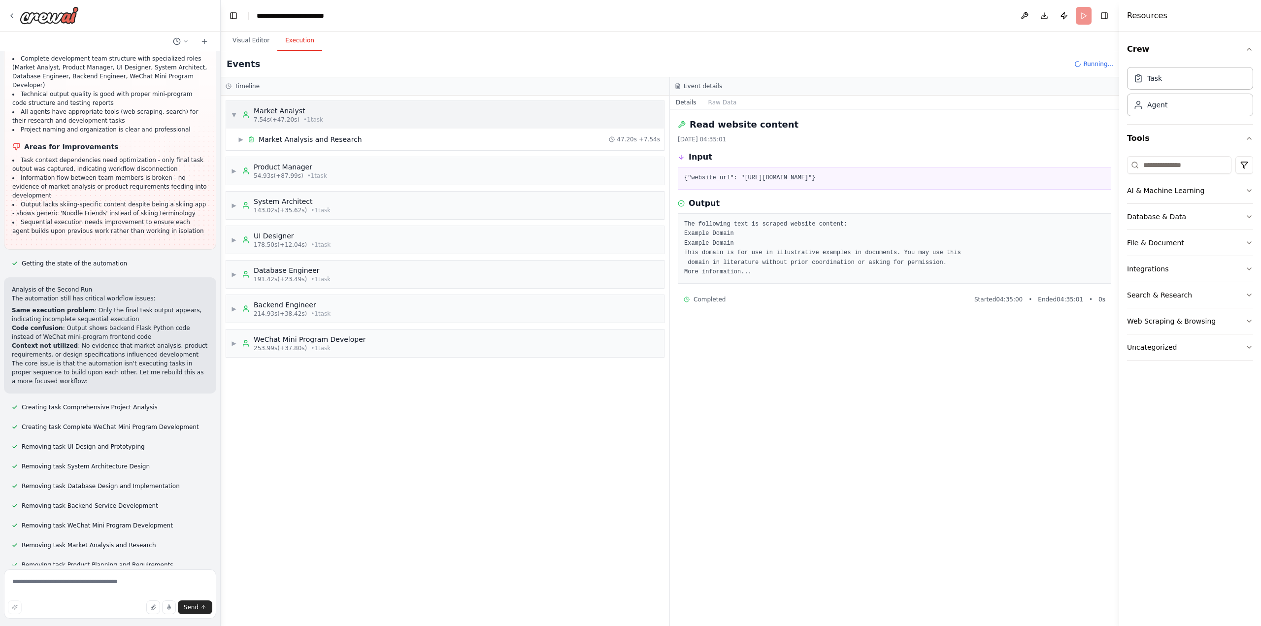
click at [233, 114] on span "▼" at bounding box center [234, 115] width 6 height 8
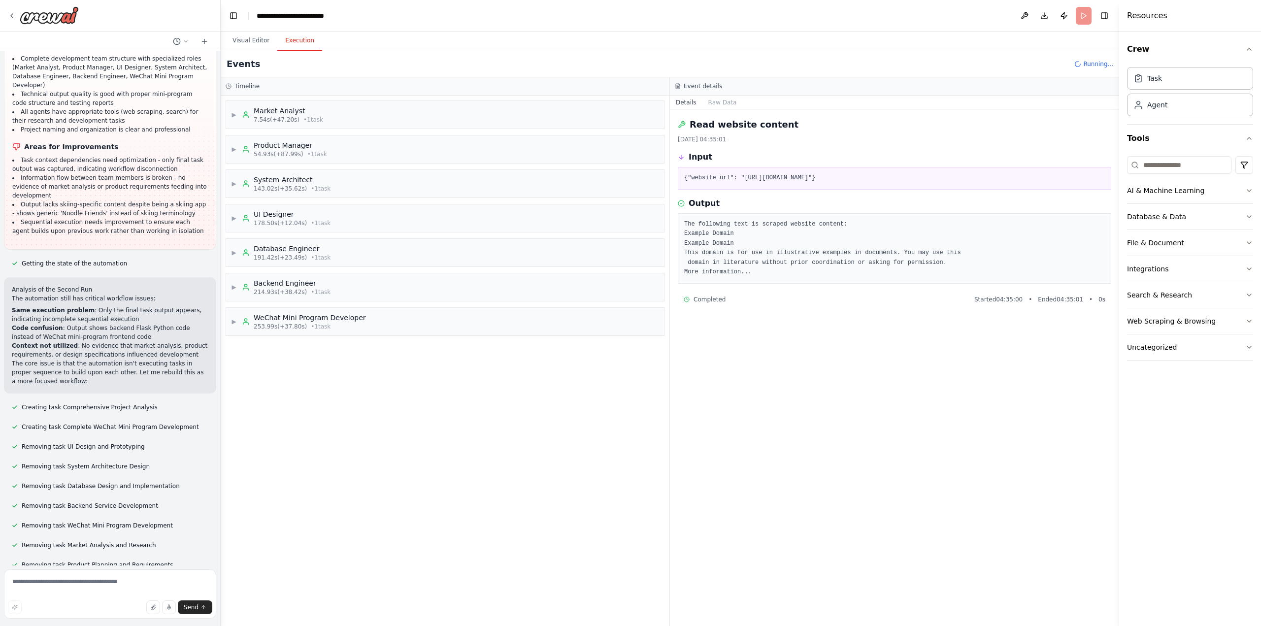
click at [366, 451] on div "▶ Market Analyst 7.54s (+47.20s) • 1 task ▶ Product Manager 54.93s (+87.99s) • …" at bounding box center [445, 361] width 449 height 530
click at [996, 374] on div "Read website content [DATE] 04:35:01 Input {"website_url": "[URL][DOMAIN_NAME]"…" at bounding box center [894, 368] width 449 height 516
click at [884, 352] on div "Read website content [DATE] 04:35:01 Input {"website_url": "[URL][DOMAIN_NAME]"…" at bounding box center [894, 368] width 449 height 516
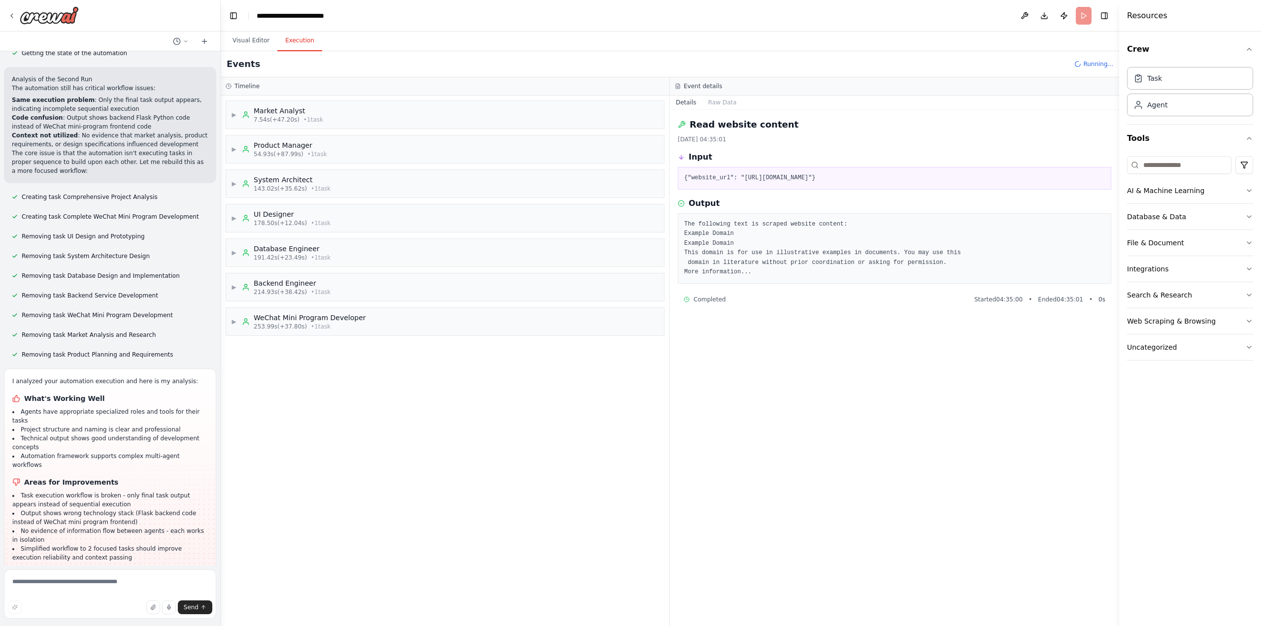
scroll to position [3676, 0]
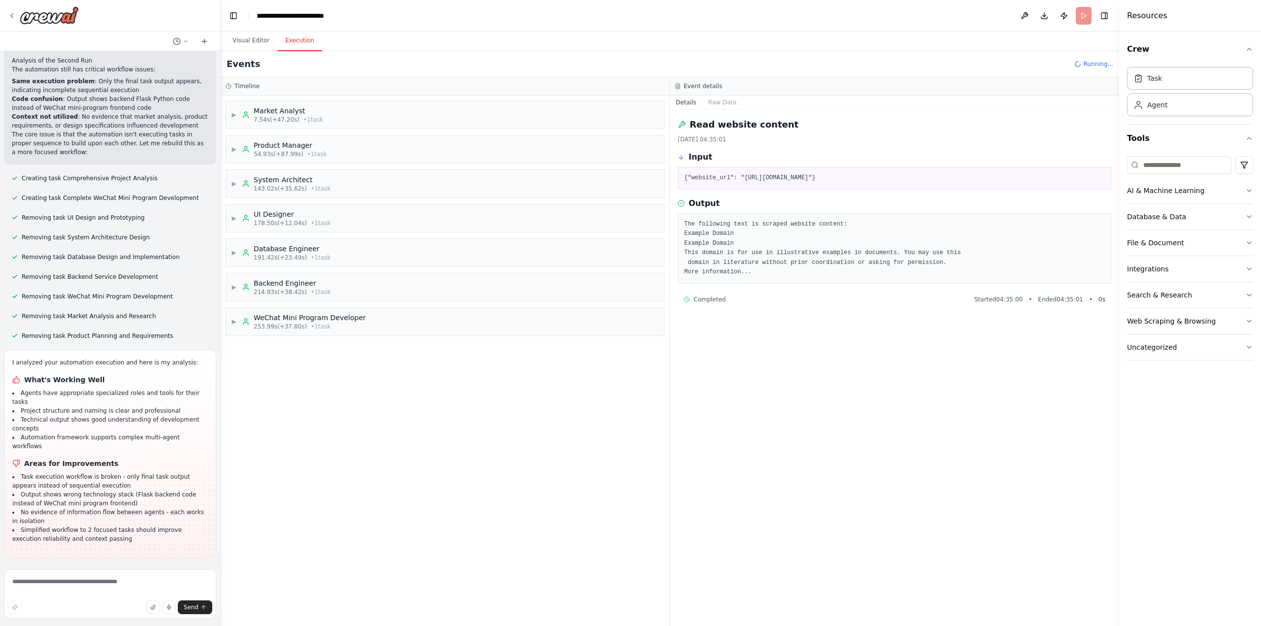
click at [171, 537] on li "Simplified workflow to 2 focused tasks should improve execution reliability and…" at bounding box center [109, 534] width 195 height 18
click at [778, 260] on pre "The following text is scraped website content: Example Domain Example Domain Th…" at bounding box center [894, 249] width 421 height 58
click at [740, 300] on div "Completed Started 04:35:00 • Ended 04:35:01 • 0 s" at bounding box center [894, 299] width 422 height 8
drag, startPoint x: 788, startPoint y: 266, endPoint x: 692, endPoint y: 234, distance: 101.4
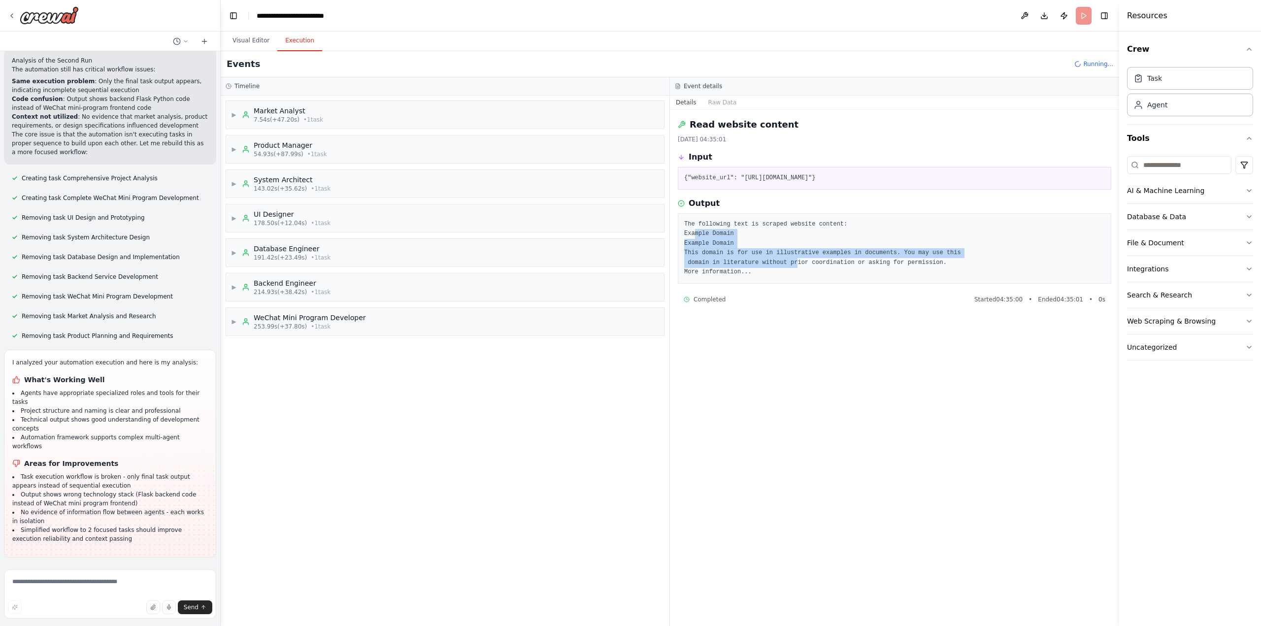
click at [692, 234] on pre "The following text is scraped website content: Example Domain Example Domain Th…" at bounding box center [894, 249] width 421 height 58
click at [854, 283] on div "The following text is scraped website content: Example Domain Example Domain Th…" at bounding box center [894, 248] width 433 height 70
click at [472, 392] on div "▶ Market Analyst 7.54s (+47.20s) • 1 task ▶ Product Manager 54.93s (+87.99s) • …" at bounding box center [445, 361] width 449 height 530
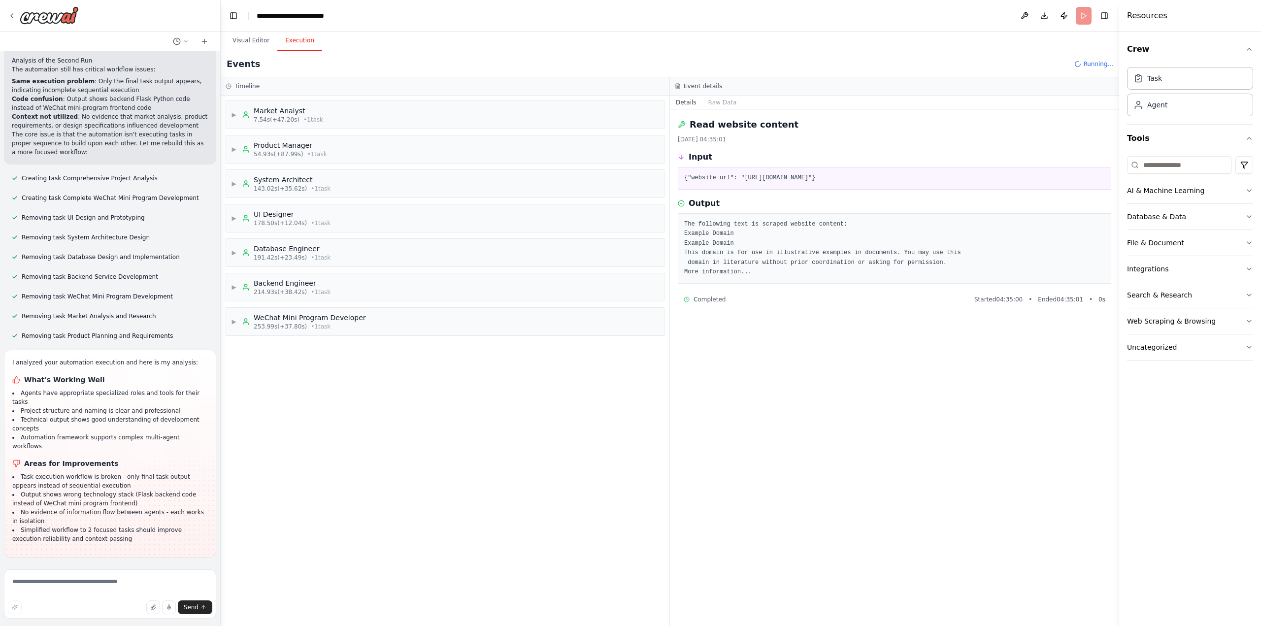
click at [752, 273] on pre "The following text is scraped website content: Example Domain Example Domain Th…" at bounding box center [894, 249] width 421 height 58
drag, startPoint x: 327, startPoint y: 480, endPoint x: 335, endPoint y: 464, distance: 17.6
click at [327, 479] on div "▶ Market Analyst 7.54s (+47.20s) • 1 task ▶ Product Manager 54.93s (+87.99s) • …" at bounding box center [445, 361] width 449 height 530
drag, startPoint x: 335, startPoint y: 464, endPoint x: 719, endPoint y: 370, distance: 395.1
click at [347, 461] on div "▶ Market Analyst 7.54s (+47.20s) • 1 task ▶ Product Manager 54.93s (+87.99s) • …" at bounding box center [445, 361] width 449 height 530
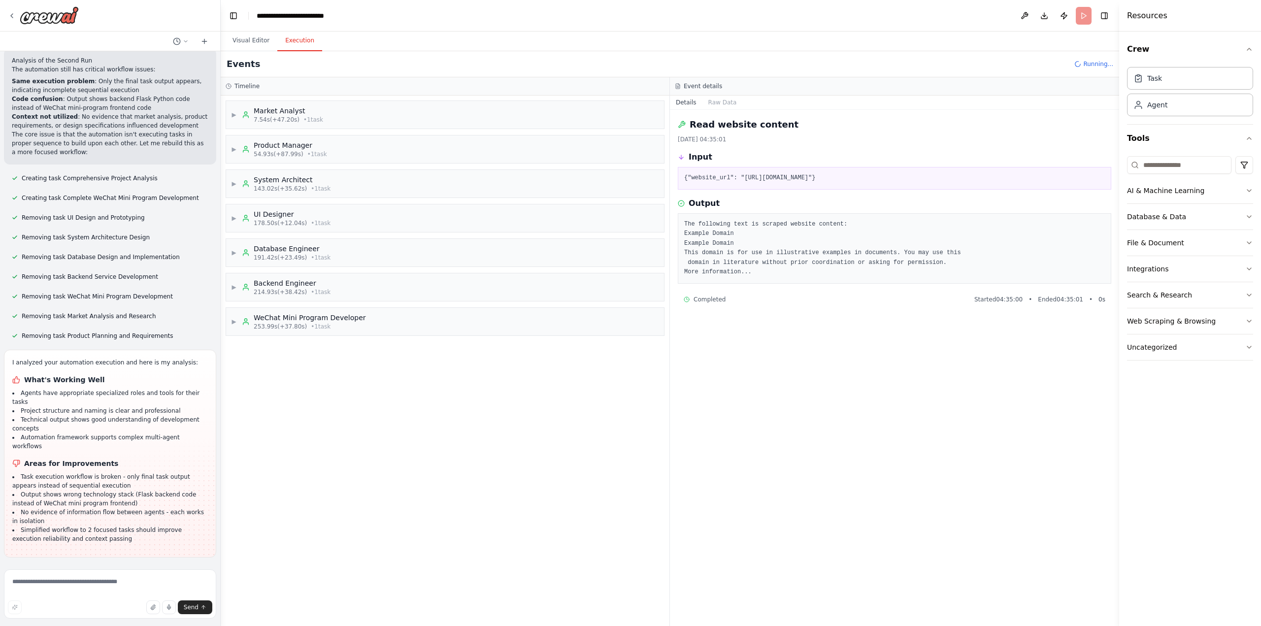
click at [743, 85] on div "Event details" at bounding box center [894, 86] width 439 height 8
drag, startPoint x: 710, startPoint y: 85, endPoint x: 675, endPoint y: 89, distance: 35.6
click at [710, 85] on h3 "Event details" at bounding box center [702, 86] width 38 height 8
click at [680, 87] on icon at bounding box center [678, 86] width 4 height 5
click at [726, 93] on div "Event details" at bounding box center [894, 86] width 449 height 18
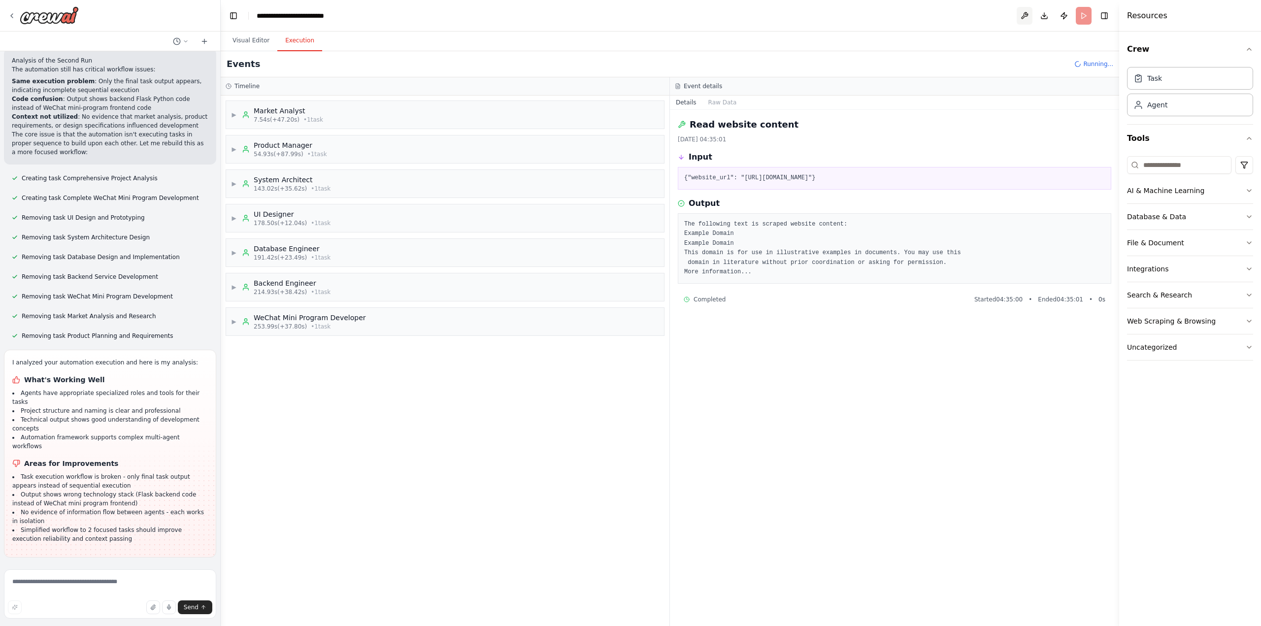
click at [1022, 15] on button at bounding box center [1024, 16] width 16 height 18
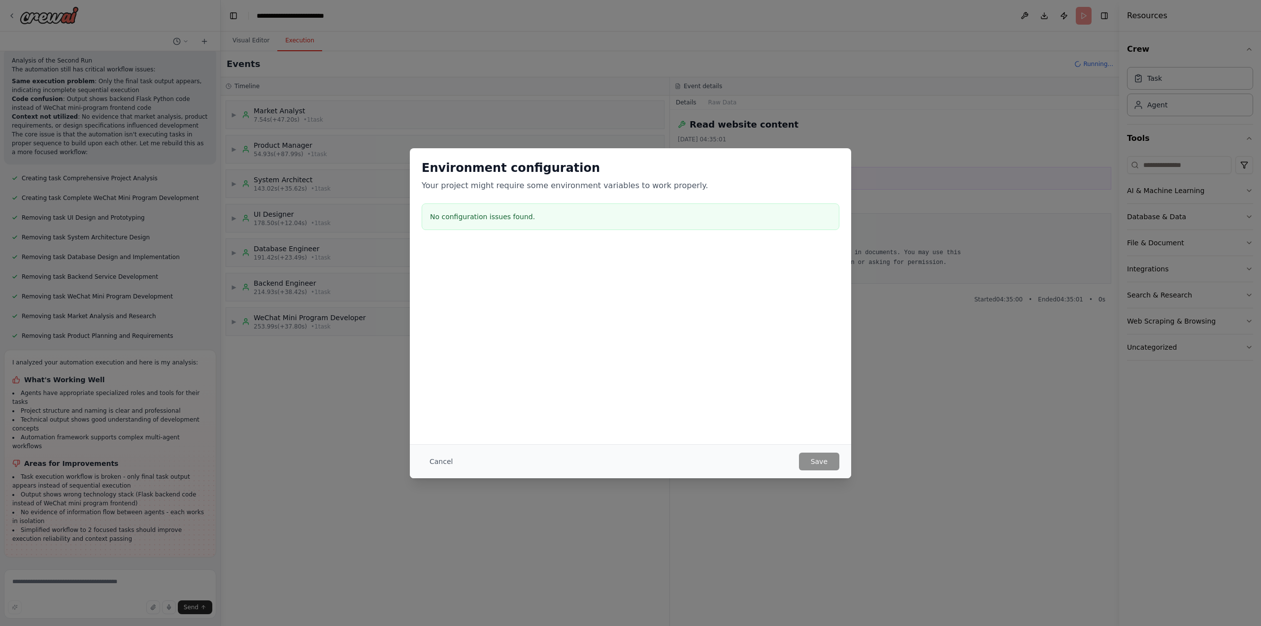
click at [616, 370] on div "Environment configuration Your project might require some environment variables…" at bounding box center [630, 296] width 441 height 296
click at [431, 461] on button "Cancel" at bounding box center [441, 462] width 39 height 18
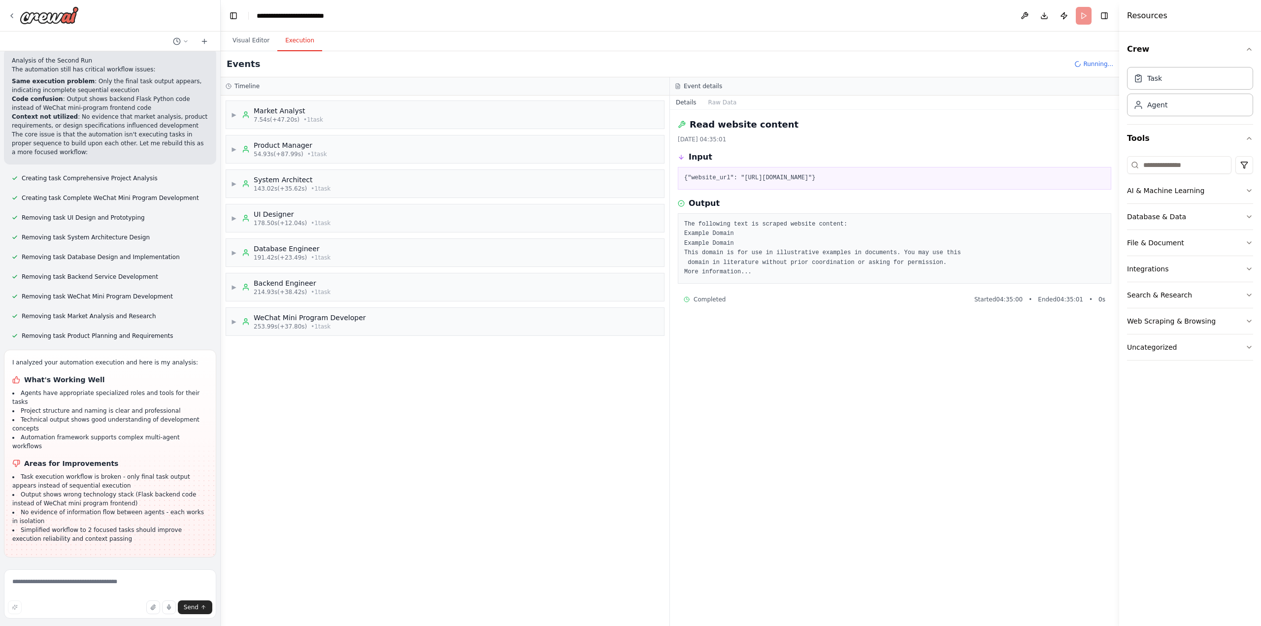
click at [908, 395] on div "Read website content [DATE] 04:35:01 Input {"website_url": "[URL][DOMAIN_NAME]"…" at bounding box center [894, 368] width 449 height 516
click at [908, 394] on div "Read website content [DATE] 04:35:01 Input {"website_url": "[URL][DOMAIN_NAME]"…" at bounding box center [894, 368] width 449 height 516
click at [771, 182] on pre "{"website_url": "[URL][DOMAIN_NAME]"}" at bounding box center [894, 178] width 421 height 10
click at [765, 170] on div "{"website_url": "[URL][DOMAIN_NAME]"}" at bounding box center [894, 178] width 433 height 23
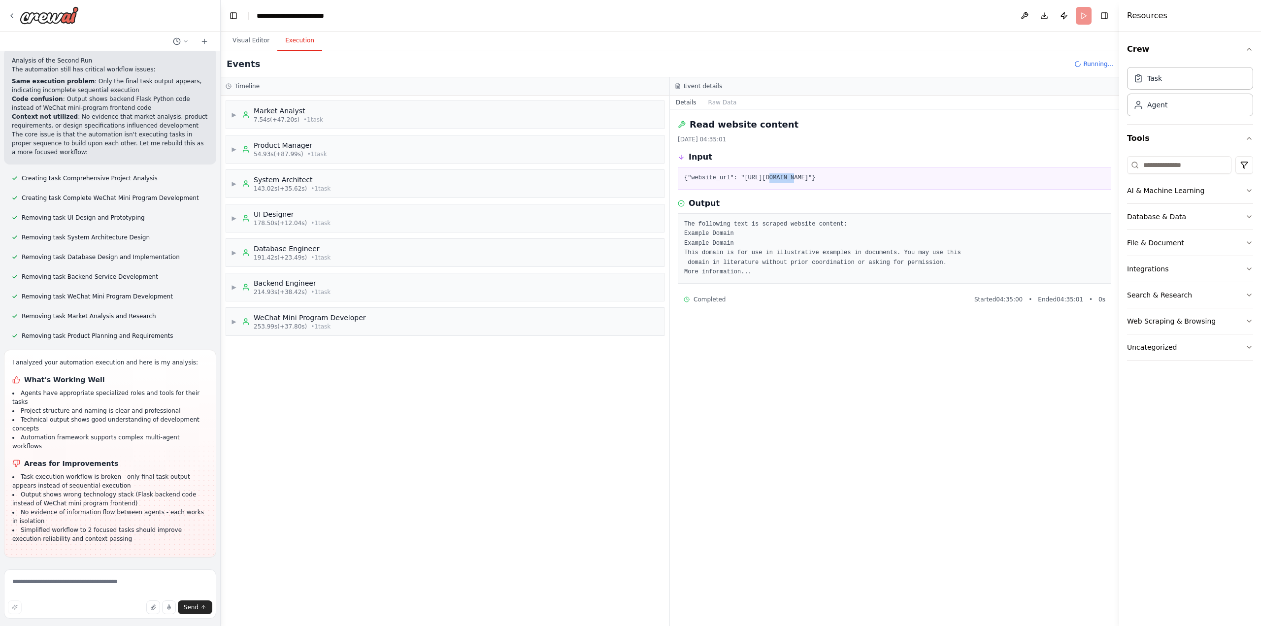
click at [765, 170] on div "{"website_url": "[URL][DOMAIN_NAME]"}" at bounding box center [894, 178] width 433 height 23
click at [923, 180] on pre "{"website_url": "[URL][DOMAIN_NAME]"}" at bounding box center [894, 178] width 421 height 10
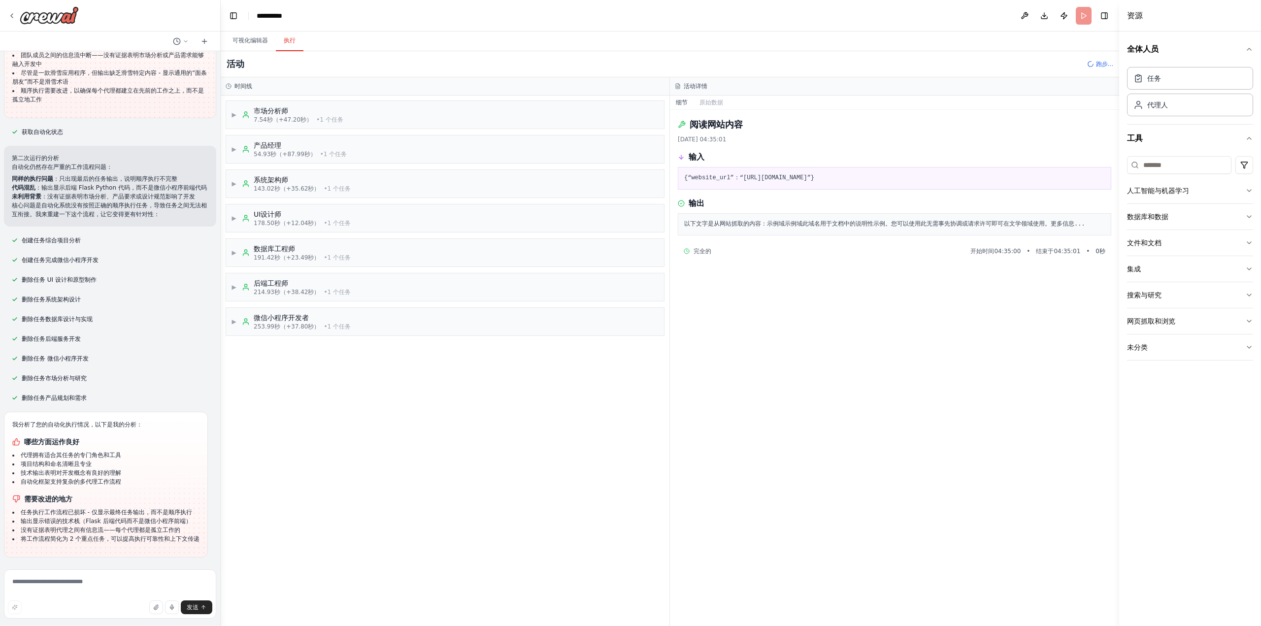
scroll to position [3578, 0]
click at [1050, 227] on font "更多信息..." at bounding box center [1067, 224] width 34 height 7
click at [956, 406] on div "阅读网站内容 [DATE] 04:35:01 输入 {“website_url”：“[URL][DOMAIN_NAME]”} 输出 以下文字是从网站抓取的内容…" at bounding box center [894, 368] width 449 height 516
drag, startPoint x: 941, startPoint y: 382, endPoint x: 794, endPoint y: 51, distance: 362.2
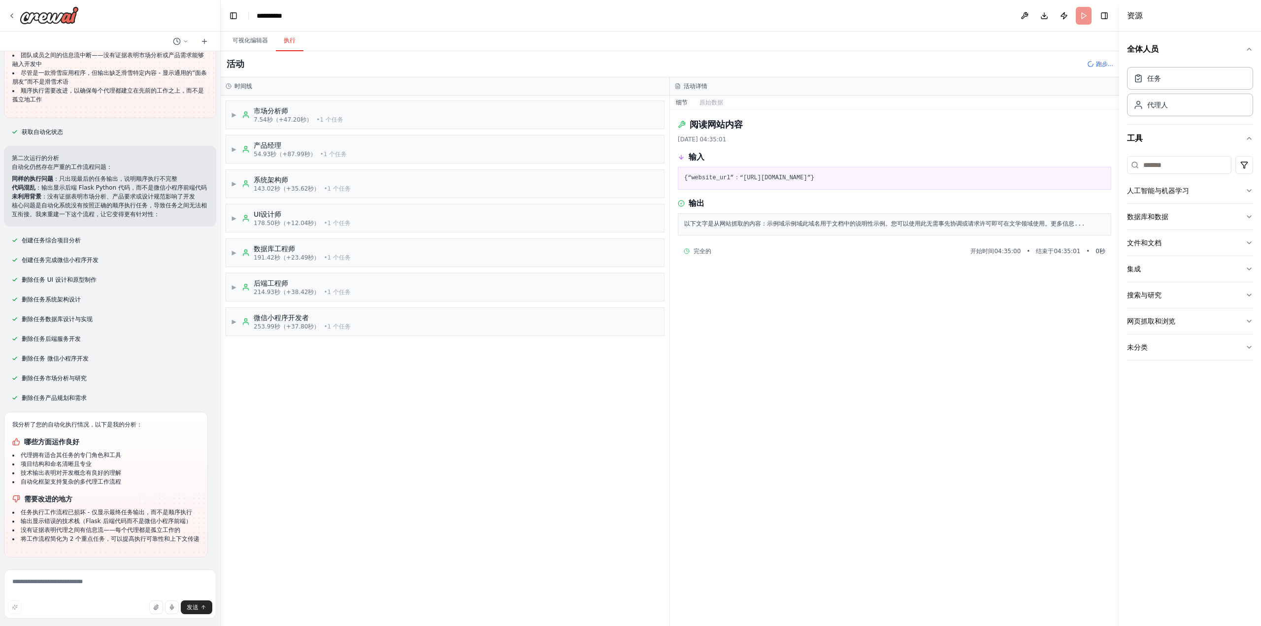
click at [871, 170] on div "{“website_url”：“[URL][DOMAIN_NAME]”}" at bounding box center [894, 178] width 433 height 23
